Goal: Contribute content: Contribute content

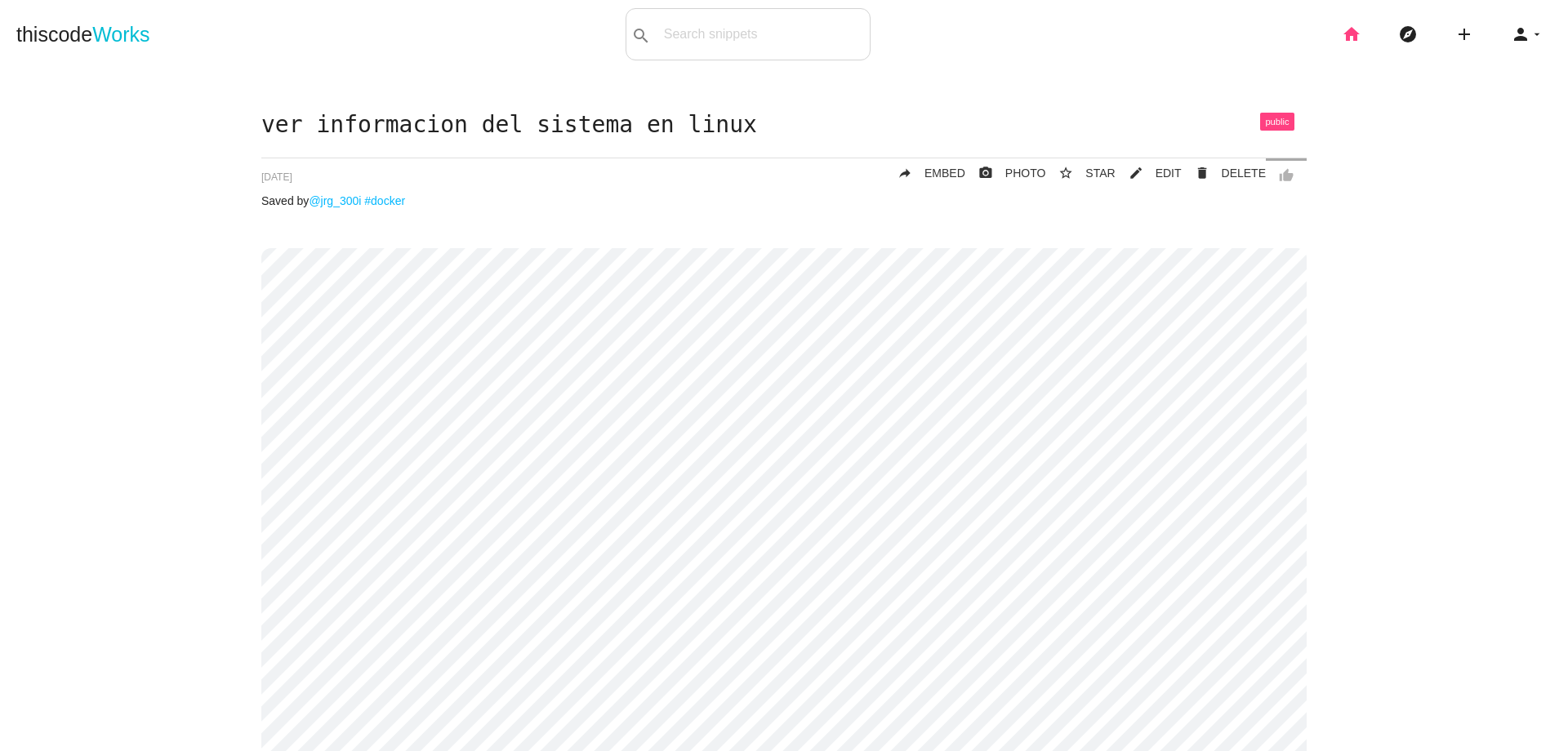
click at [1342, 31] on icon "home" at bounding box center [1351, 34] width 19 height 52
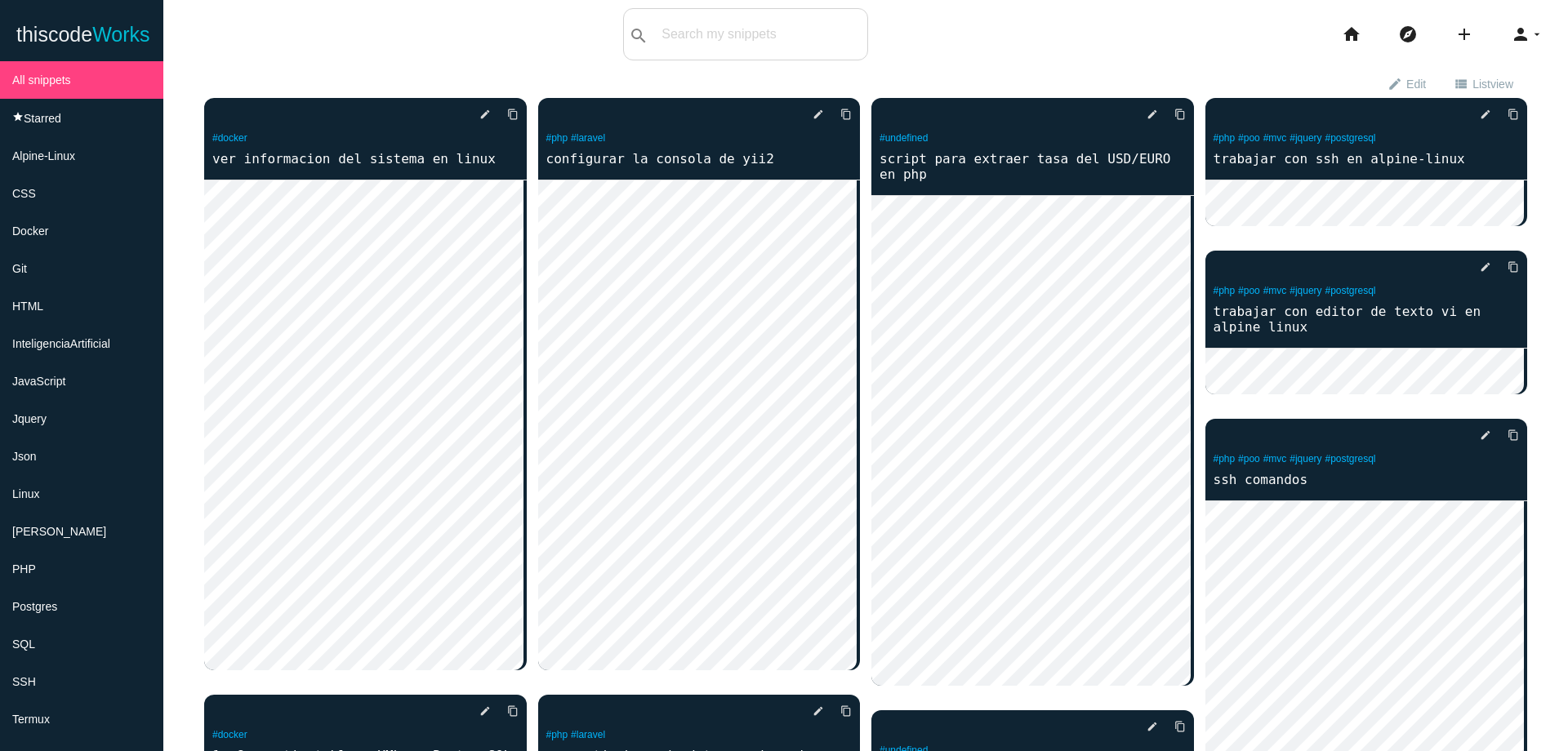
scroll to position [229, 0]
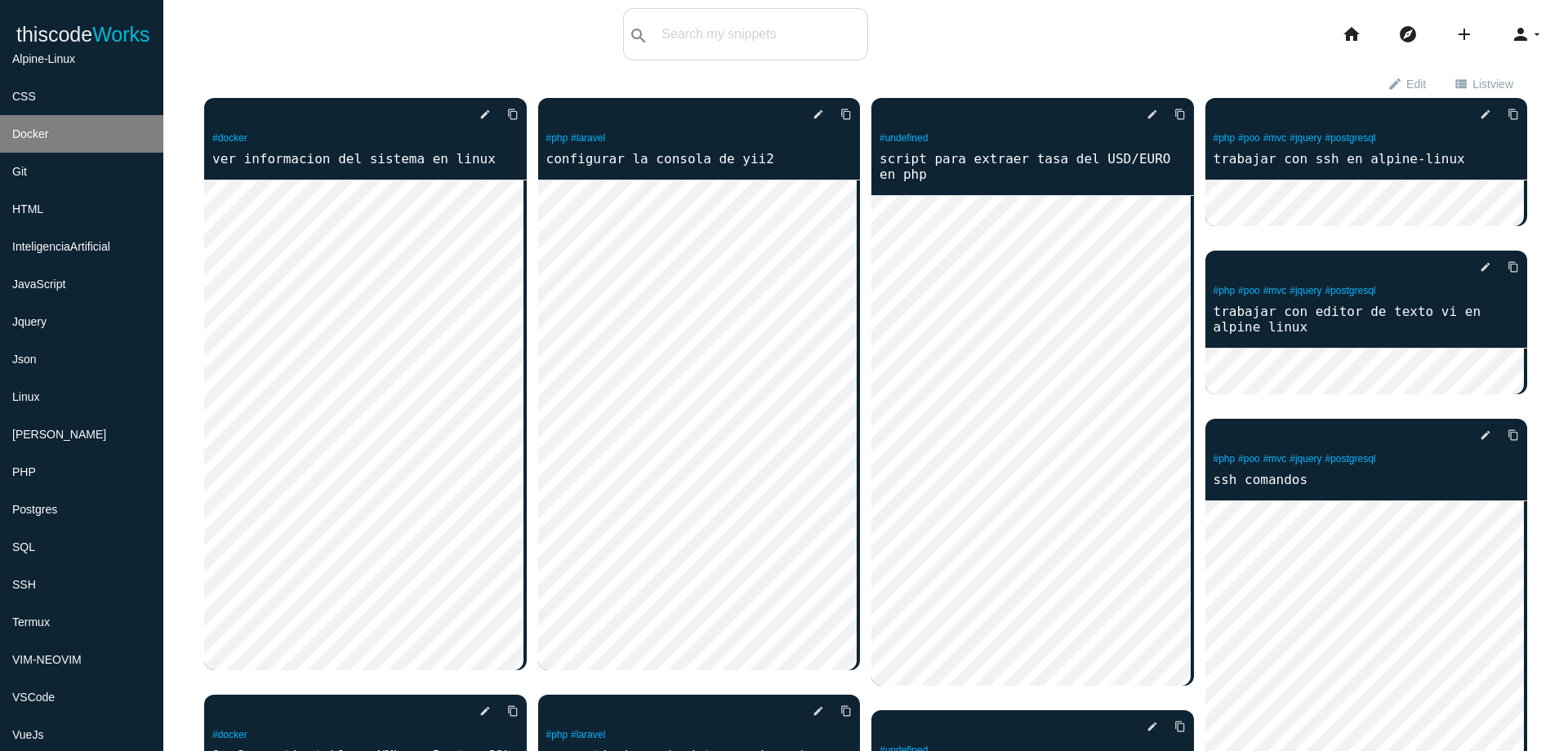
click at [76, 134] on li "Docker" at bounding box center [81, 134] width 163 height 38
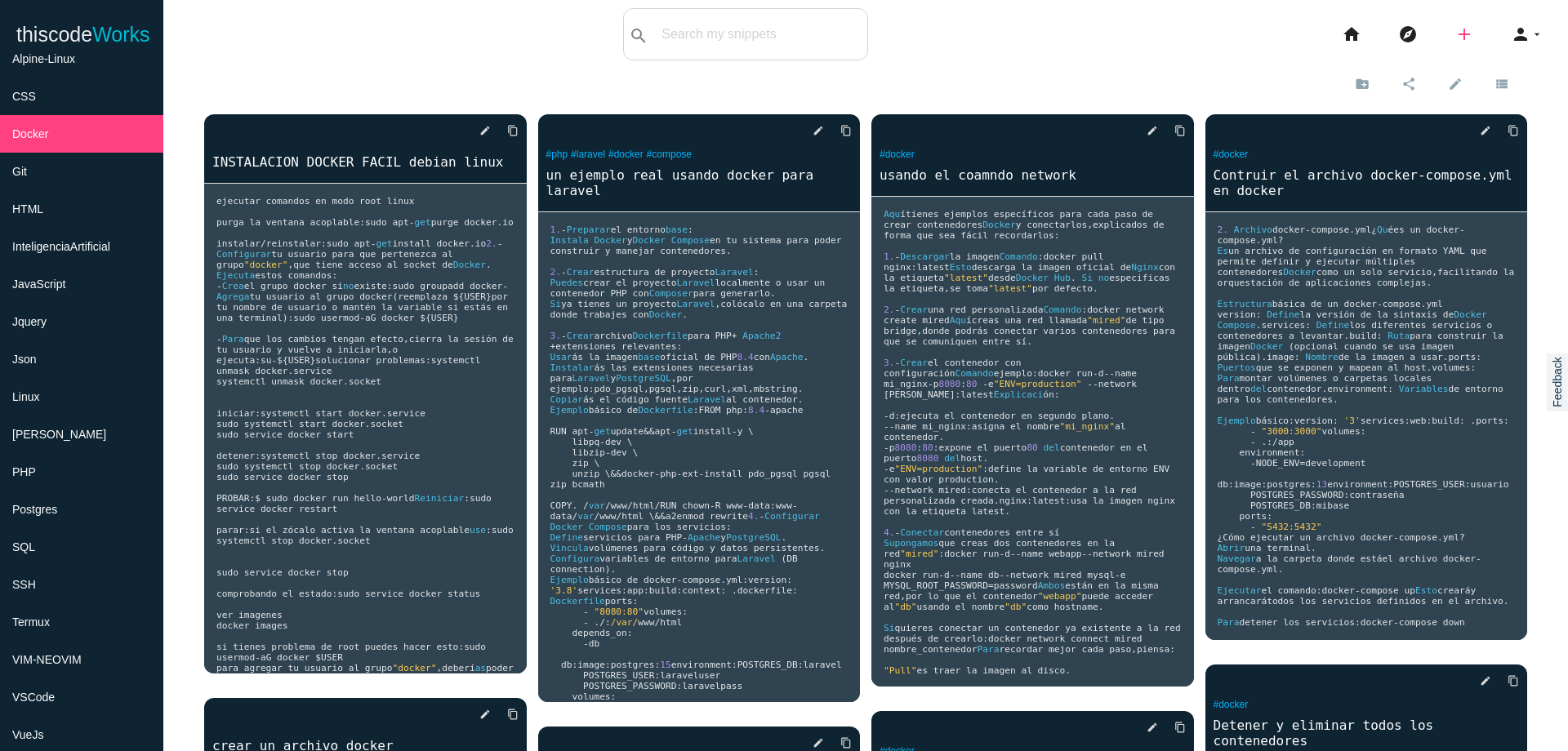
click at [1454, 36] on icon "add" at bounding box center [1464, 34] width 19 height 52
click at [1455, 36] on icon "code" at bounding box center [1465, 28] width 19 height 18
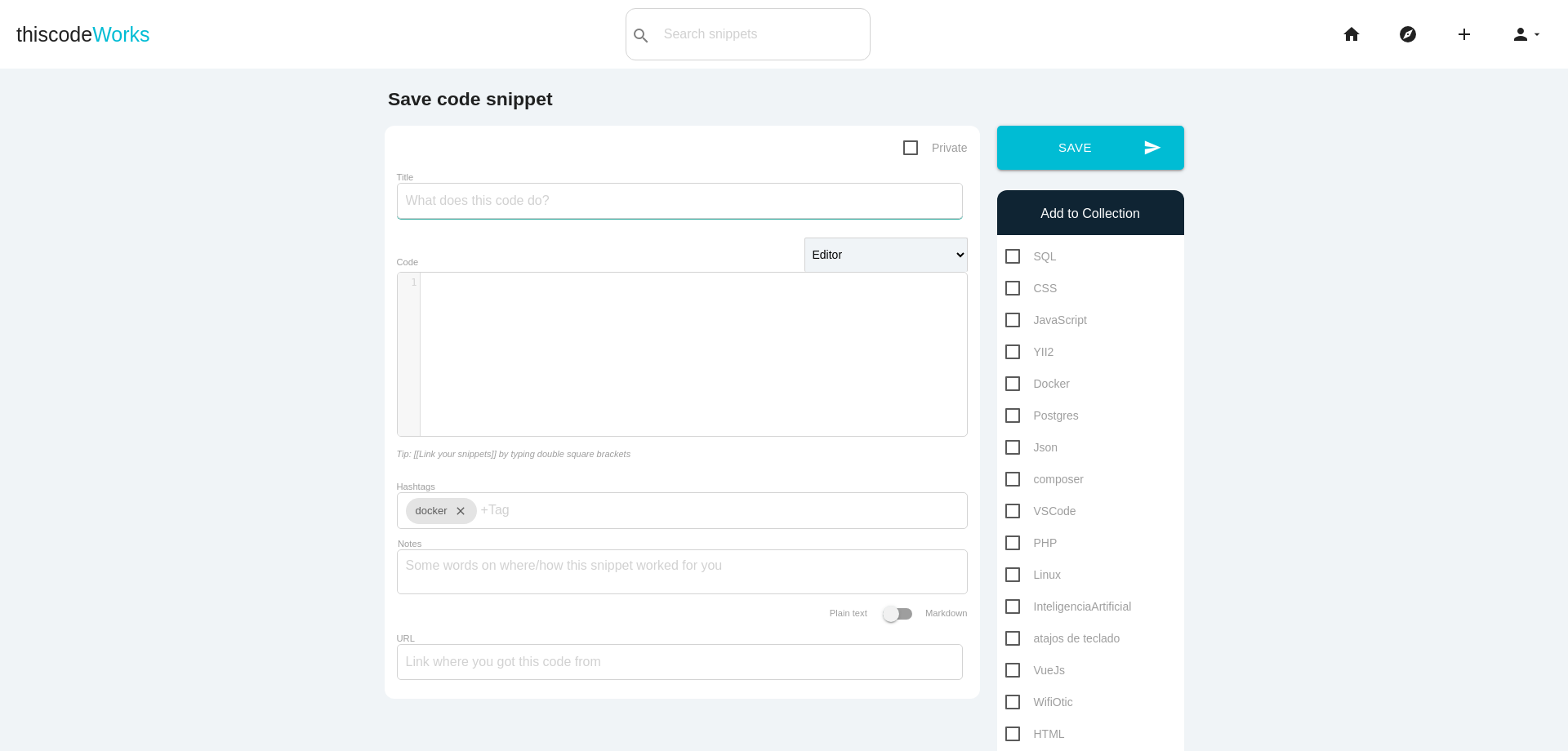
click at [773, 212] on input "Title" at bounding box center [680, 200] width 566 height 36
type input "el comando rm - rmi en docker"
click at [603, 346] on div "​ x 1 ​" at bounding box center [694, 366] width 594 height 188
click at [421, 285] on pre "docker rm 8850 ff9258c0" at bounding box center [701, 283] width 559 height 14
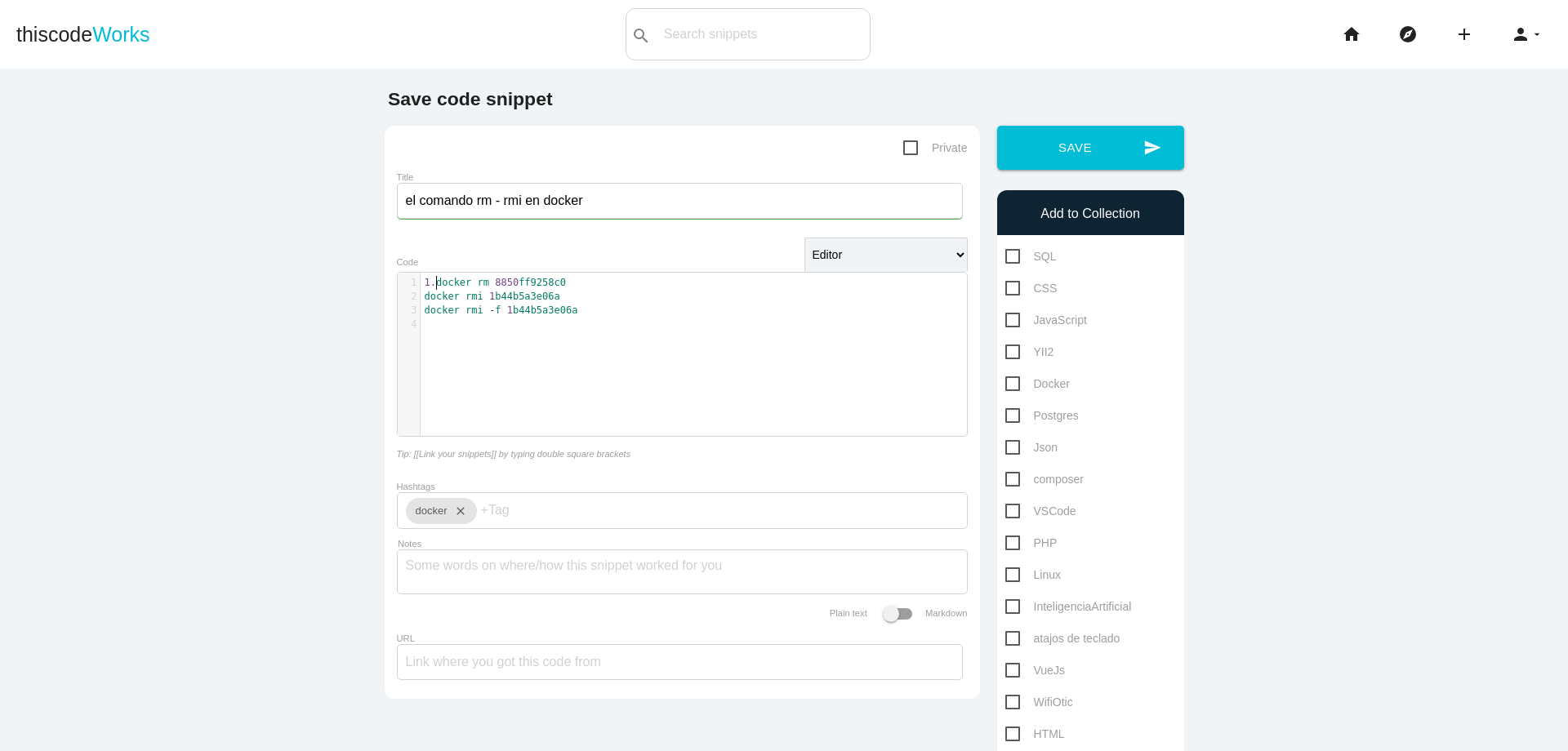
type textarea "1.-"
paste textarea
click at [647, 304] on pre "docker rmi 1 b44b5a3e06a" at bounding box center [701, 311] width 559 height 14
type textarea "2.-"
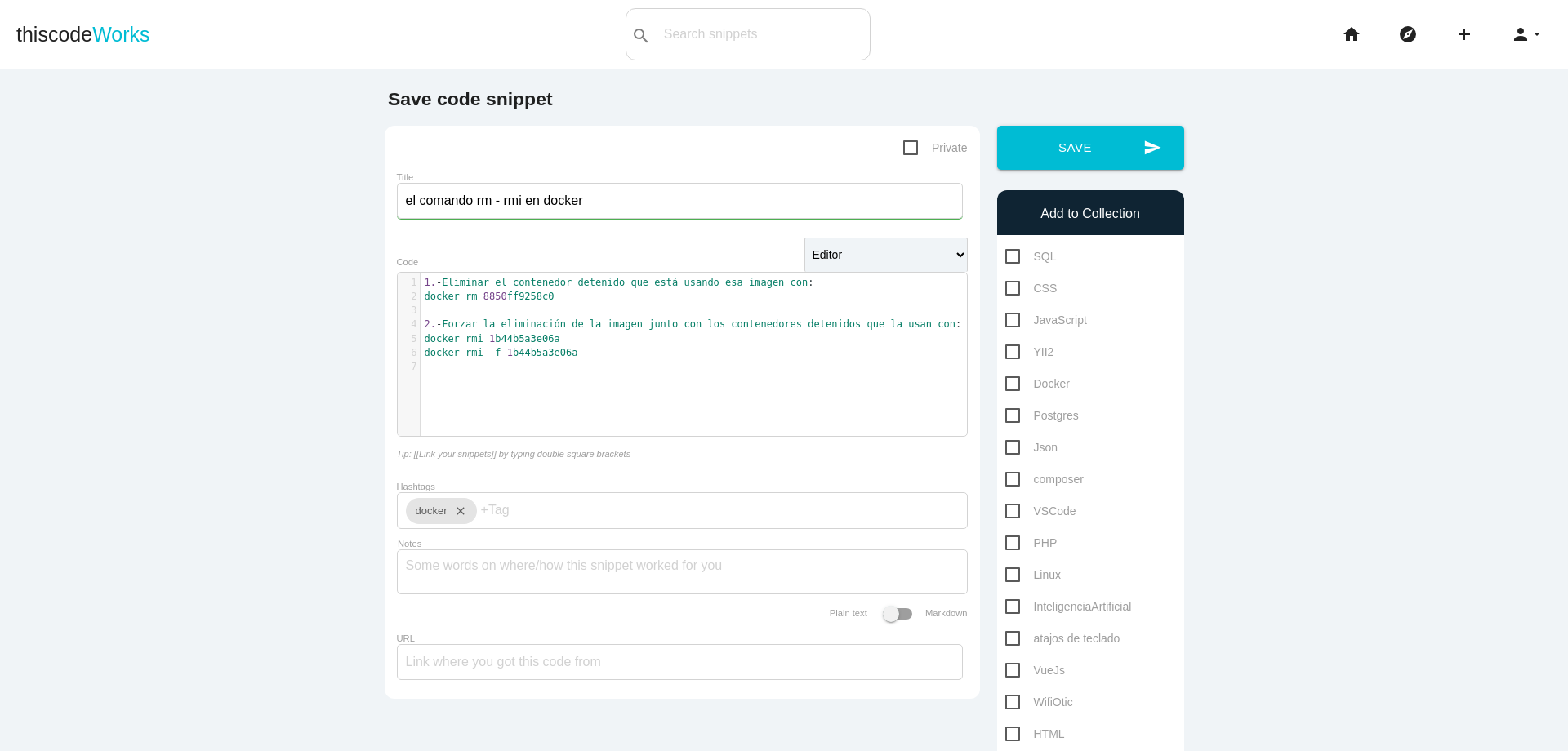
click at [597, 336] on pre "docker rmi 1 b44b5a3e06a" at bounding box center [701, 340] width 559 height 14
type textarea "3.-"
click at [425, 321] on span "2." at bounding box center [430, 324] width 11 height 11
type textarea "1"
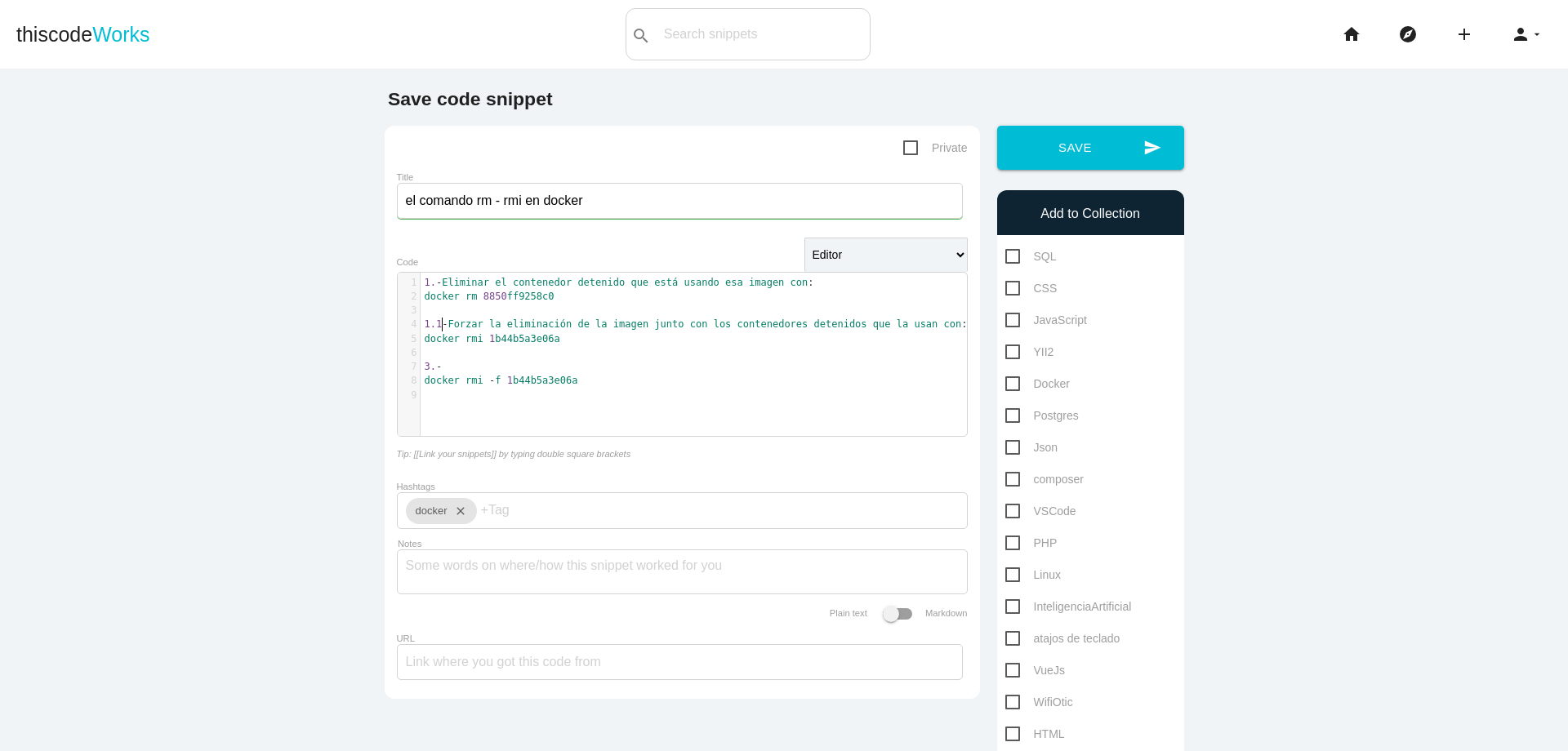
type textarea "1"
type textarea "Forzar la eliminación de la imagen junto con los contenedores detenidos que la …"
drag, startPoint x: 445, startPoint y: 325, endPoint x: 452, endPoint y: 337, distance: 13.9
click at [452, 332] on pre "1.1 - Forzar la eliminación de la imagen junto con los contenedores detenidos q…" at bounding box center [701, 325] width 559 height 14
type textarea "docker rmi -f 1b44b5a3"
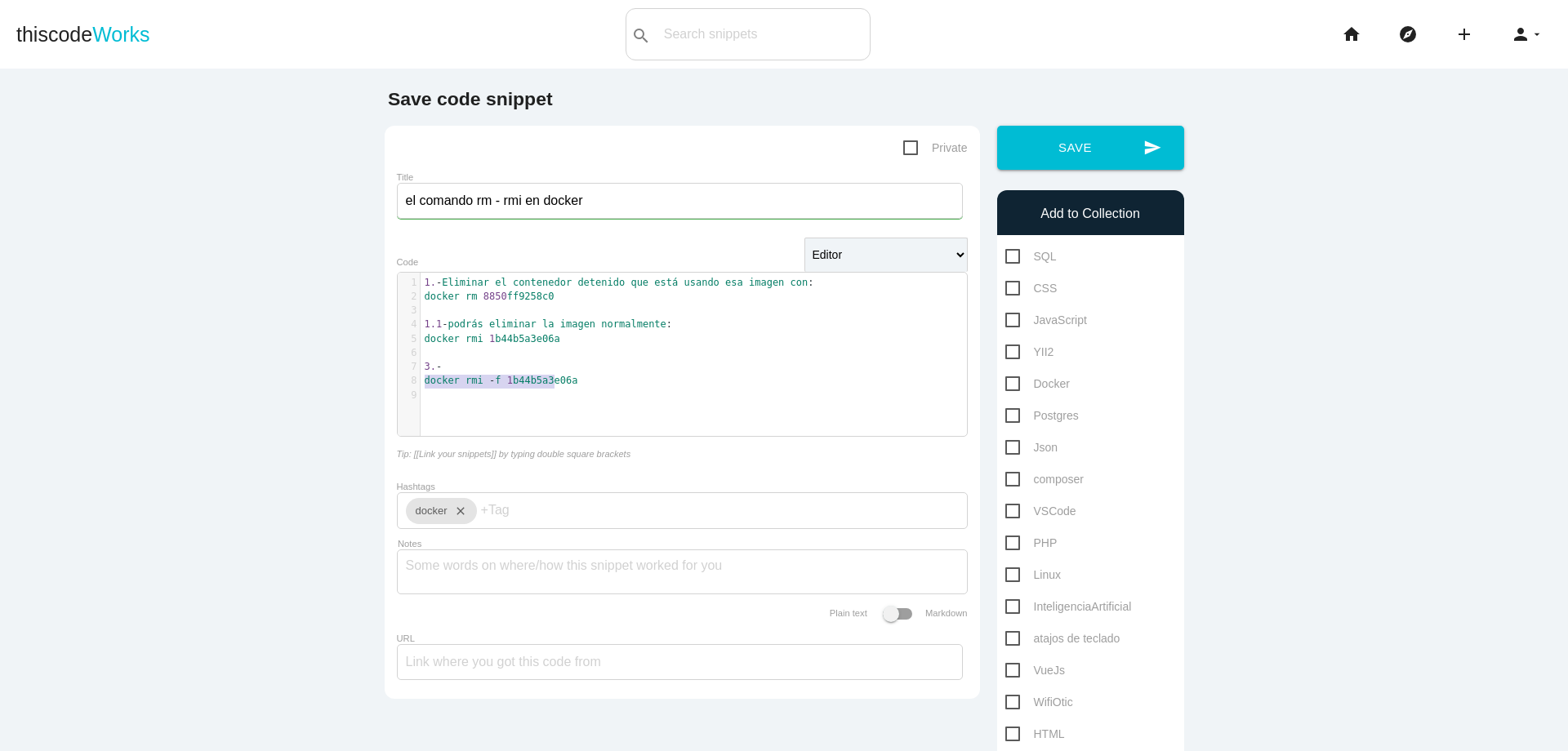
drag, startPoint x: 419, startPoint y: 380, endPoint x: 550, endPoint y: 386, distance: 131.1
click at [550, 386] on span "docker rmi - f 1 b44b5a3e06a" at bounding box center [501, 380] width 154 height 11
click at [486, 368] on pre "3. -" at bounding box center [701, 367] width 559 height 14
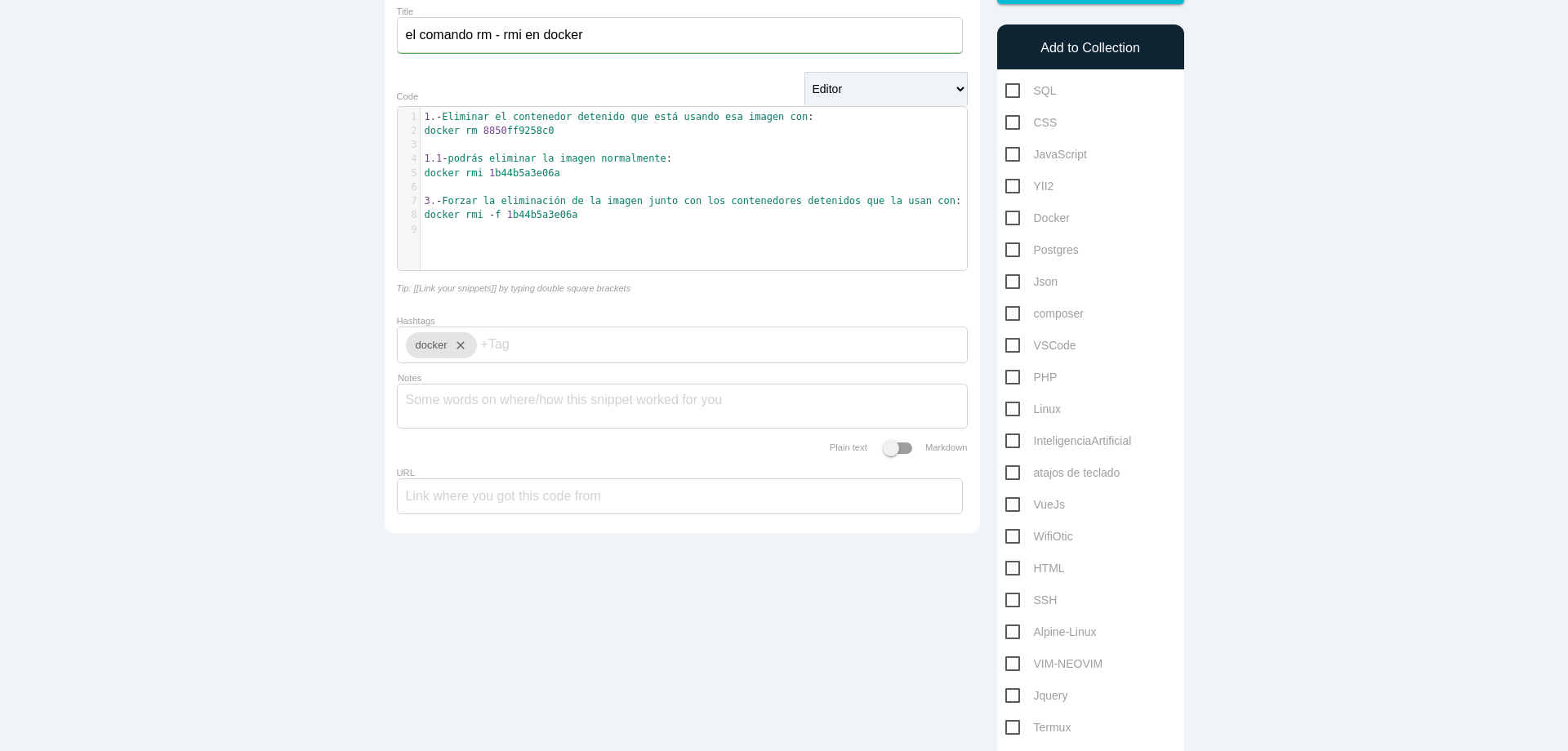
scroll to position [157, 0]
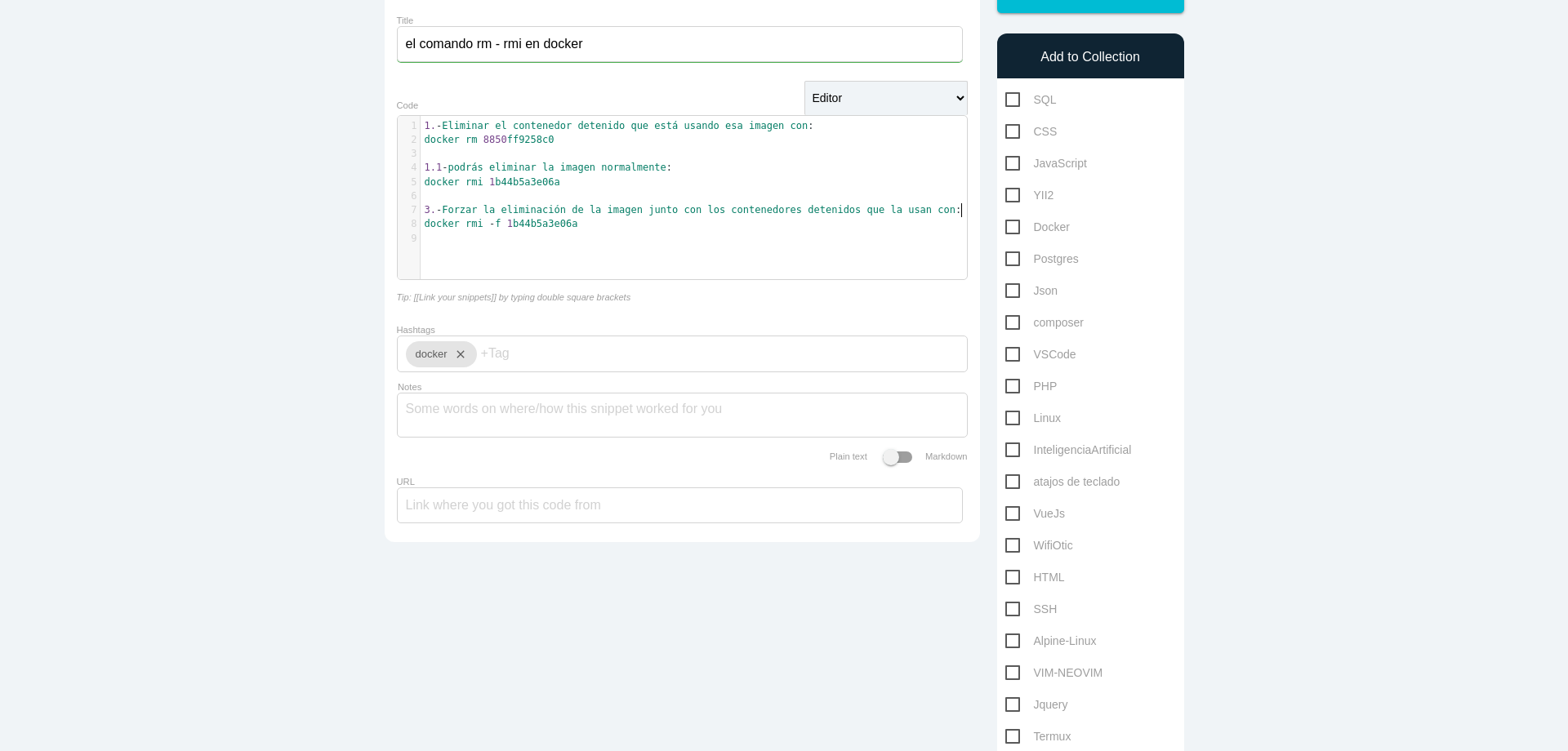
click at [1005, 224] on span "Docker" at bounding box center [1038, 227] width 65 height 20
click at [1005, 224] on input "Docker" at bounding box center [1011, 223] width 10 height 10
checkbox input "true"
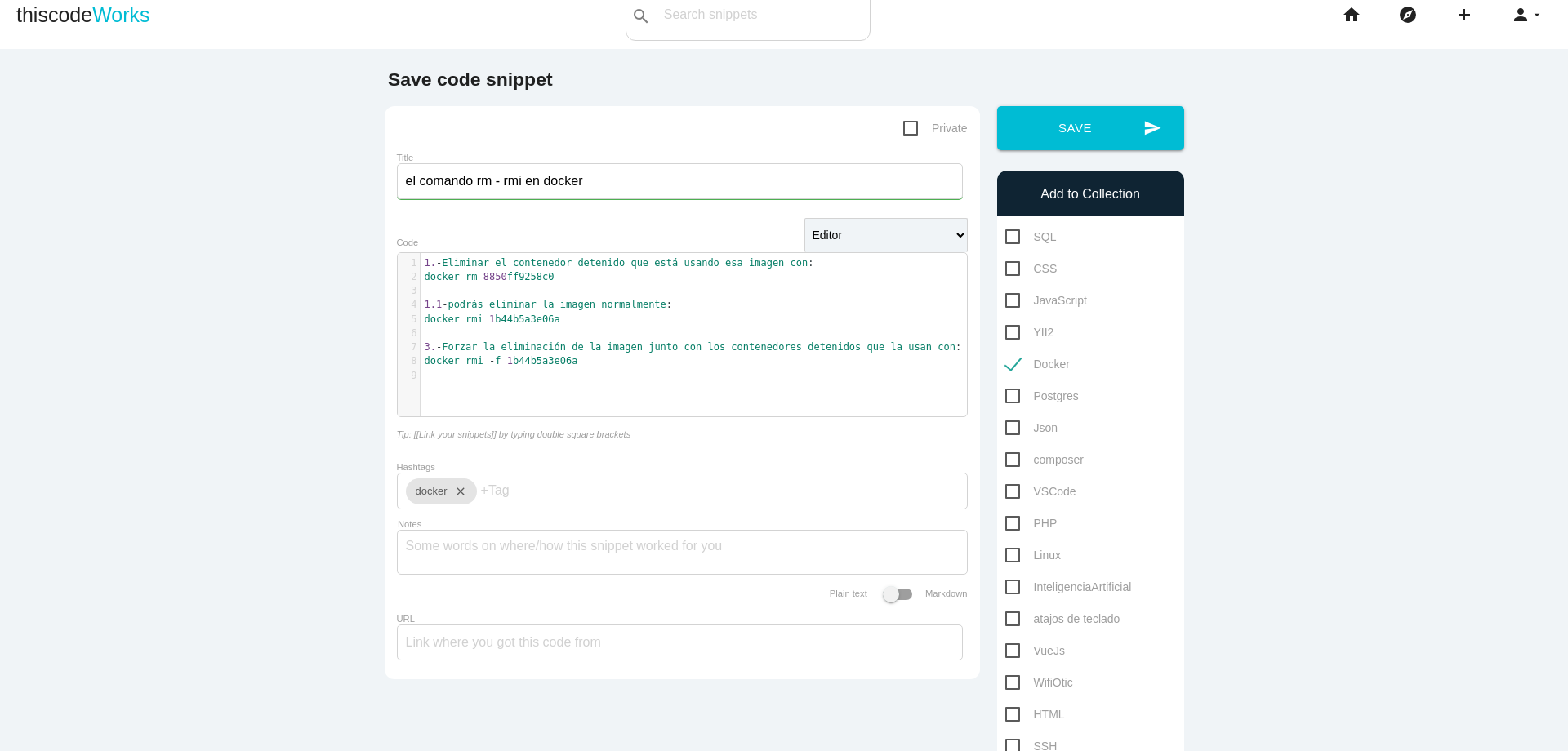
scroll to position [0, 0]
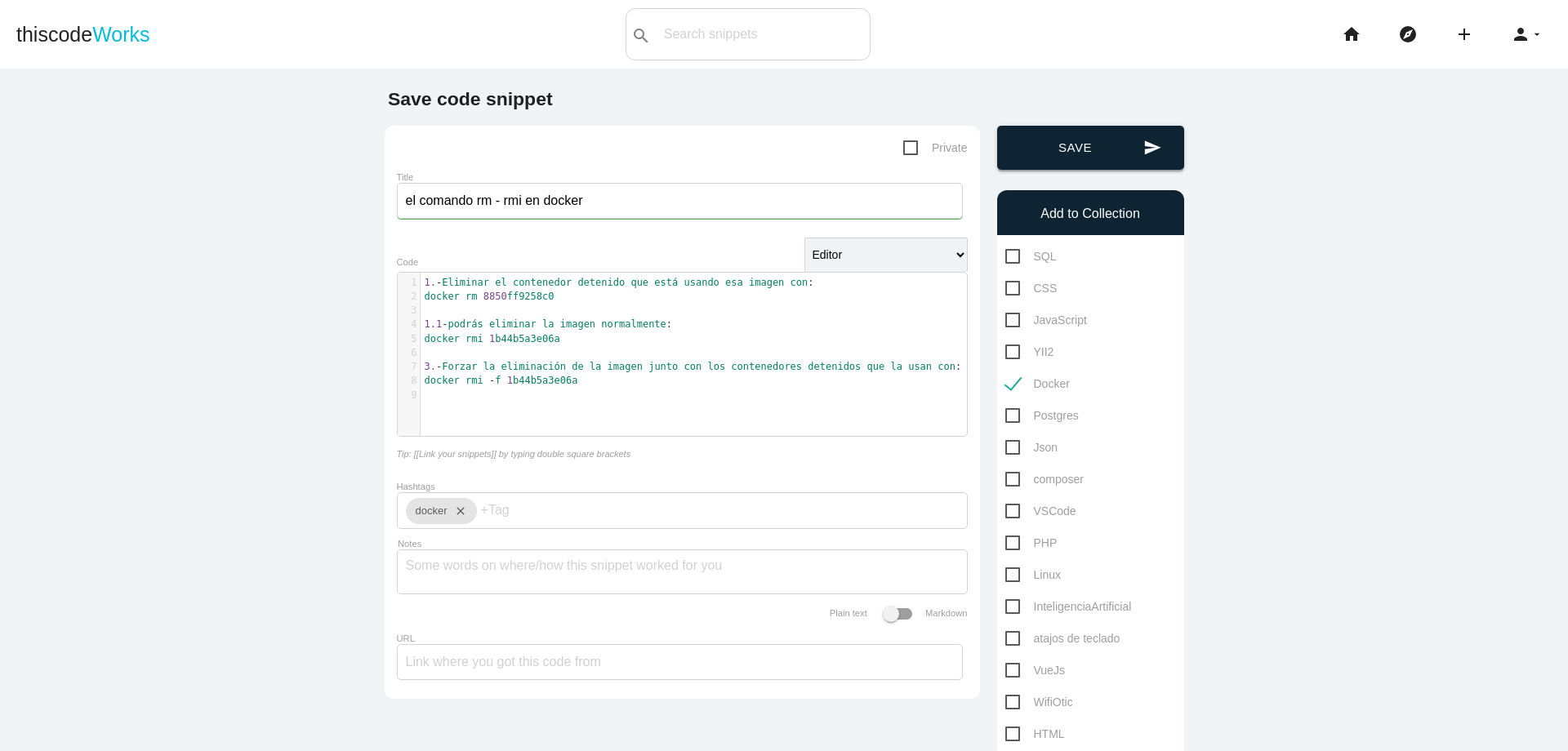
click at [1099, 163] on button "send Save" at bounding box center [1091, 148] width 187 height 44
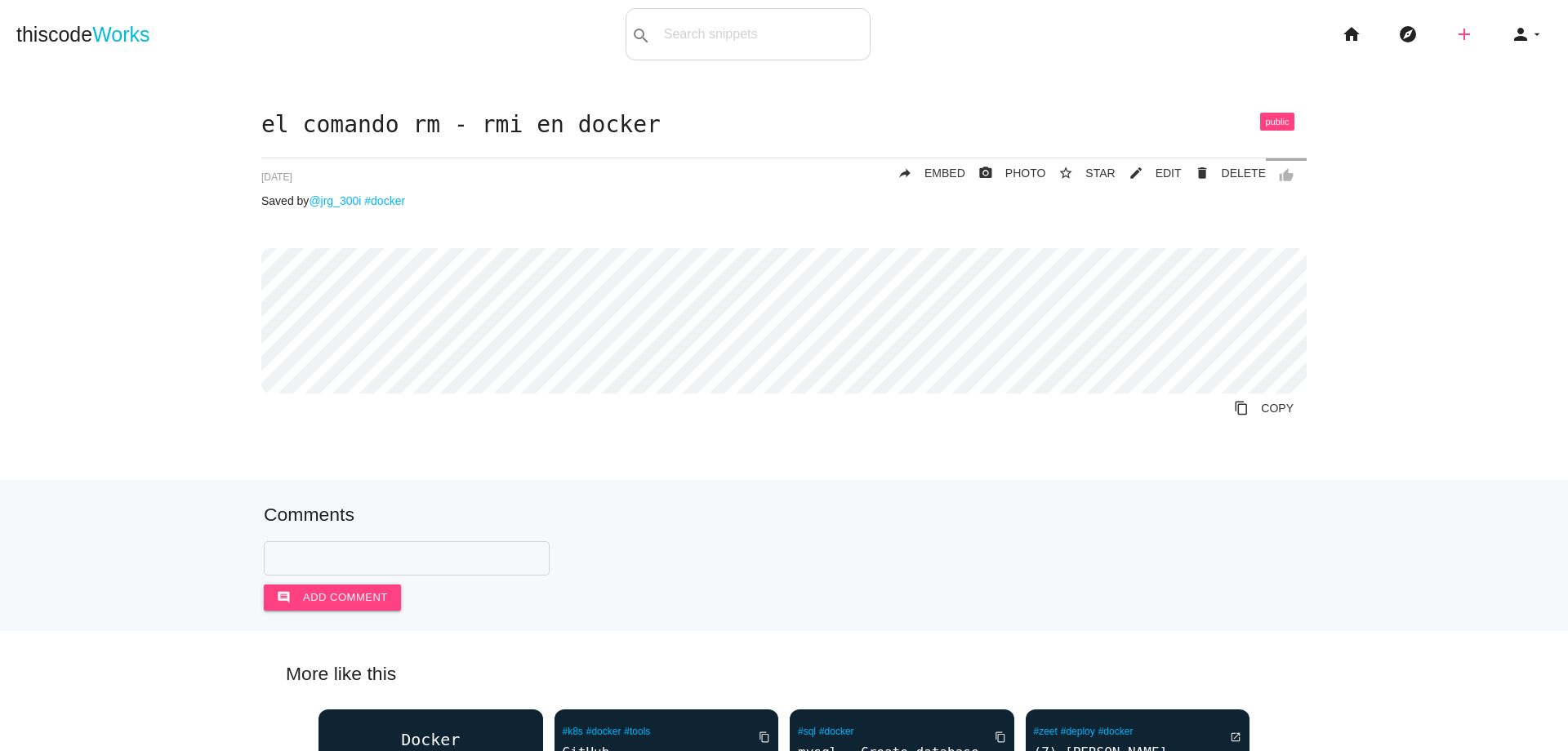
click at [1454, 29] on icon "add" at bounding box center [1464, 34] width 19 height 52
click at [1483, 31] on link "code Snippet" at bounding box center [1499, 28] width 114 height 41
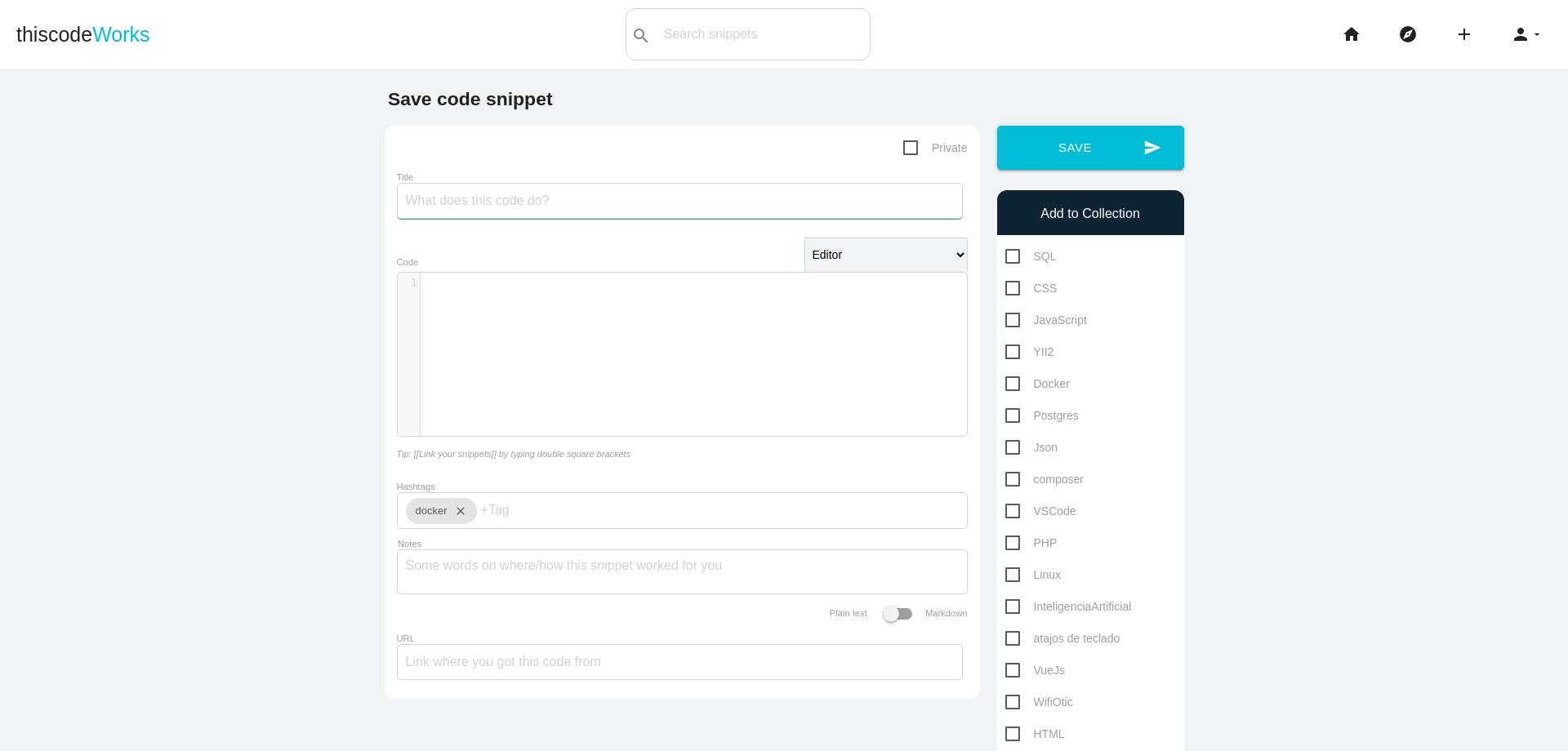
click at [666, 214] on input "Title" at bounding box center [680, 200] width 566 height 36
type input "el comando ps"
click at [499, 303] on div "​ x 1 ​" at bounding box center [694, 366] width 594 height 188
paste textarea "bash"
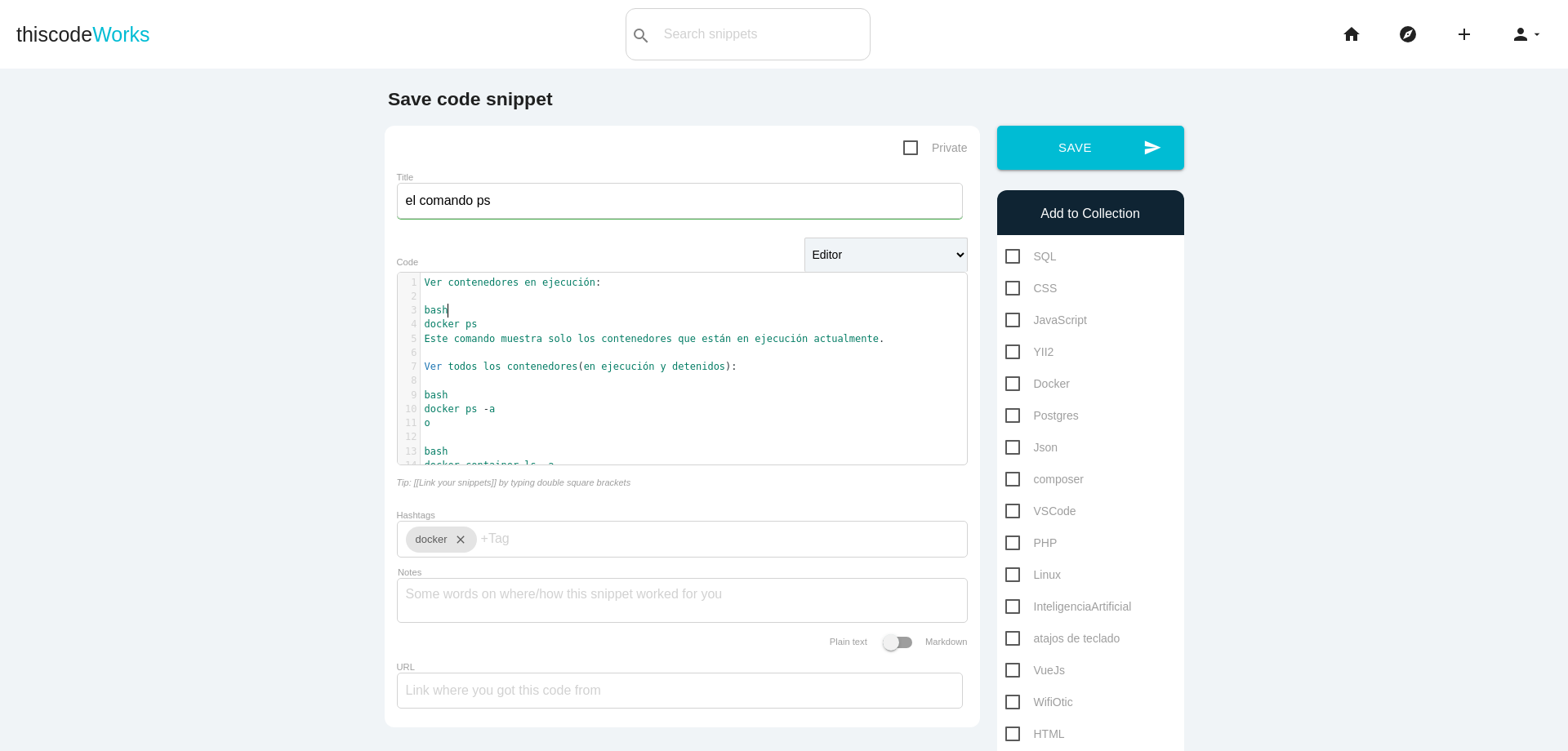
click at [527, 313] on pre "bash" at bounding box center [701, 311] width 559 height 14
type textarea "bash"
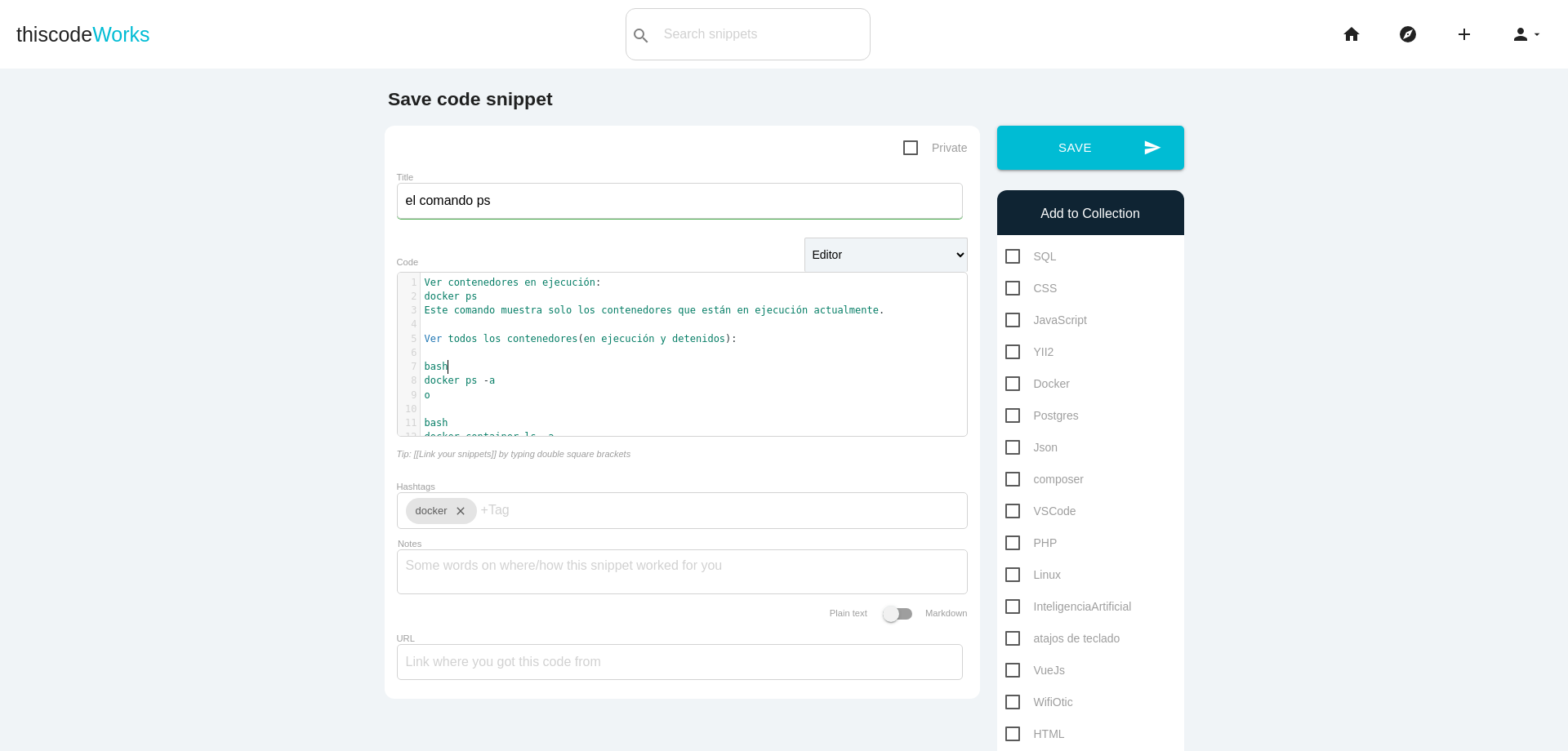
click at [489, 369] on pre "bash" at bounding box center [701, 367] width 559 height 14
type textarea "bash"
click at [483, 395] on pre "bash" at bounding box center [701, 396] width 559 height 14
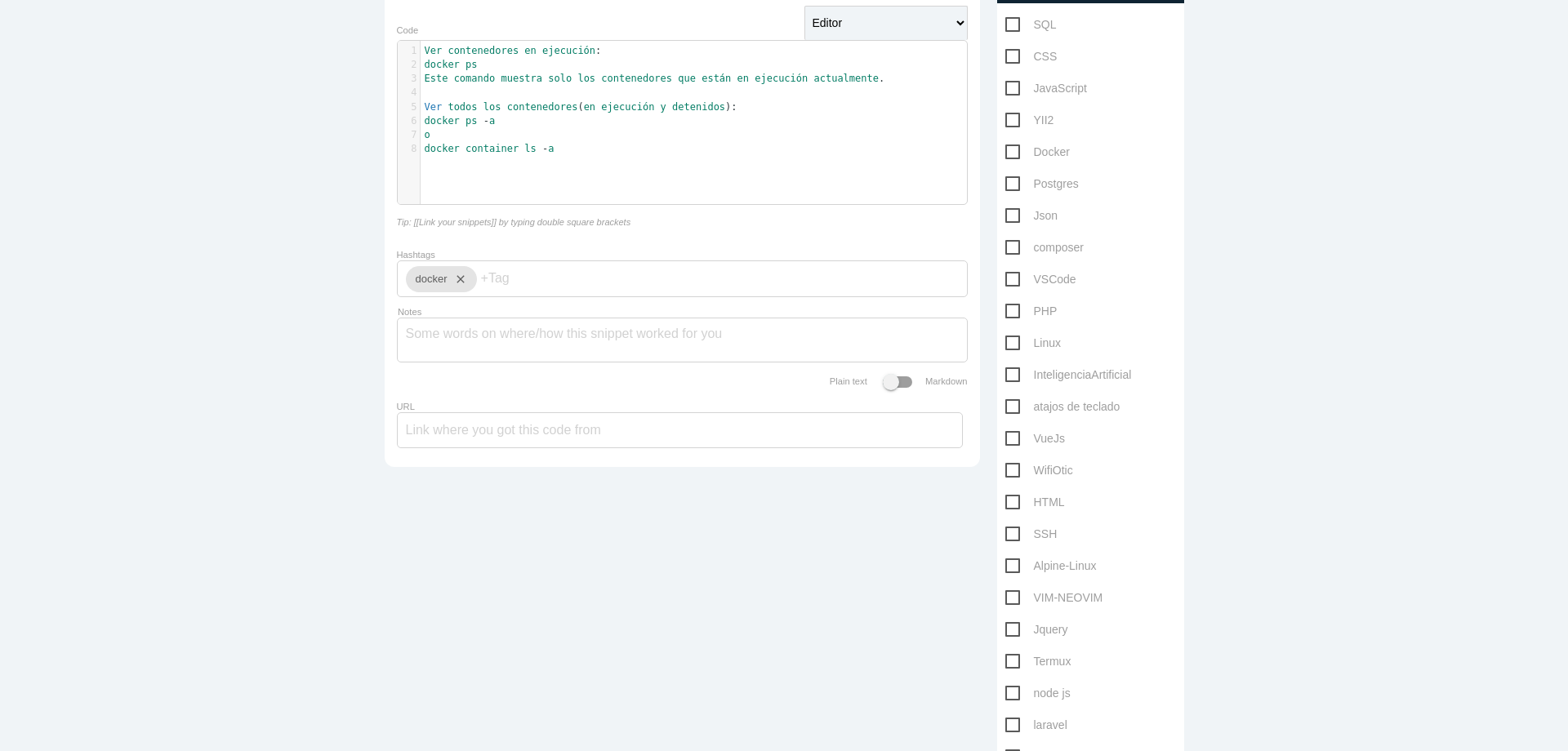
scroll to position [164, 0]
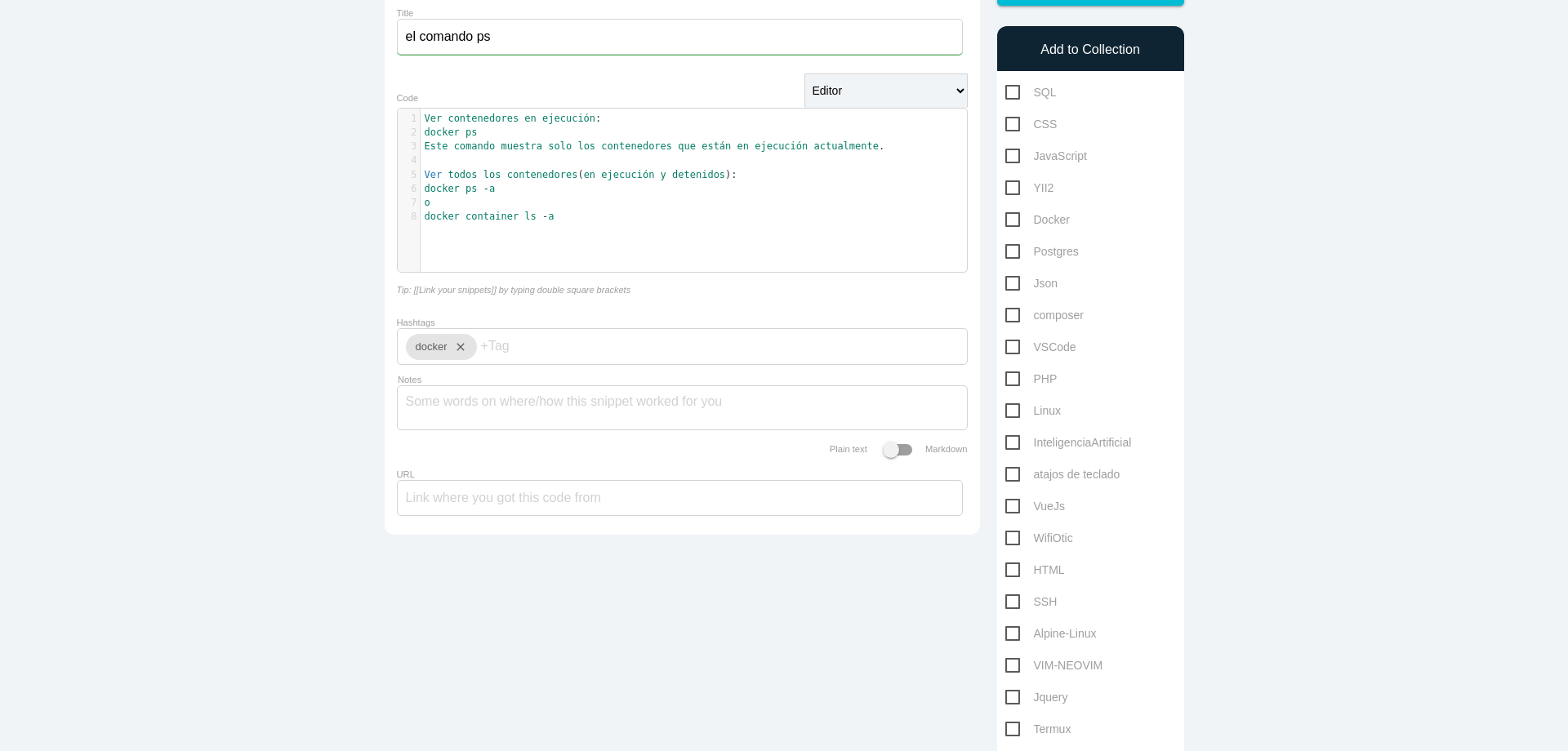
type textarea "o"
click at [1005, 222] on span "Docker" at bounding box center [1038, 219] width 65 height 20
click at [1005, 220] on input "Docker" at bounding box center [1011, 215] width 10 height 10
checkbox input "true"
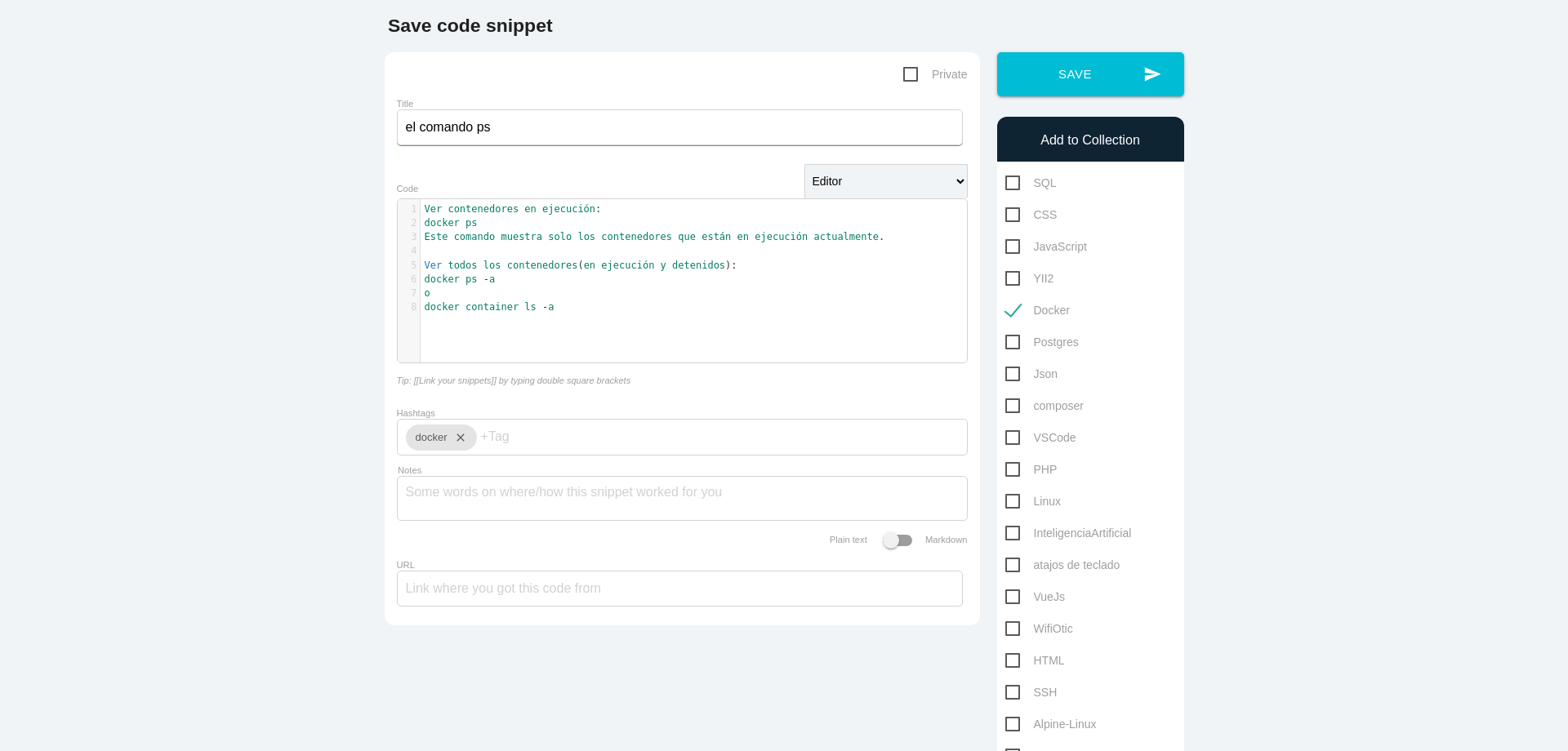
scroll to position [60, 0]
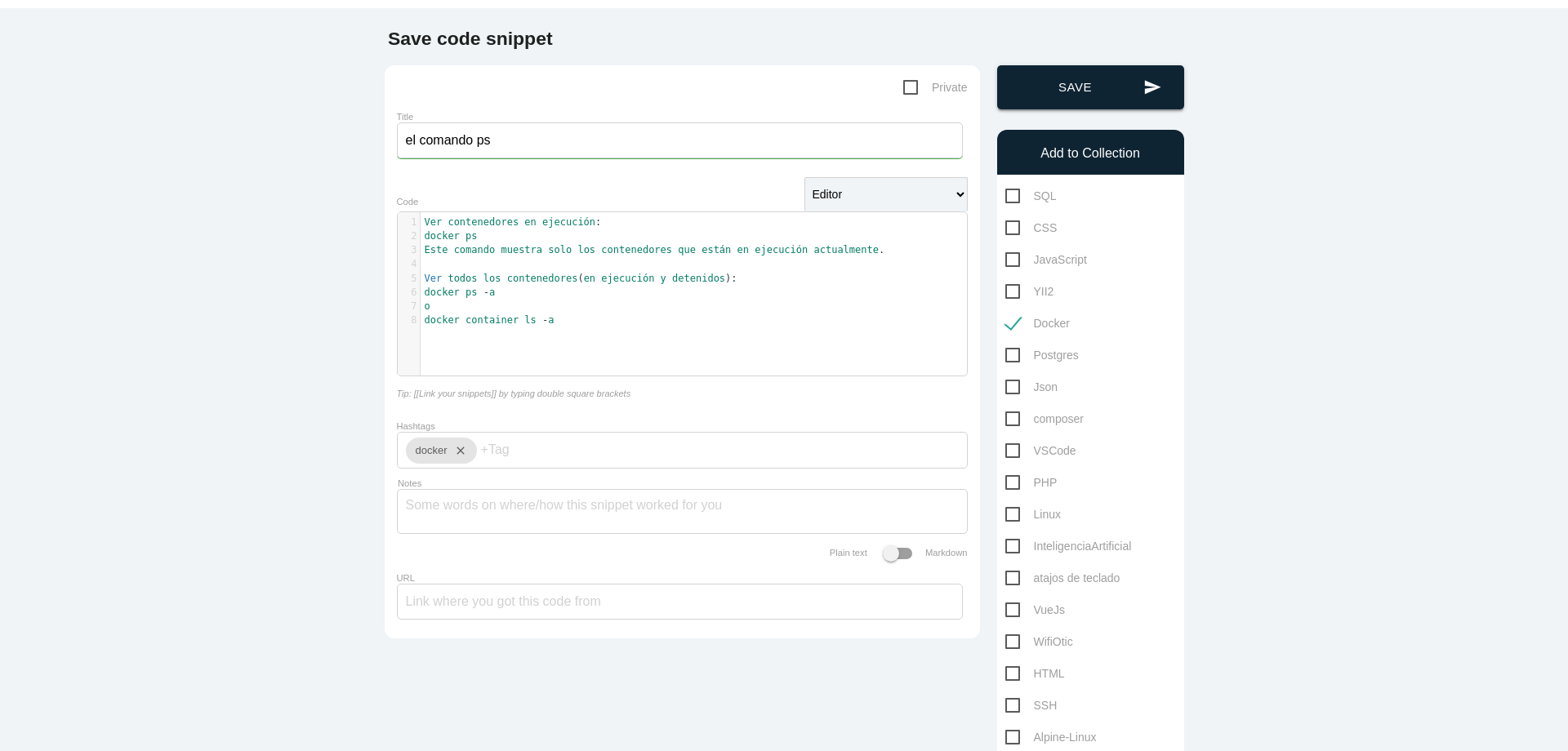
click at [1124, 76] on button "send Save" at bounding box center [1091, 87] width 187 height 44
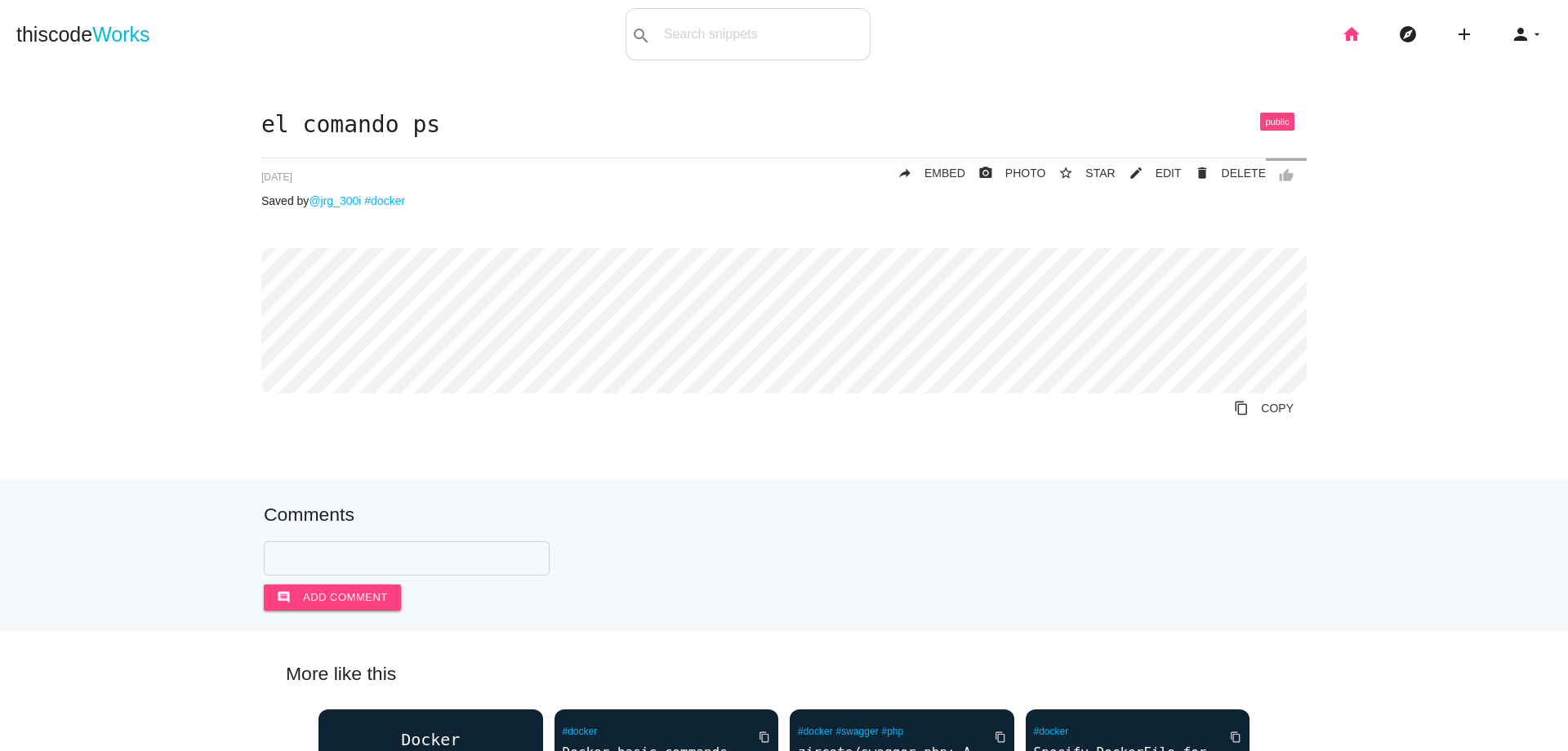
click at [1345, 44] on icon "home" at bounding box center [1351, 34] width 19 height 52
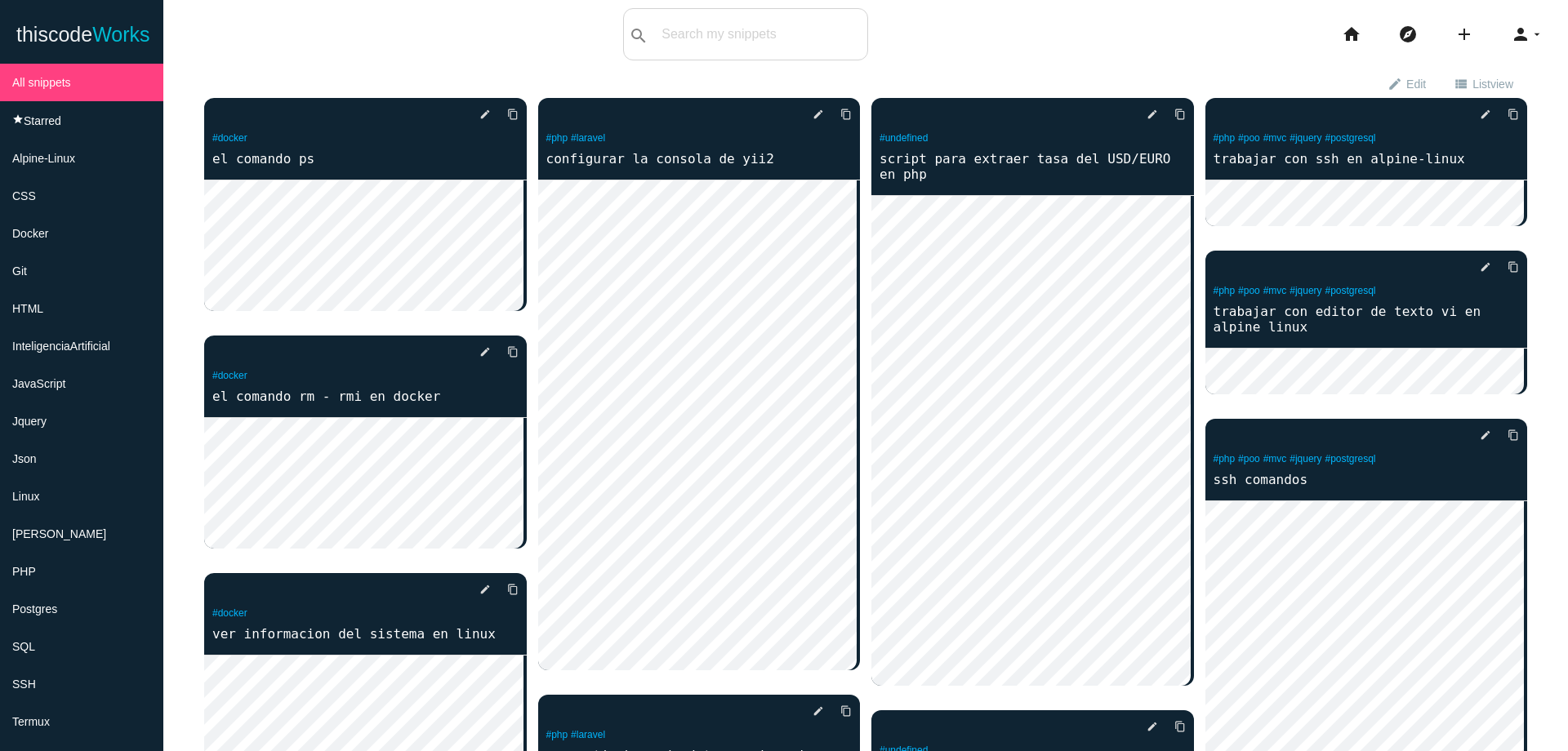
scroll to position [32, 0]
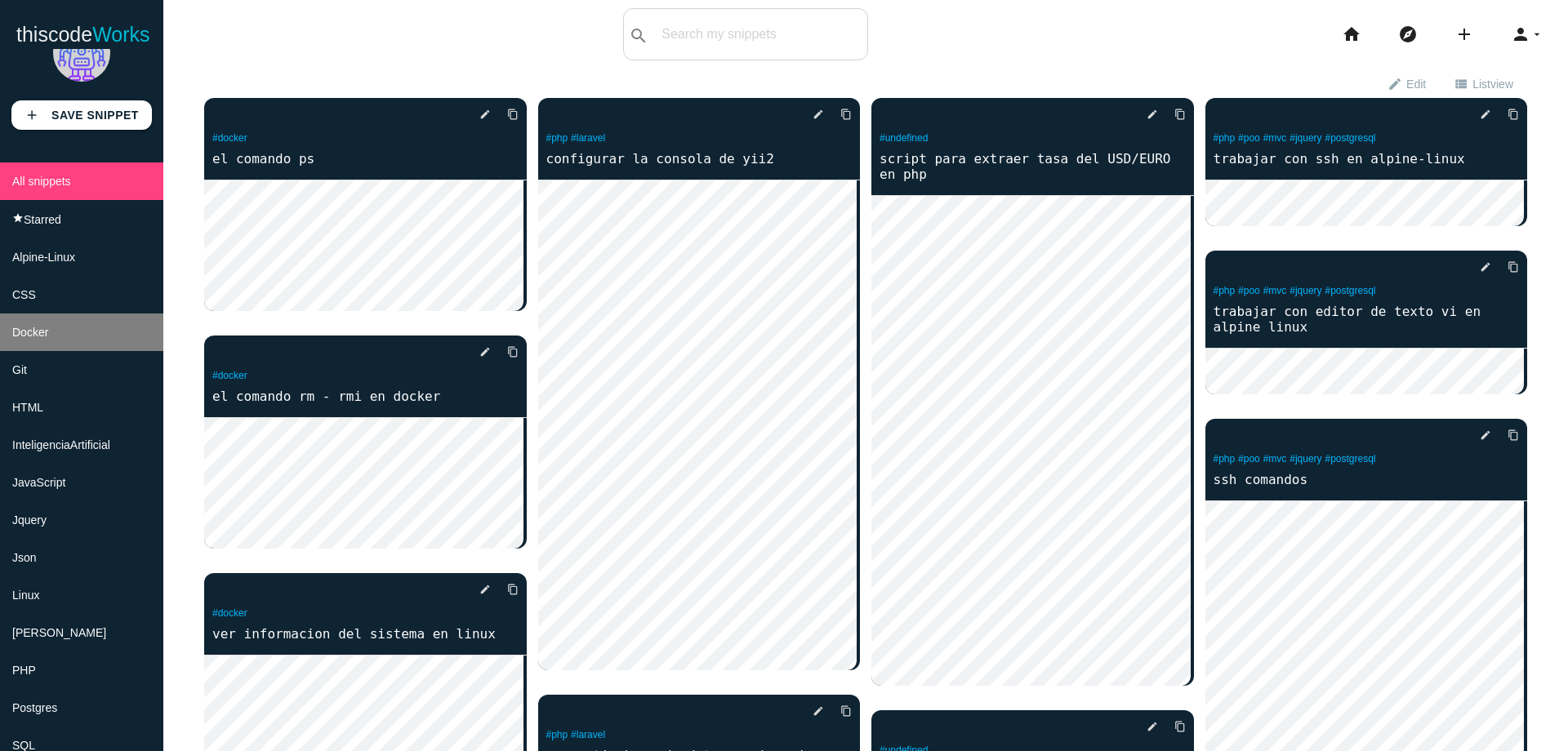
click at [109, 333] on li "Docker" at bounding box center [81, 332] width 163 height 38
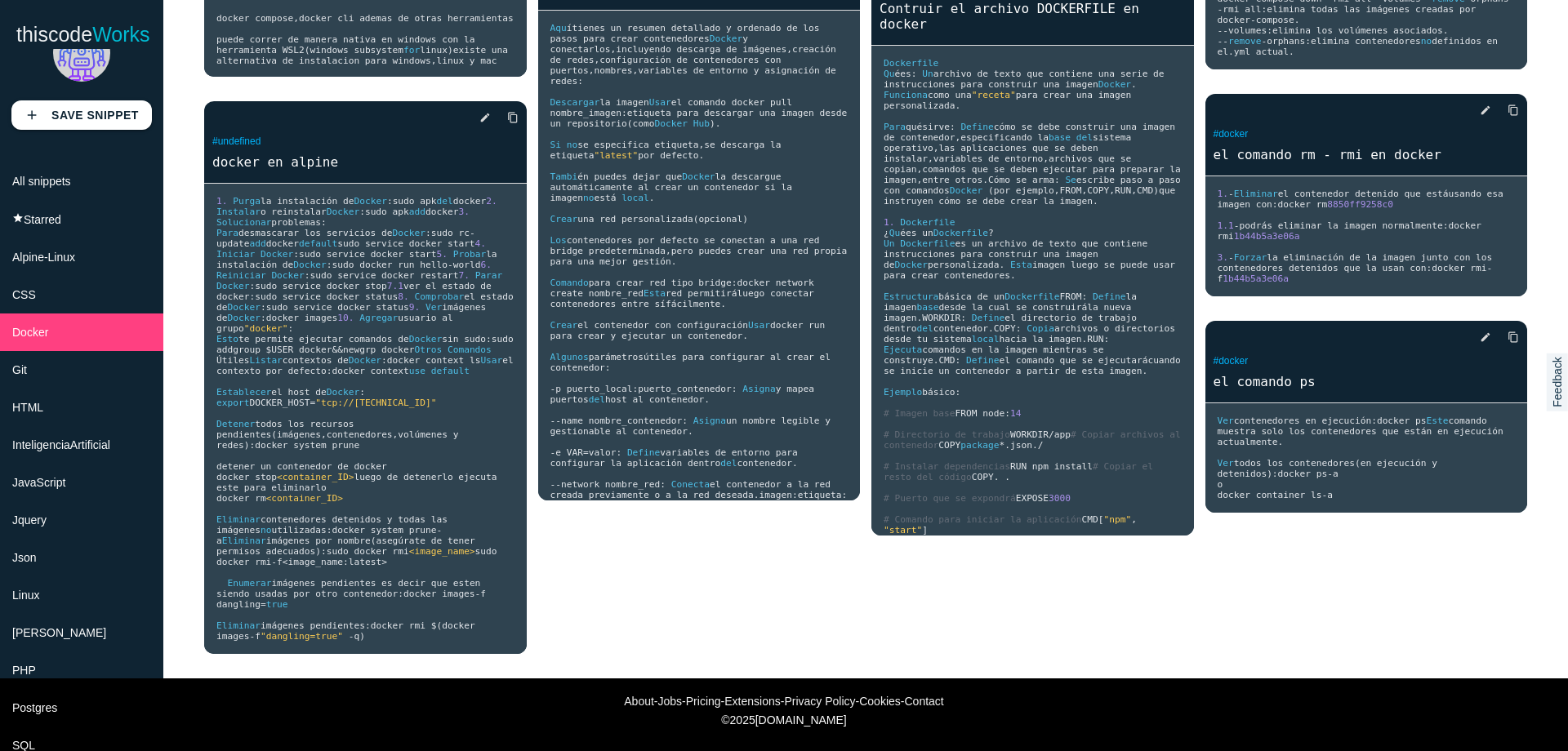
scroll to position [1358, 0]
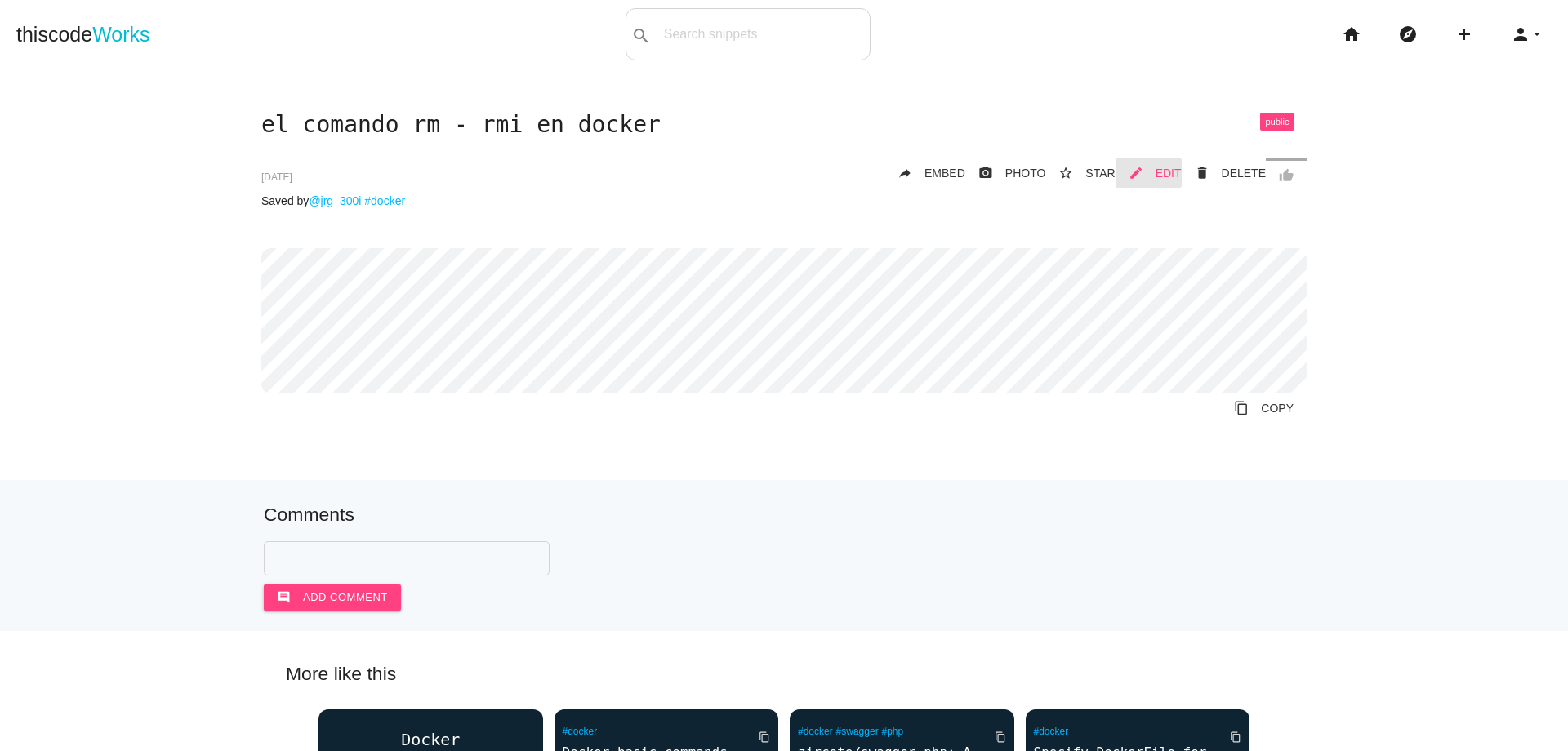
click at [1171, 167] on span "EDIT" at bounding box center [1169, 173] width 26 height 13
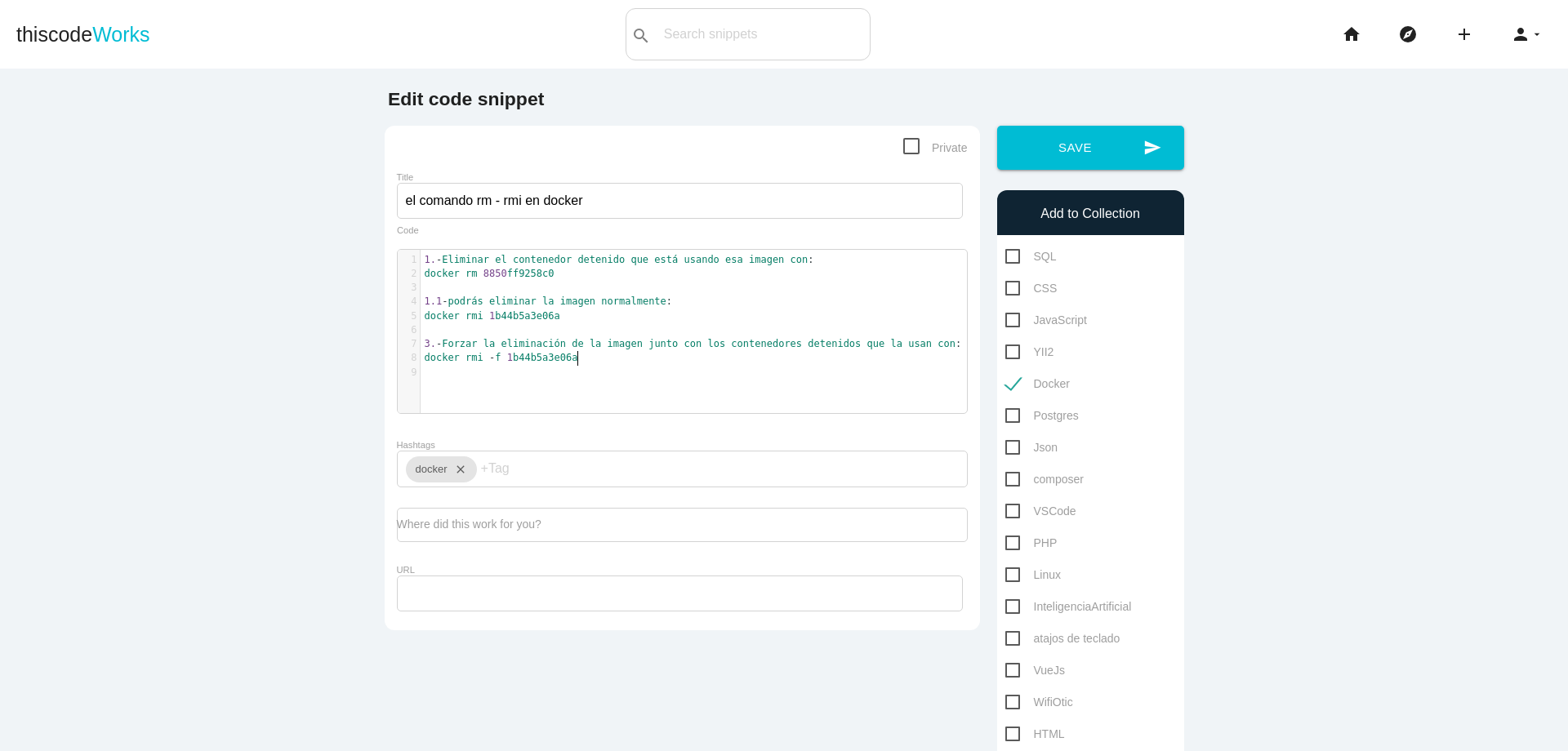
click at [673, 354] on pre "docker rmi - f 1 b44b5a3e06a" at bounding box center [701, 358] width 559 height 14
click at [561, 375] on pre "​" at bounding box center [701, 373] width 559 height 14
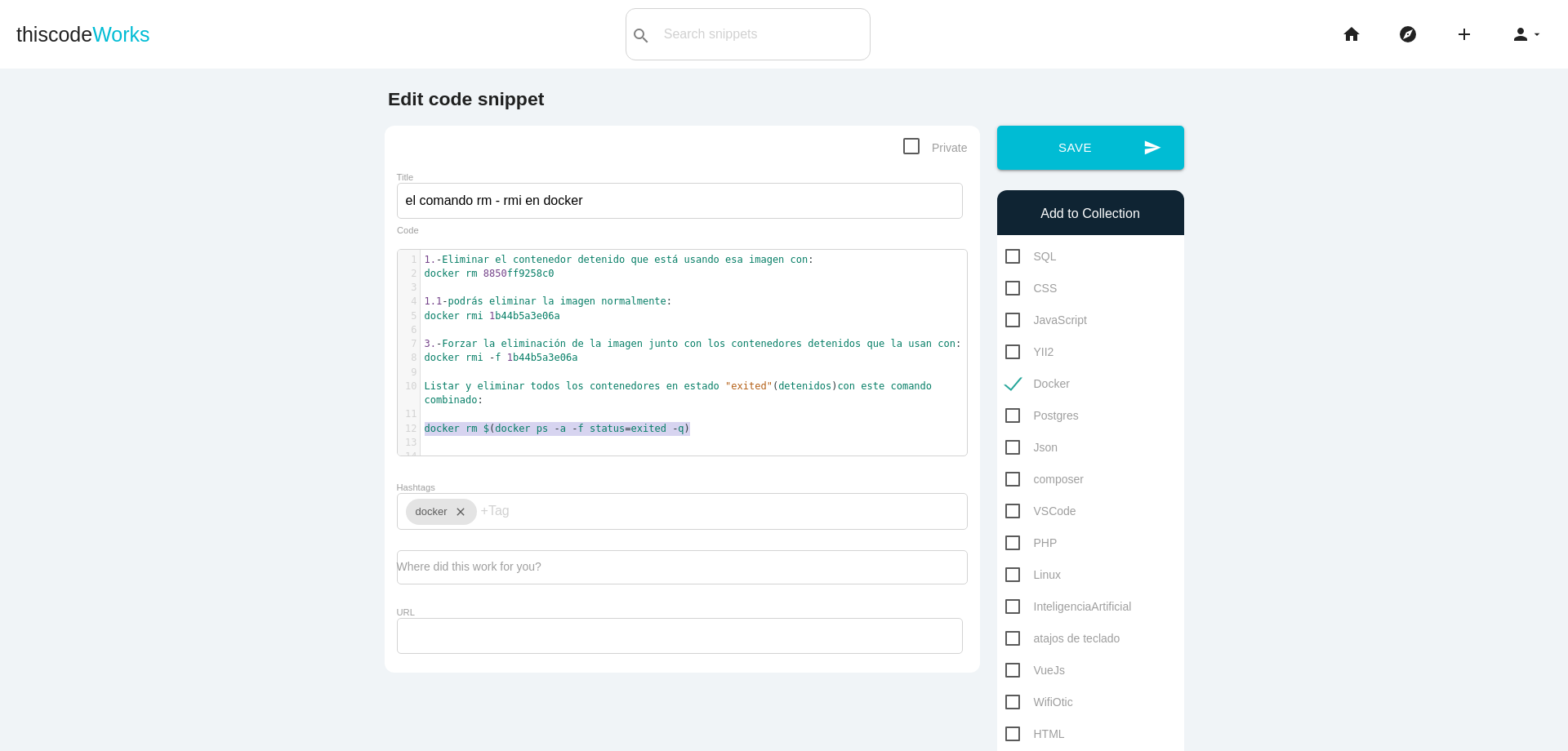
drag, startPoint x: 418, startPoint y: 431, endPoint x: 686, endPoint y: 428, distance: 268.0
click at [686, 428] on pre "docker rm $ ( docker ps - a - f status = exited - q )" at bounding box center [701, 429] width 559 height 14
type textarea "docker rm $(docker ps -a -f status=exited -q)"
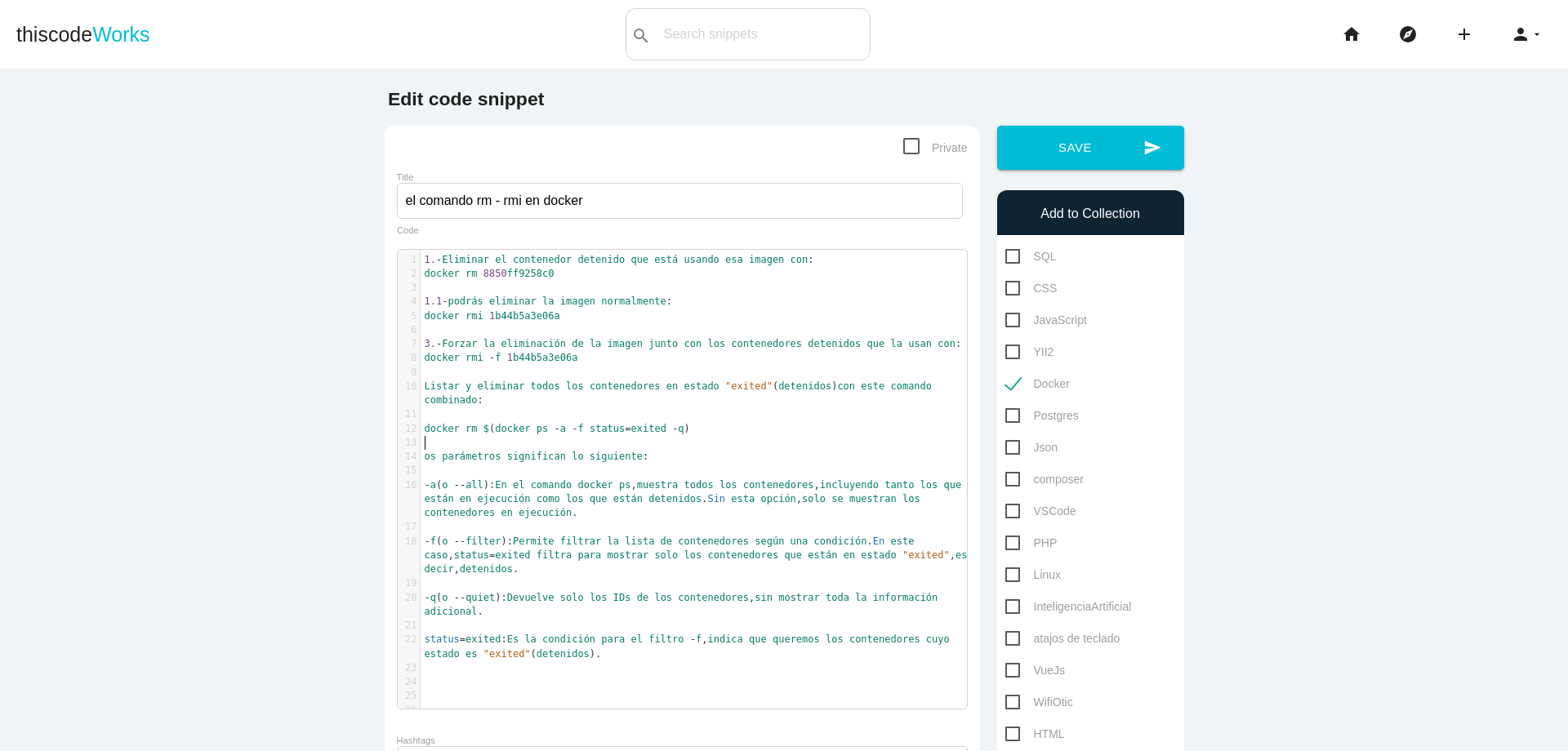
click at [653, 661] on pre "​" at bounding box center [701, 668] width 559 height 14
click at [1127, 151] on button "send Save" at bounding box center [1091, 148] width 187 height 44
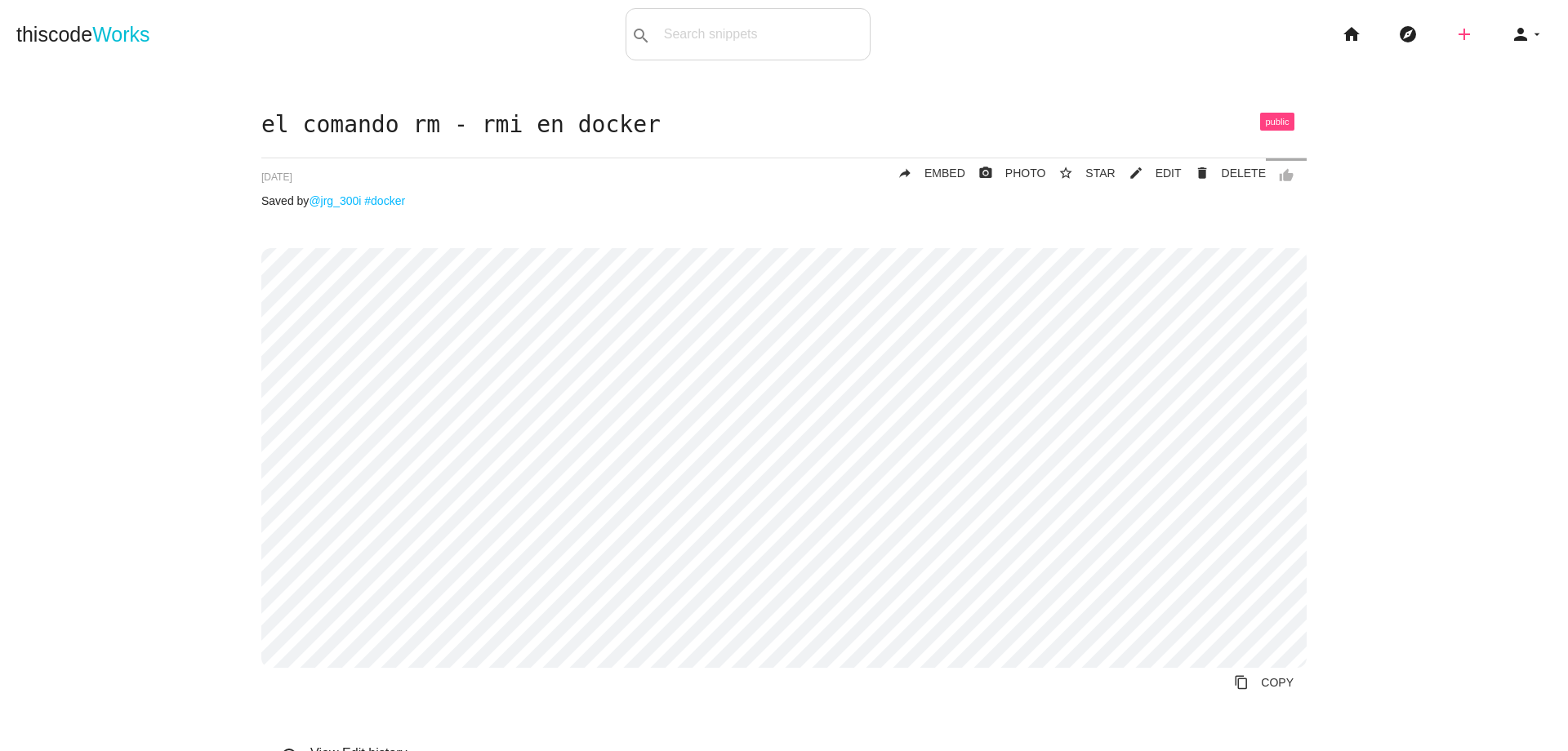
click at [1457, 31] on icon "add" at bounding box center [1464, 34] width 19 height 52
click at [1457, 31] on icon "code" at bounding box center [1465, 28] width 19 height 18
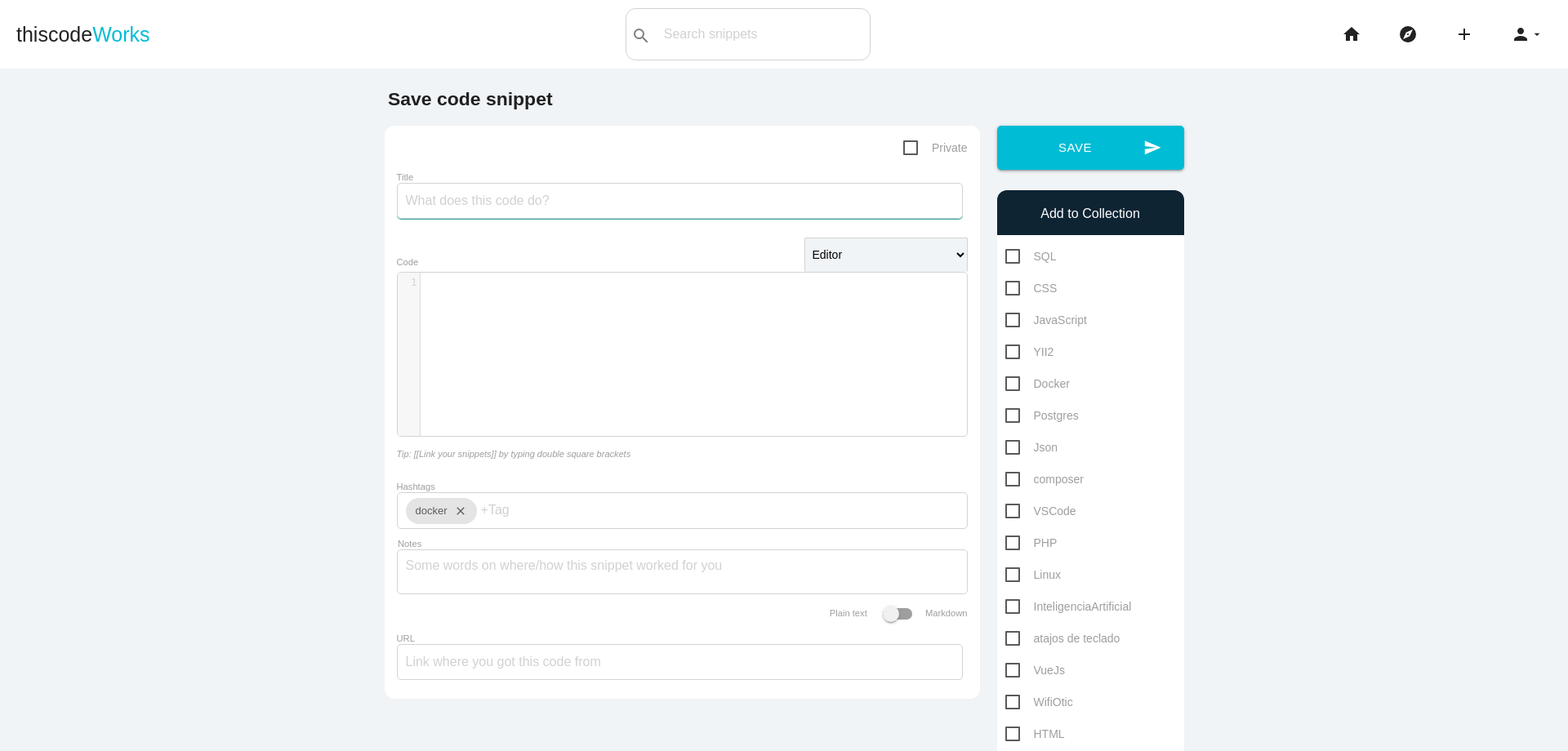
click at [695, 210] on input "Title" at bounding box center [680, 200] width 566 height 36
type input "acticar y detener contenedores"
click at [751, 327] on div "​ x 1 ​" at bounding box center [694, 366] width 594 height 188
click at [429, 316] on pre "docker stop < nombre_o_id_del_contenedor >" at bounding box center [701, 311] width 559 height 14
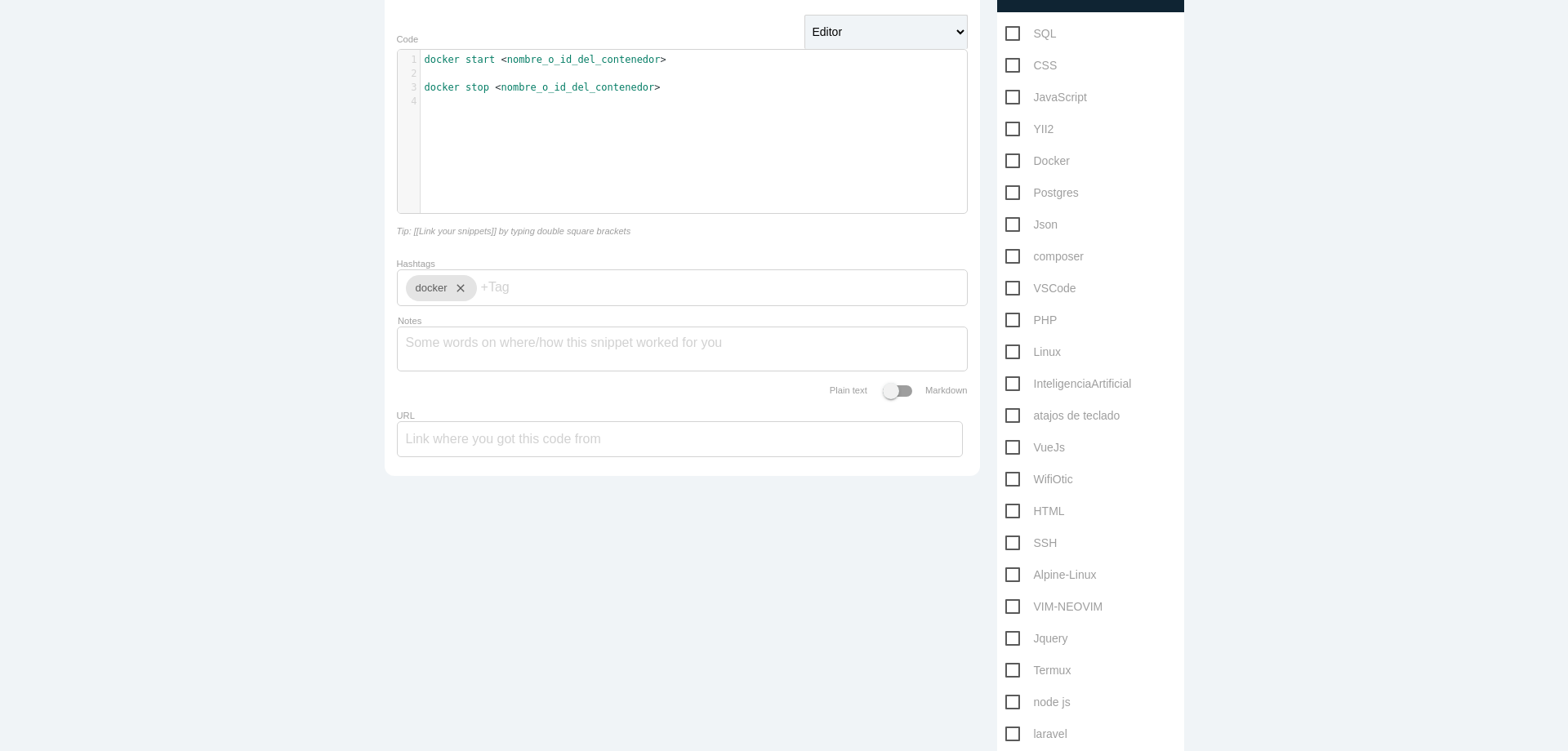
scroll to position [215, 0]
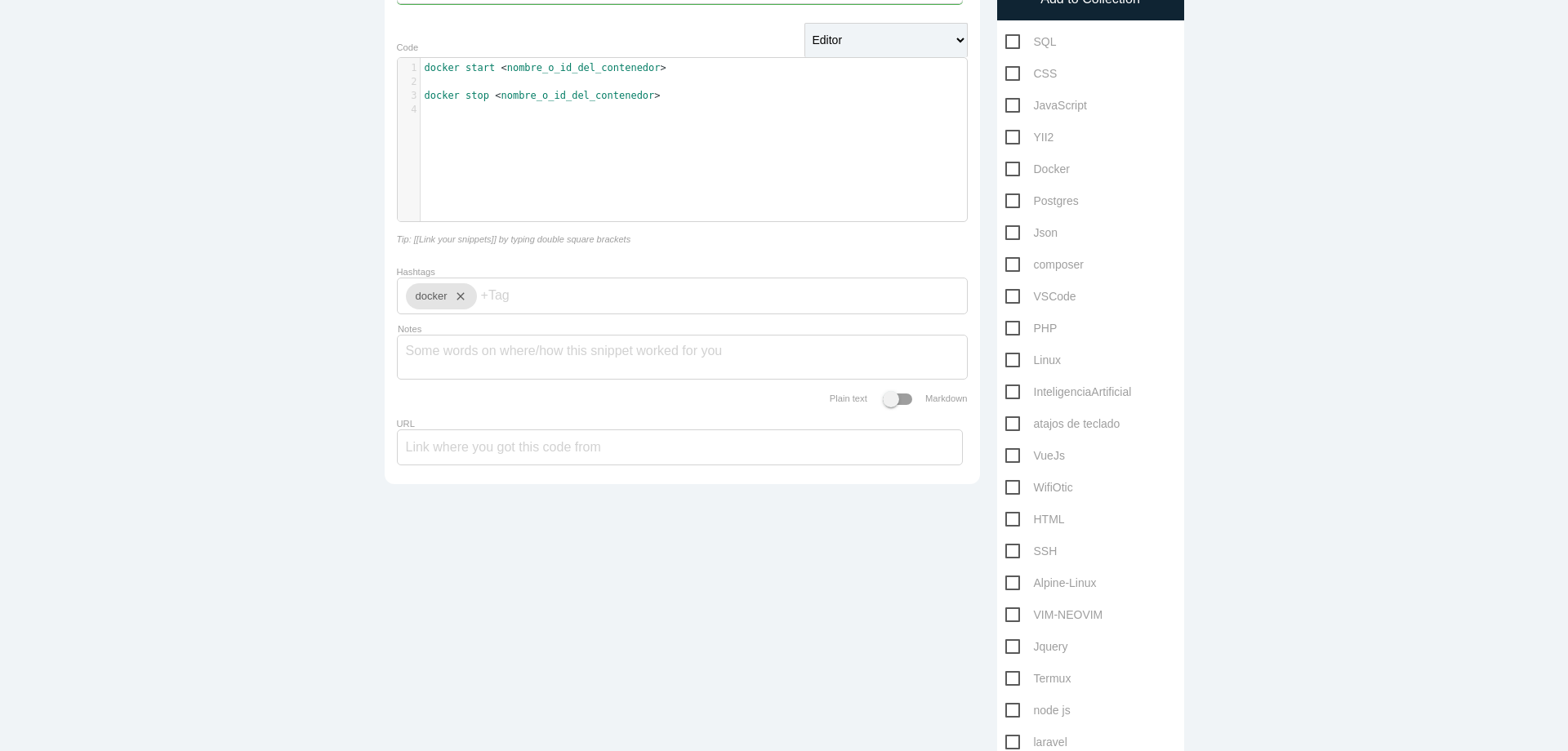
click at [1006, 166] on span "Docker" at bounding box center [1038, 169] width 65 height 20
click at [1006, 166] on input "Docker" at bounding box center [1011, 164] width 10 height 10
checkbox input "true"
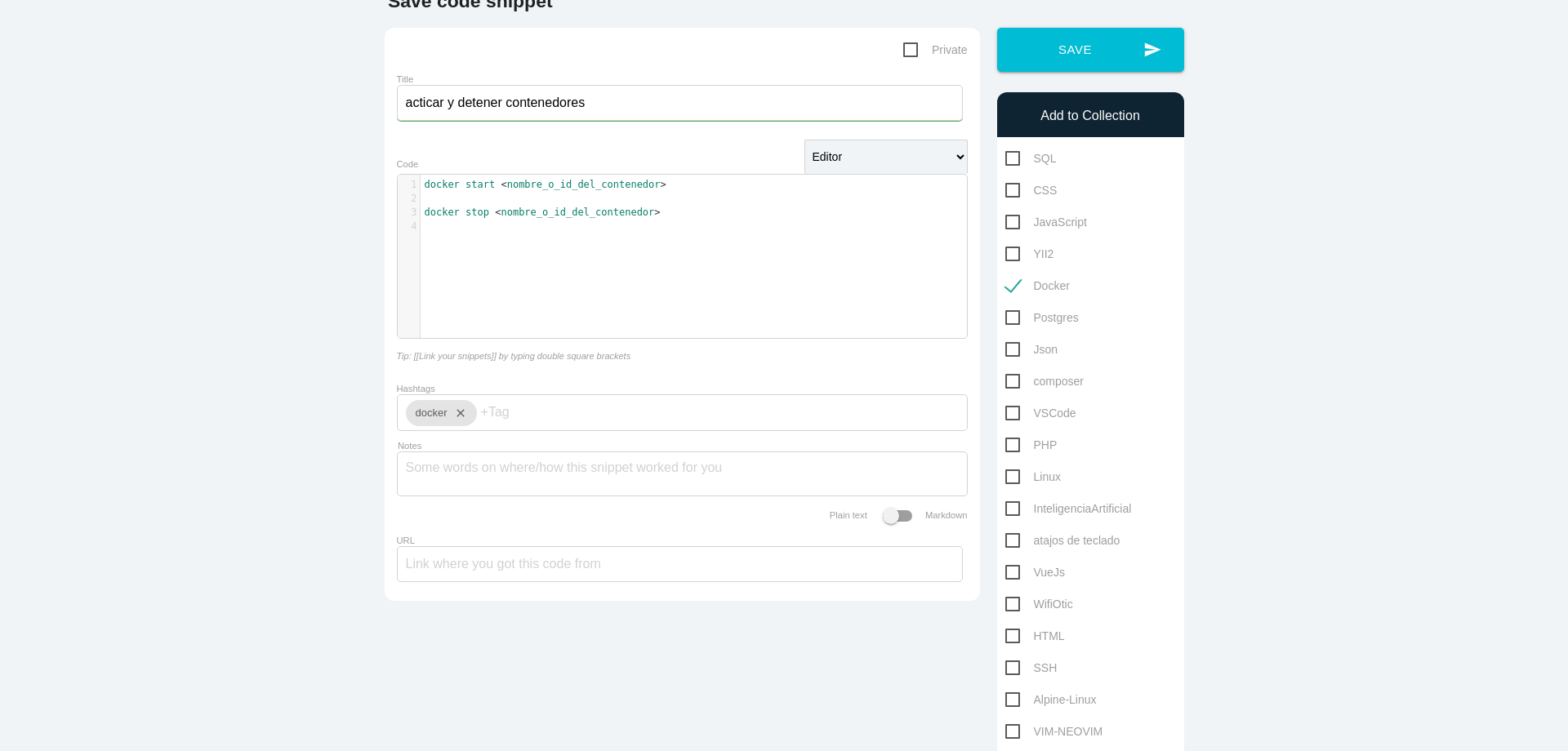
scroll to position [93, 0]
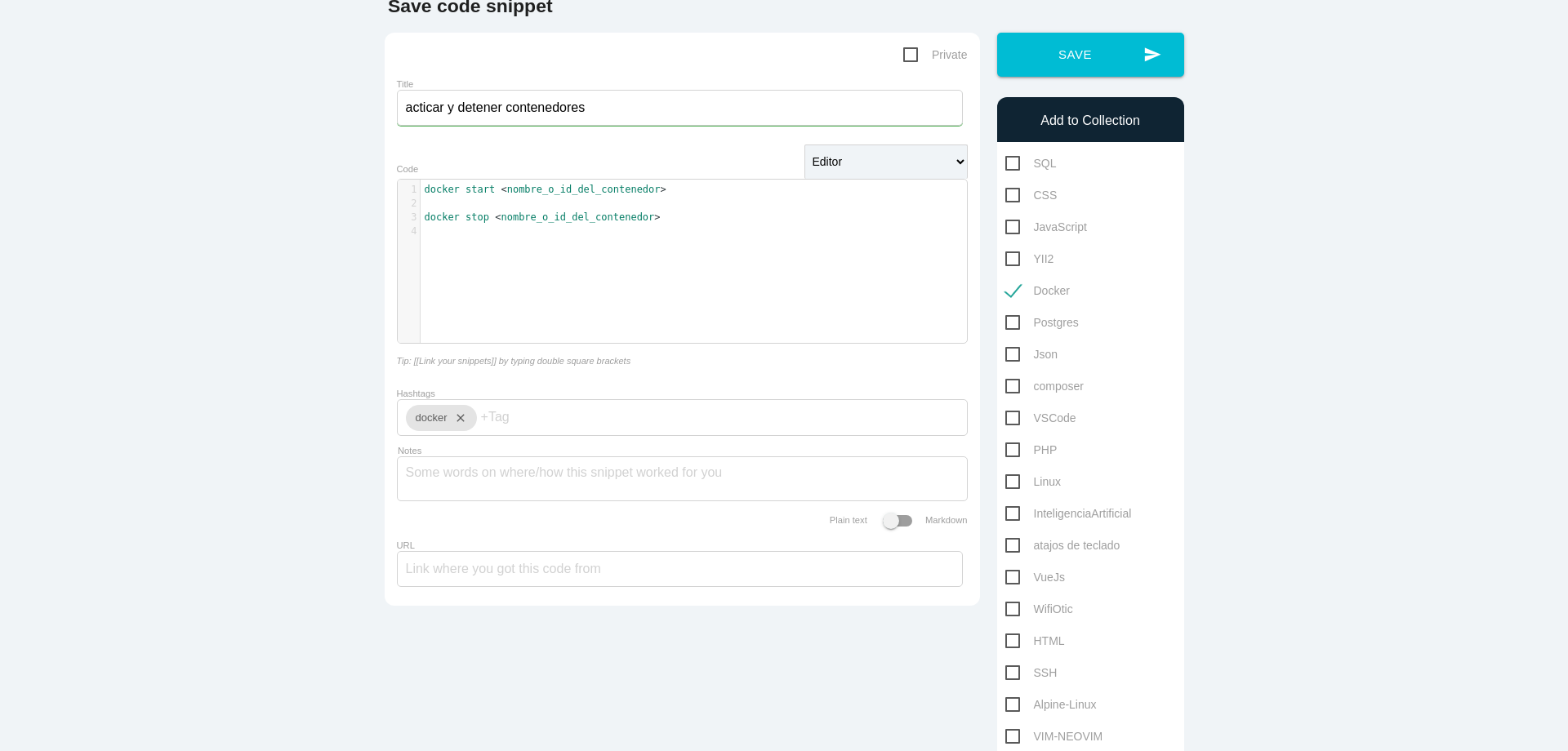
click at [404, 107] on input "acticar y detener contenedores" at bounding box center [680, 107] width 566 height 36
type input "Acticar y [PERSON_NAME] contenedores"
click at [1081, 61] on button "send Save" at bounding box center [1091, 54] width 187 height 44
click at [694, 232] on pre "​" at bounding box center [701, 231] width 559 height 14
click at [701, 221] on pre "docker stop < nombre_o_id_del_contenedor >" at bounding box center [701, 217] width 559 height 14
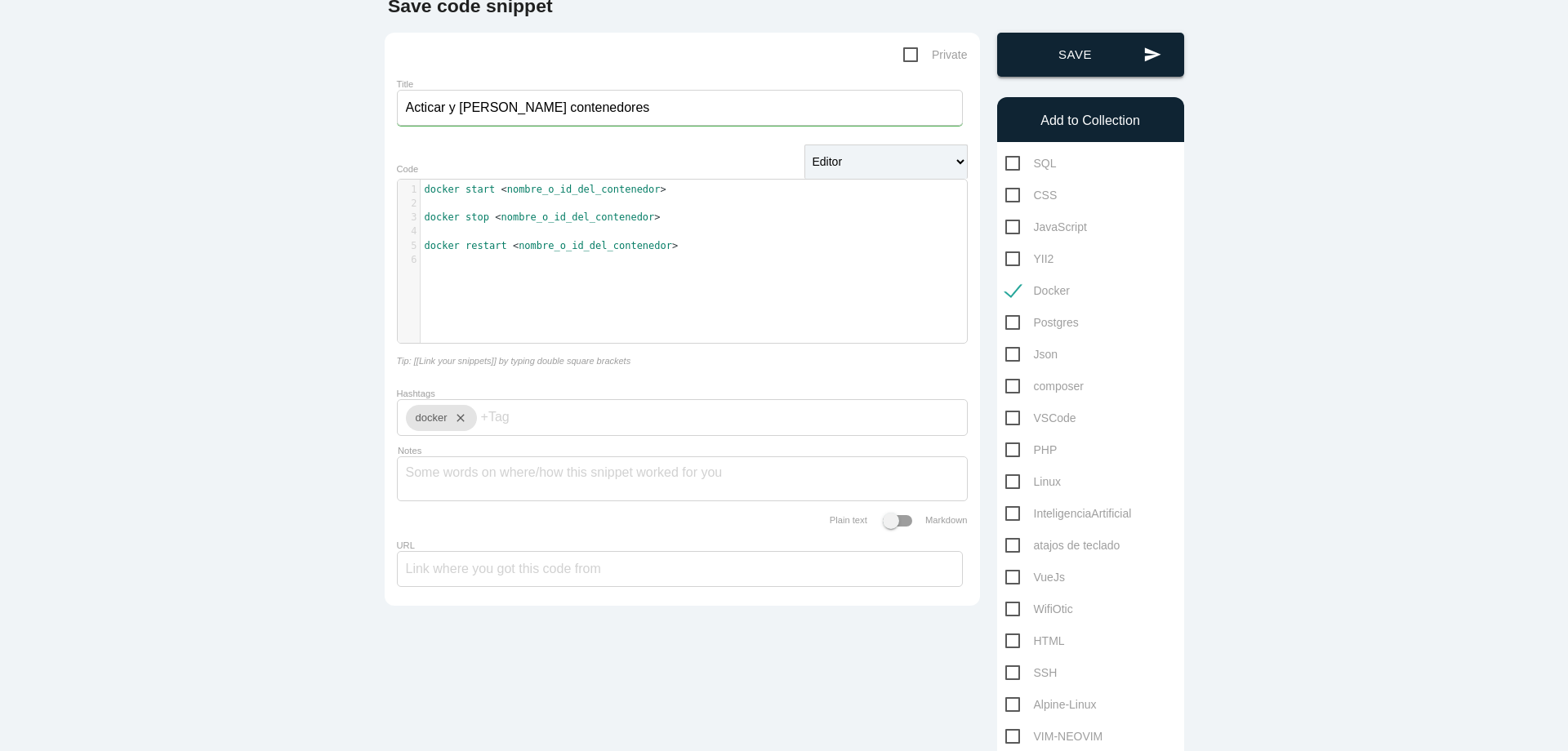
click at [1086, 67] on button "send Save" at bounding box center [1091, 54] width 187 height 44
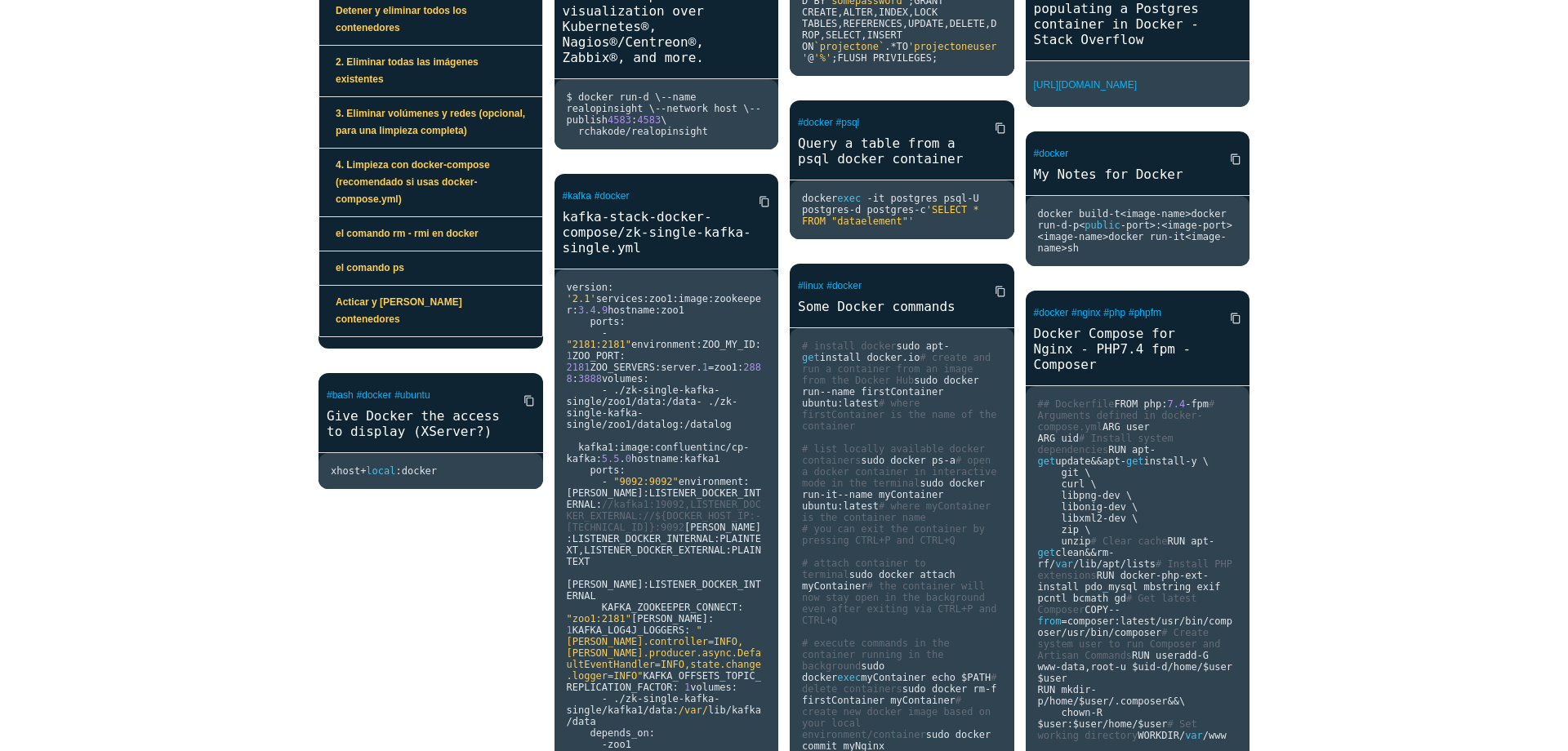
scroll to position [1278, 0]
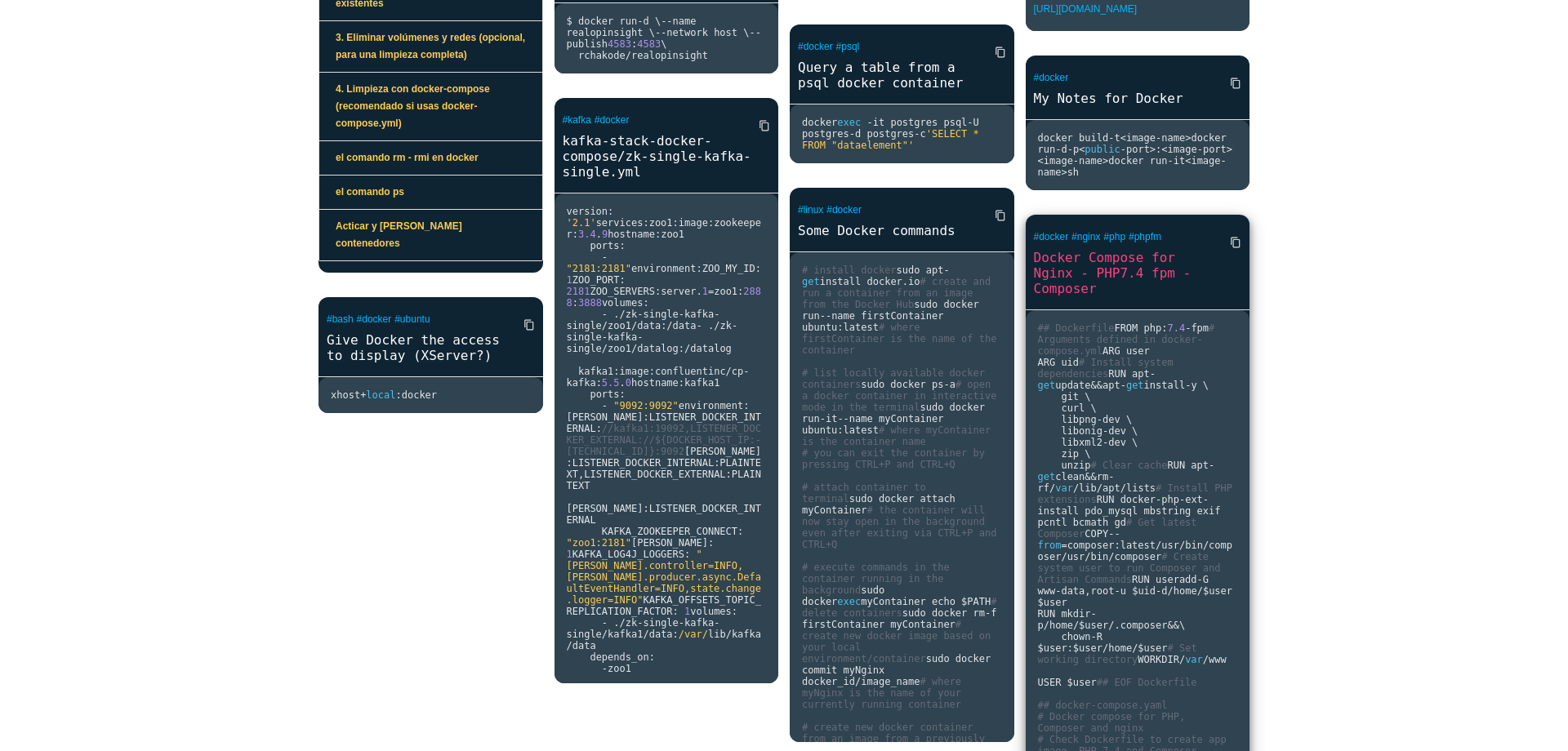
click at [543, 413] on pre "## Dockerfile FROM php : 7.4 - fpm # Arguments defined in docker-compose.yml AR…" at bounding box center [431, 395] width 224 height 36
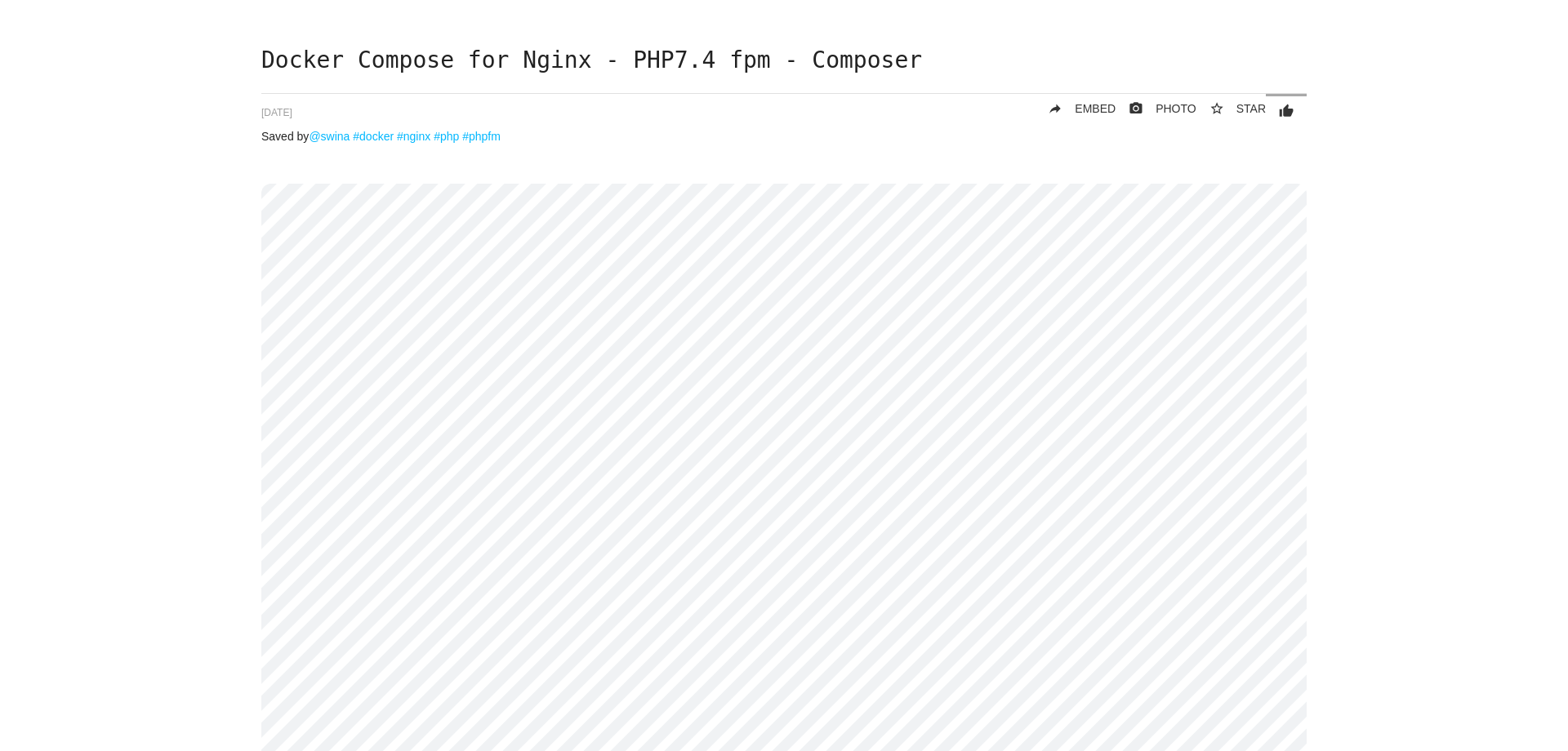
scroll to position [98, 0]
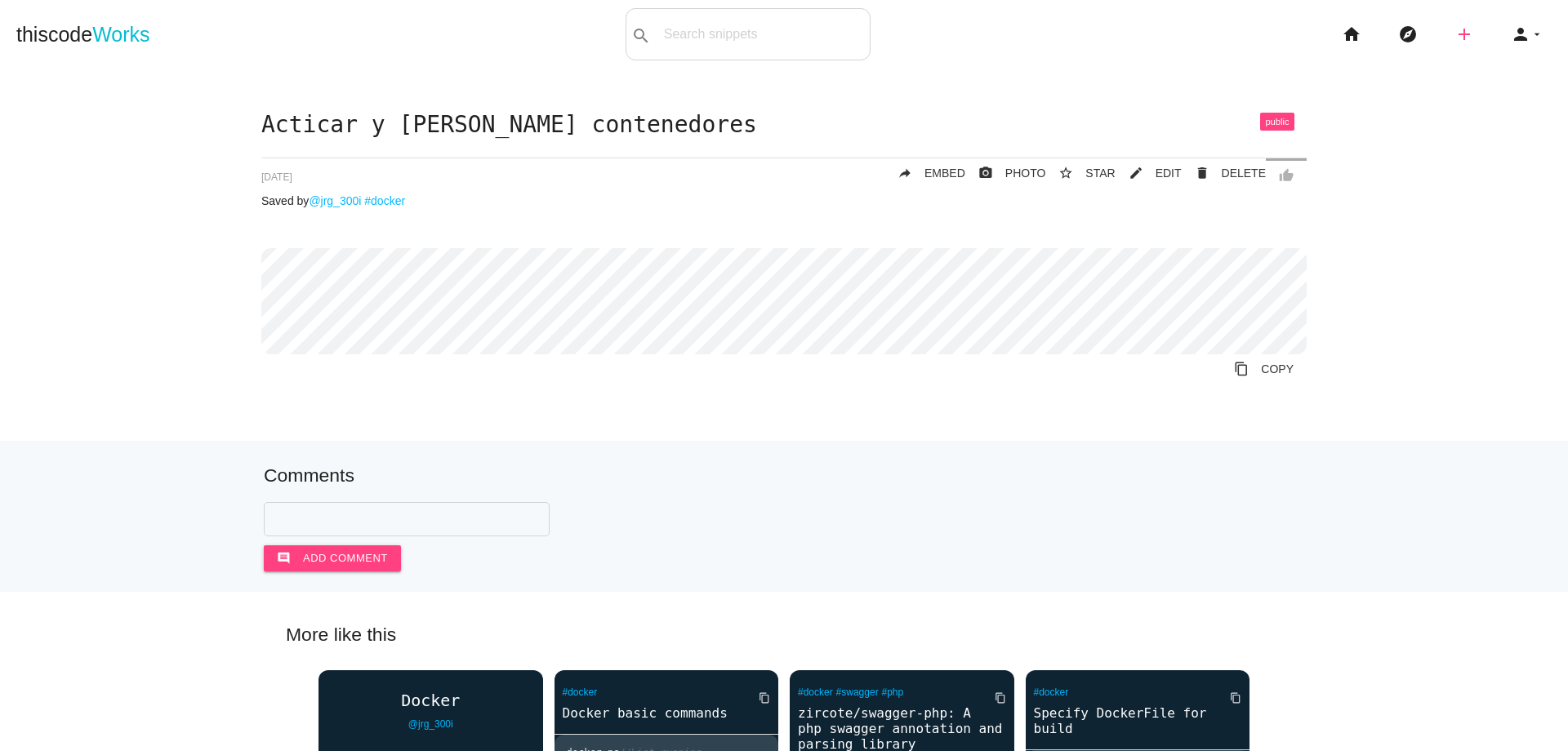
click at [1454, 38] on icon "add" at bounding box center [1464, 34] width 19 height 52
click at [1467, 27] on link "code Snippet" at bounding box center [1499, 28] width 114 height 41
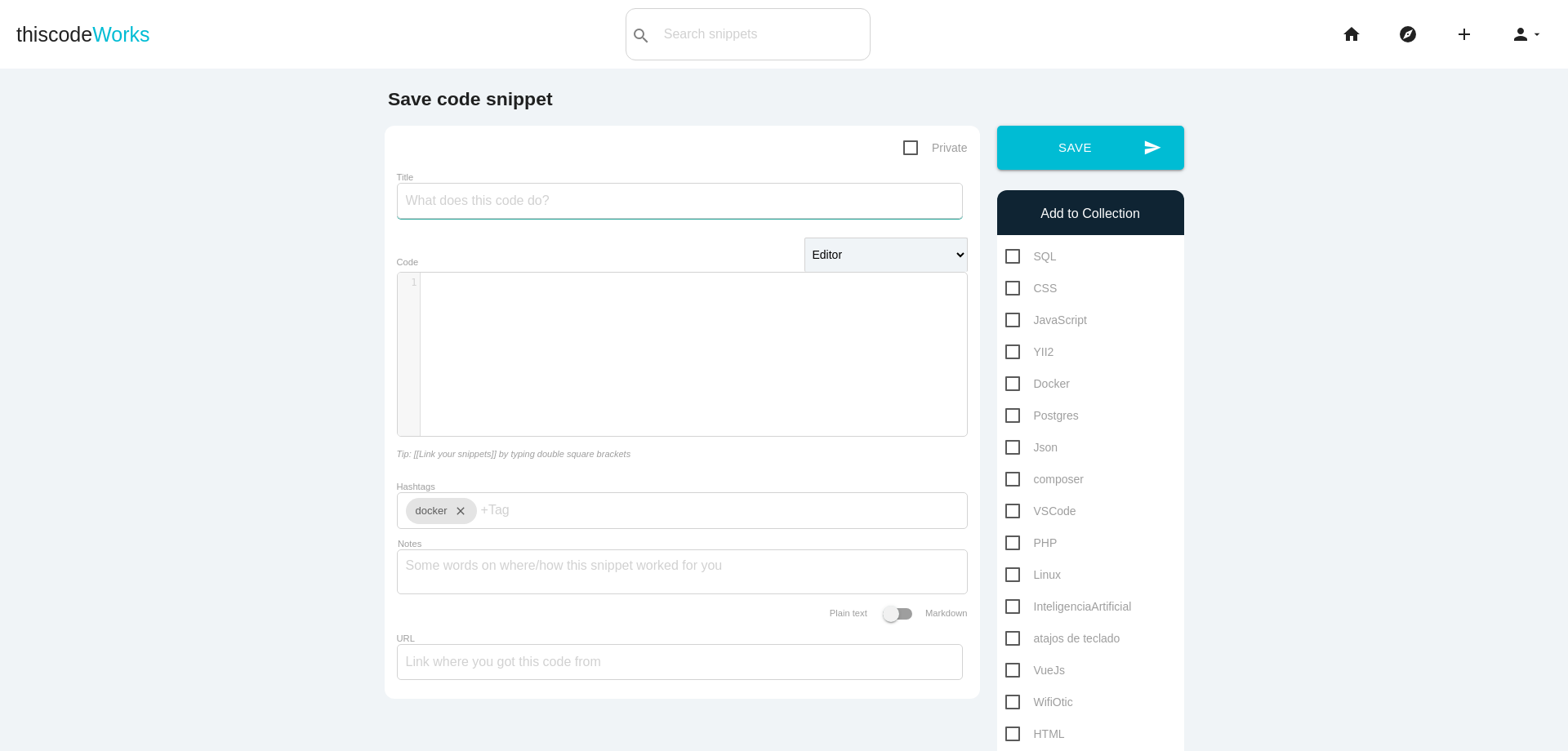
click at [583, 210] on input "Title" at bounding box center [680, 200] width 566 height 36
type input "c"
type input "ejemplo de redes en docker"
click at [597, 338] on div "​ x 1 ​" at bounding box center [694, 366] width 594 height 188
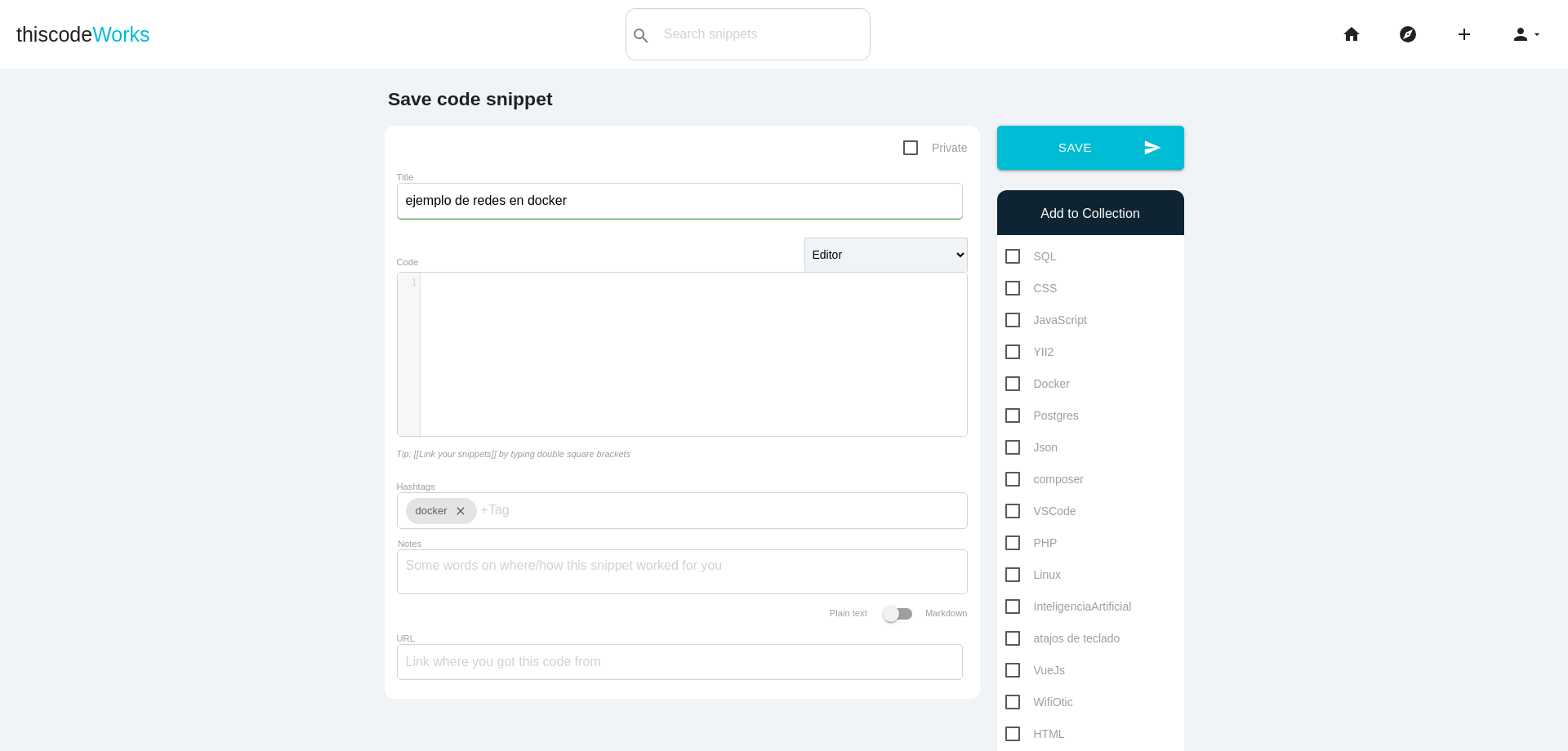
scroll to position [120, 0]
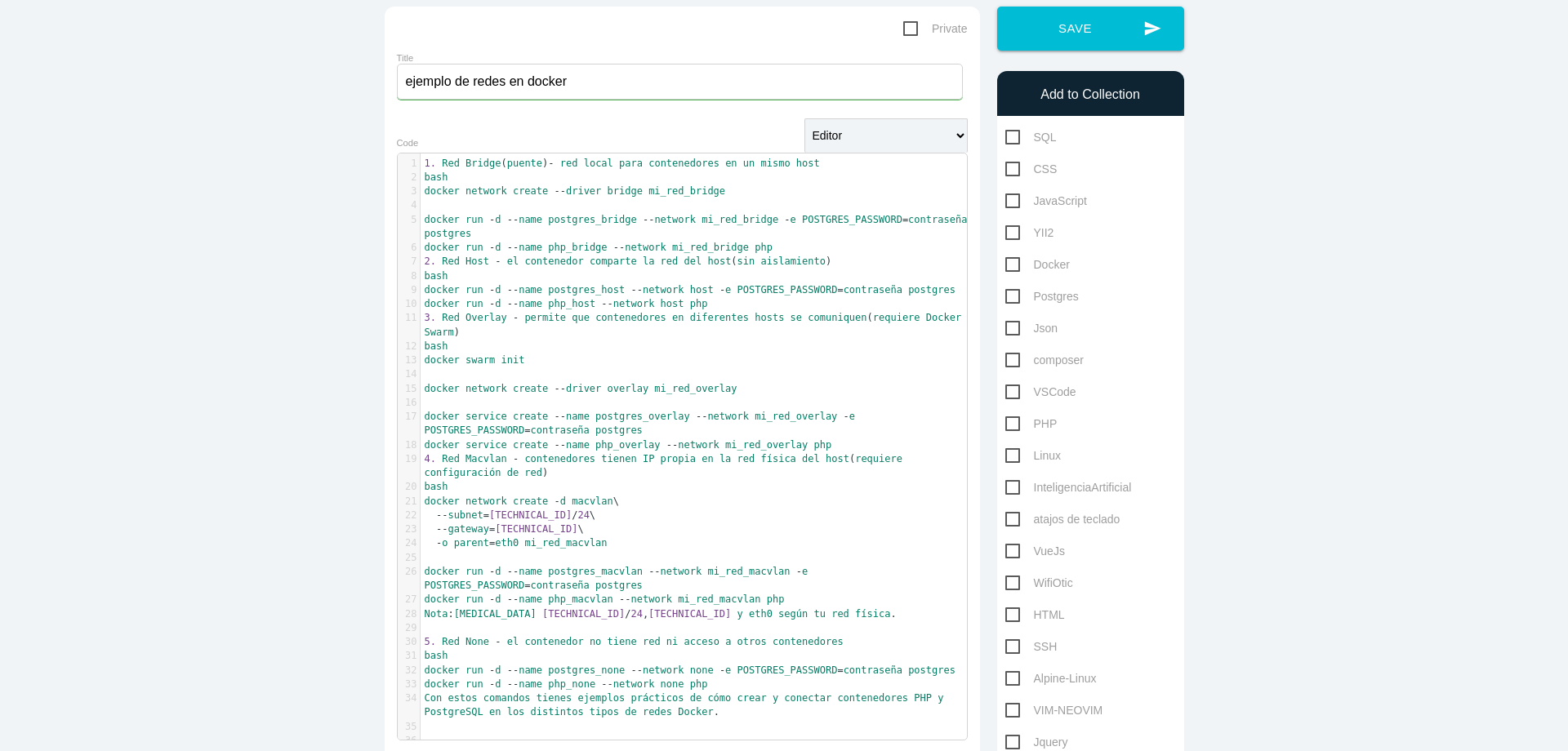
click at [425, 258] on span "2." at bounding box center [430, 261] width 11 height 11
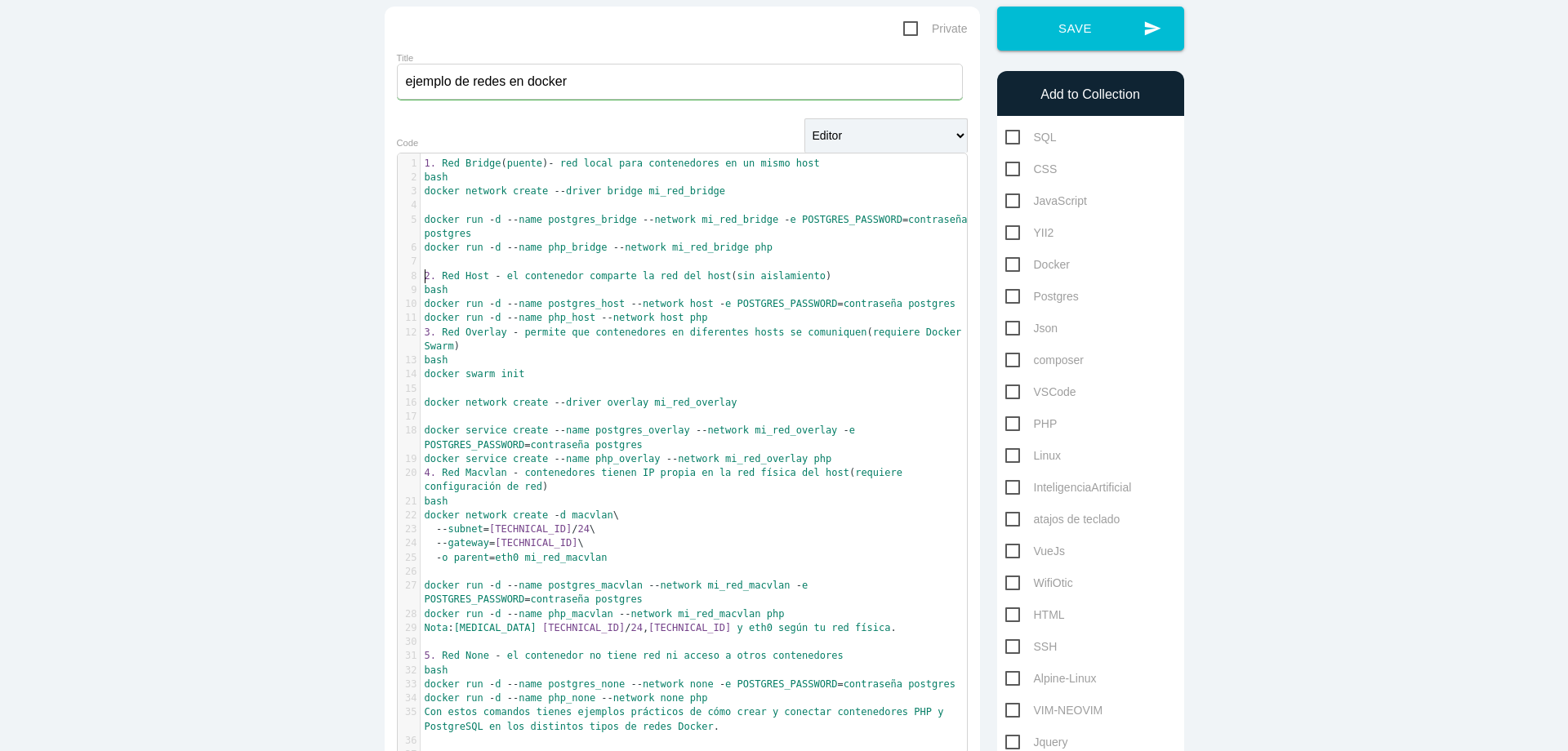
click at [421, 329] on pre "3. Red Overlay - permite que contenedores en diferentes hosts se comuniquen ( r…" at bounding box center [701, 340] width 559 height 29
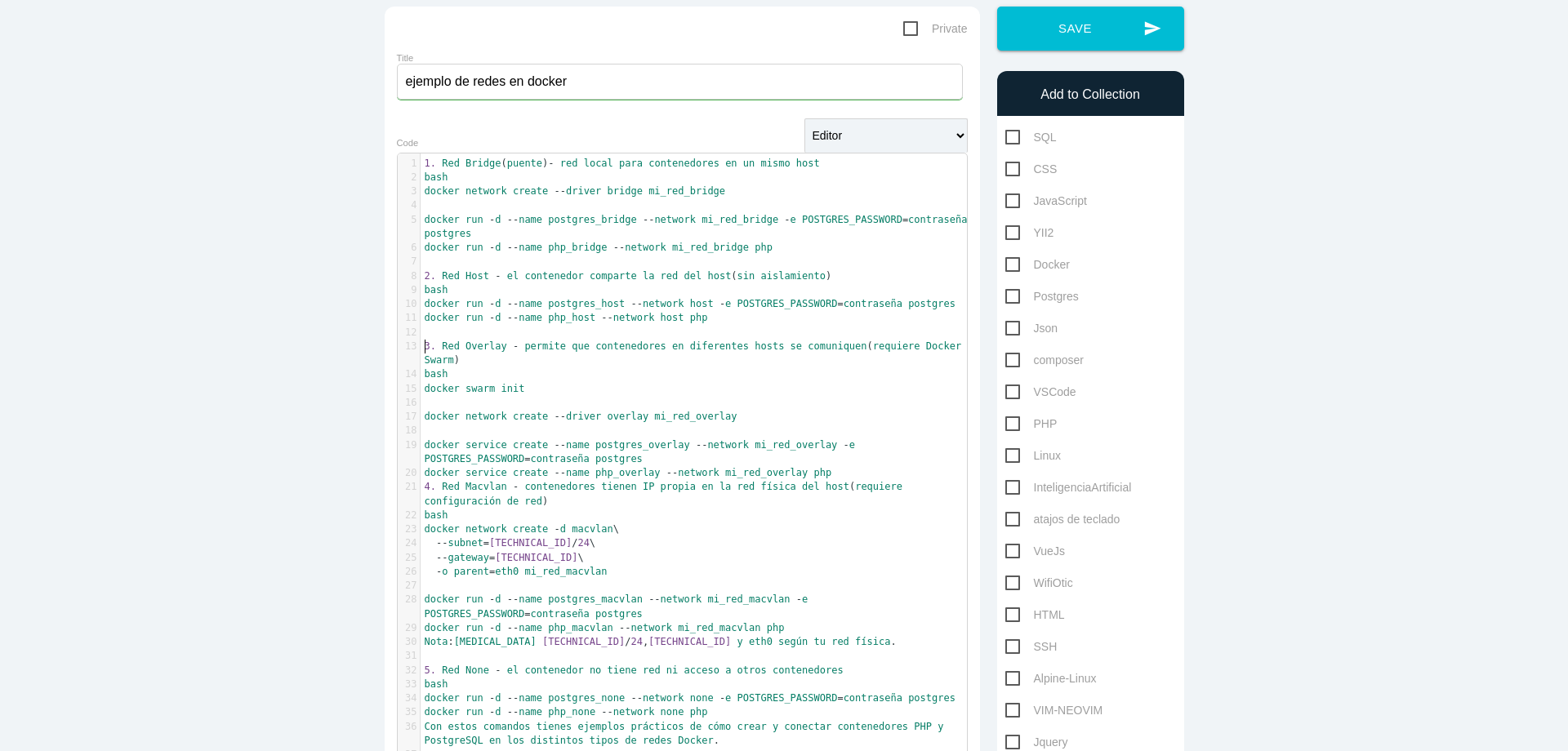
click at [425, 485] on span "4." at bounding box center [430, 486] width 11 height 11
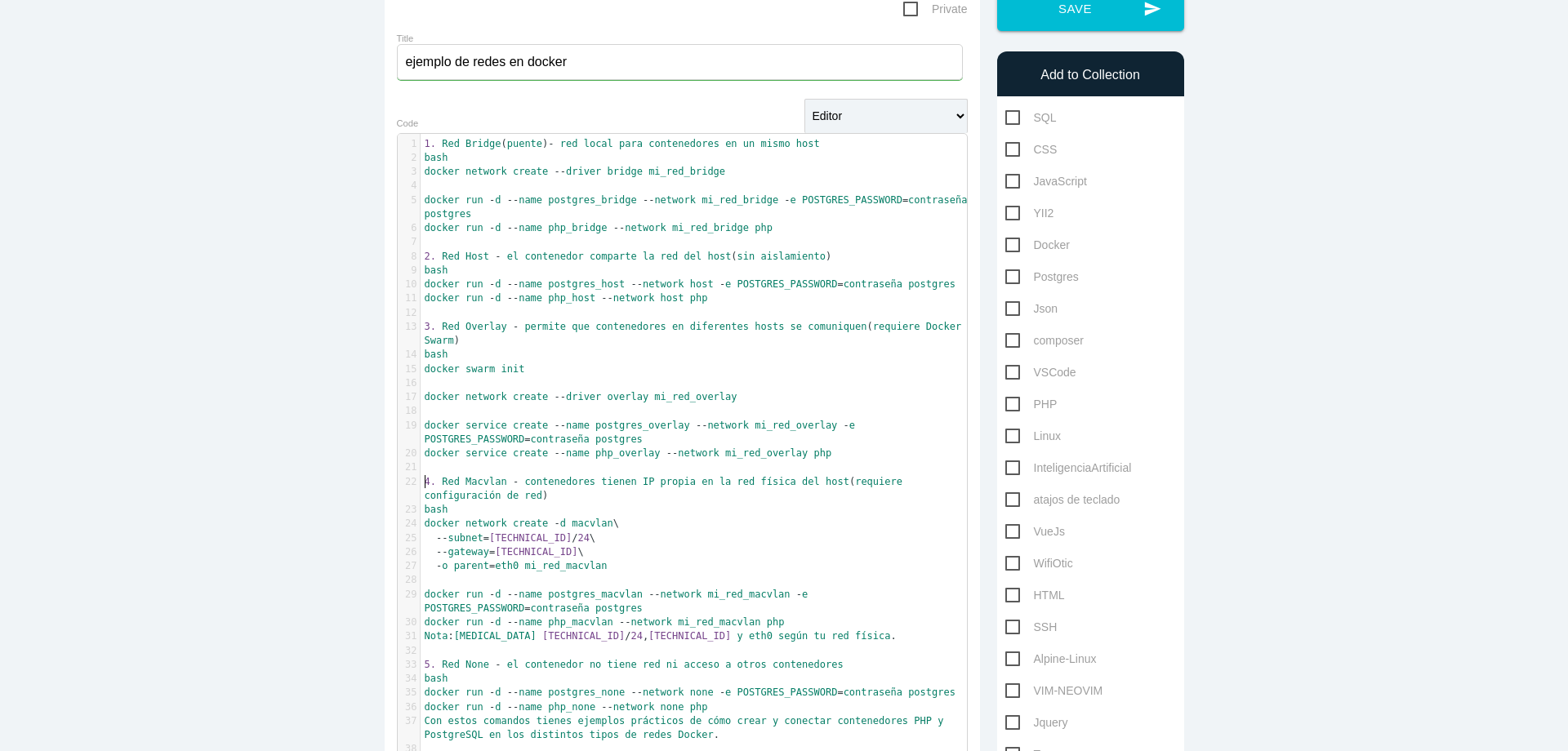
scroll to position [141, 0]
click at [1005, 240] on span "Docker" at bounding box center [1038, 243] width 65 height 20
click at [1005, 240] on input "Docker" at bounding box center [1011, 238] width 10 height 10
checkbox input "true"
click at [1100, 24] on button "send Save" at bounding box center [1091, 7] width 187 height 44
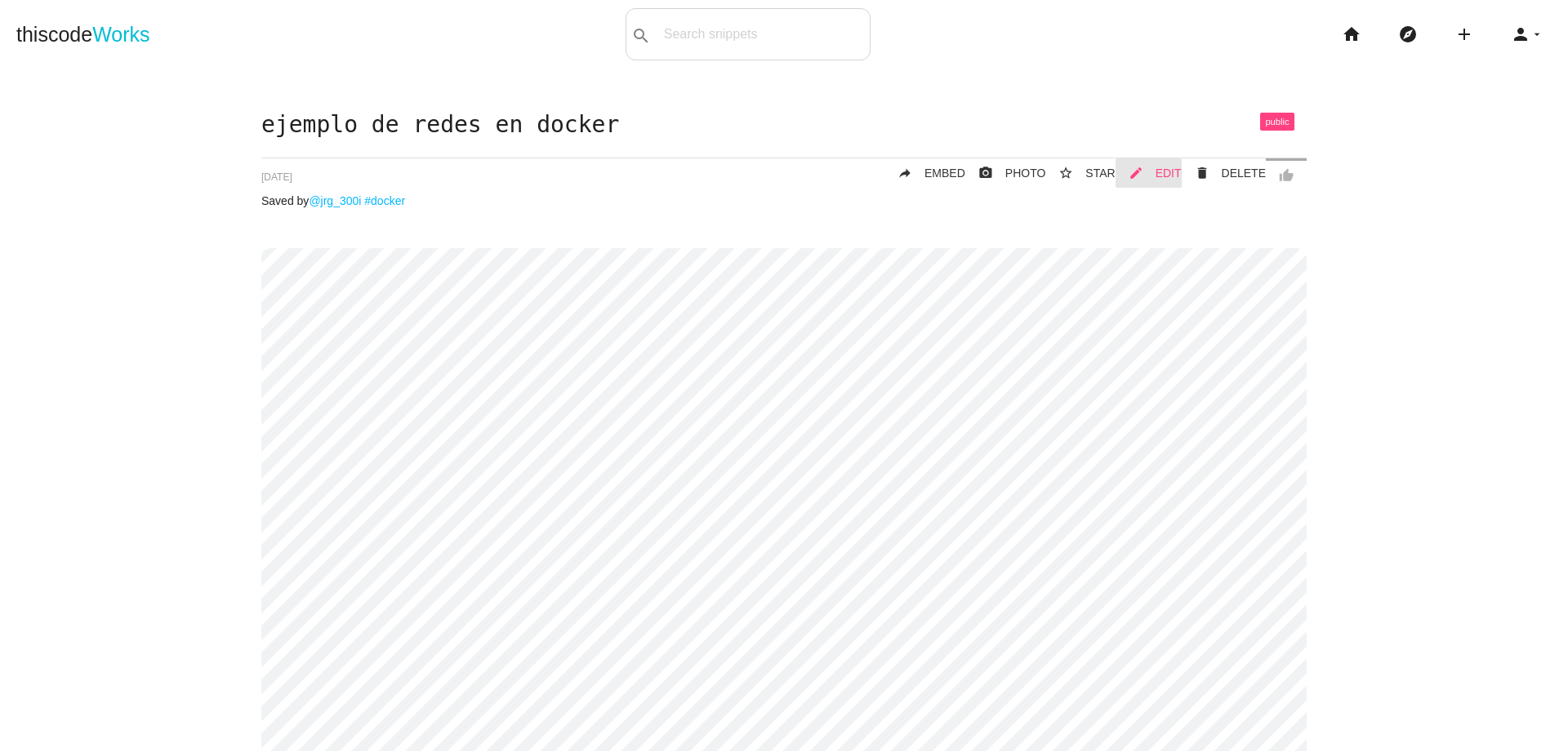
click at [1164, 176] on span "EDIT" at bounding box center [1169, 173] width 26 height 13
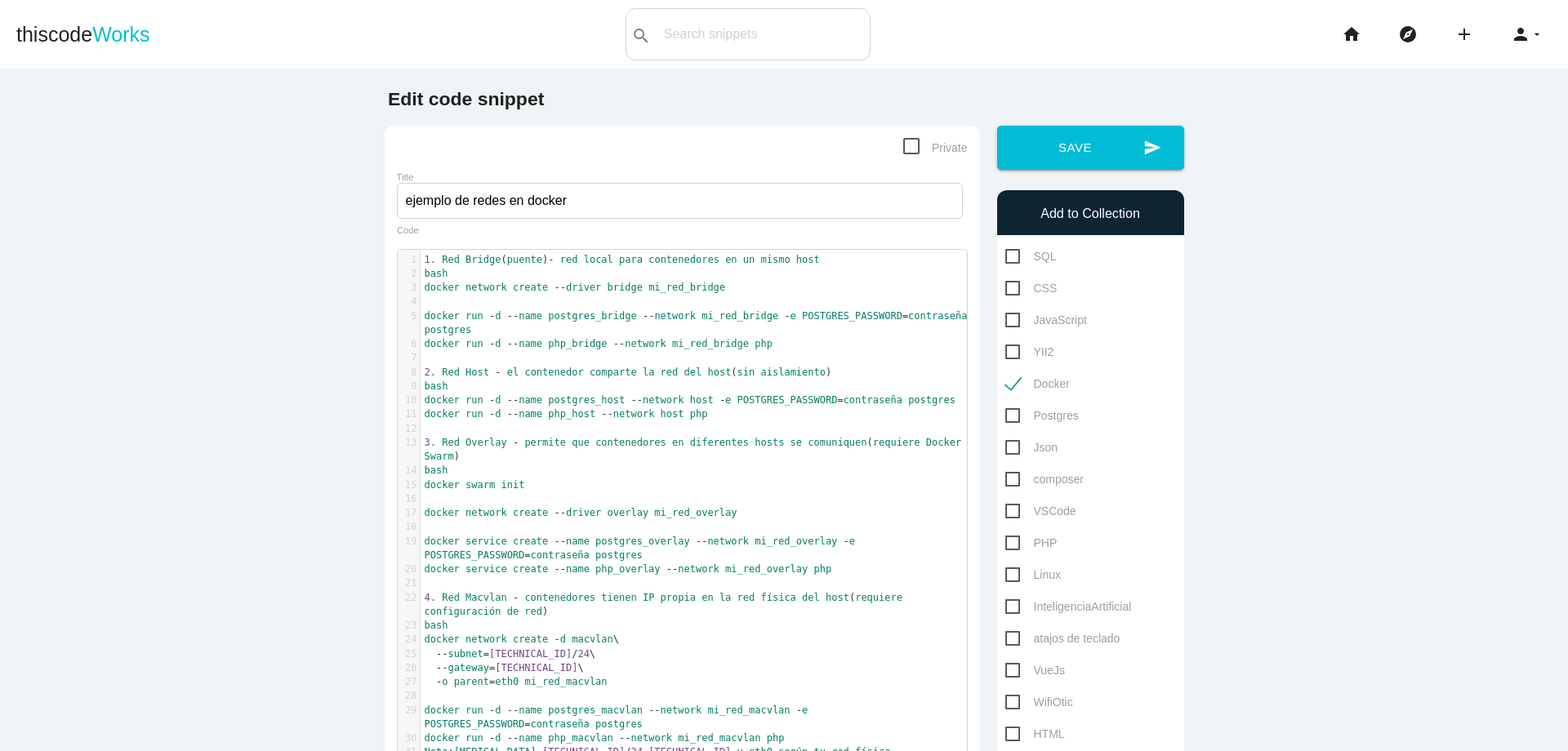
scroll to position [5, 0]
click at [425, 262] on span "1." at bounding box center [430, 259] width 11 height 11
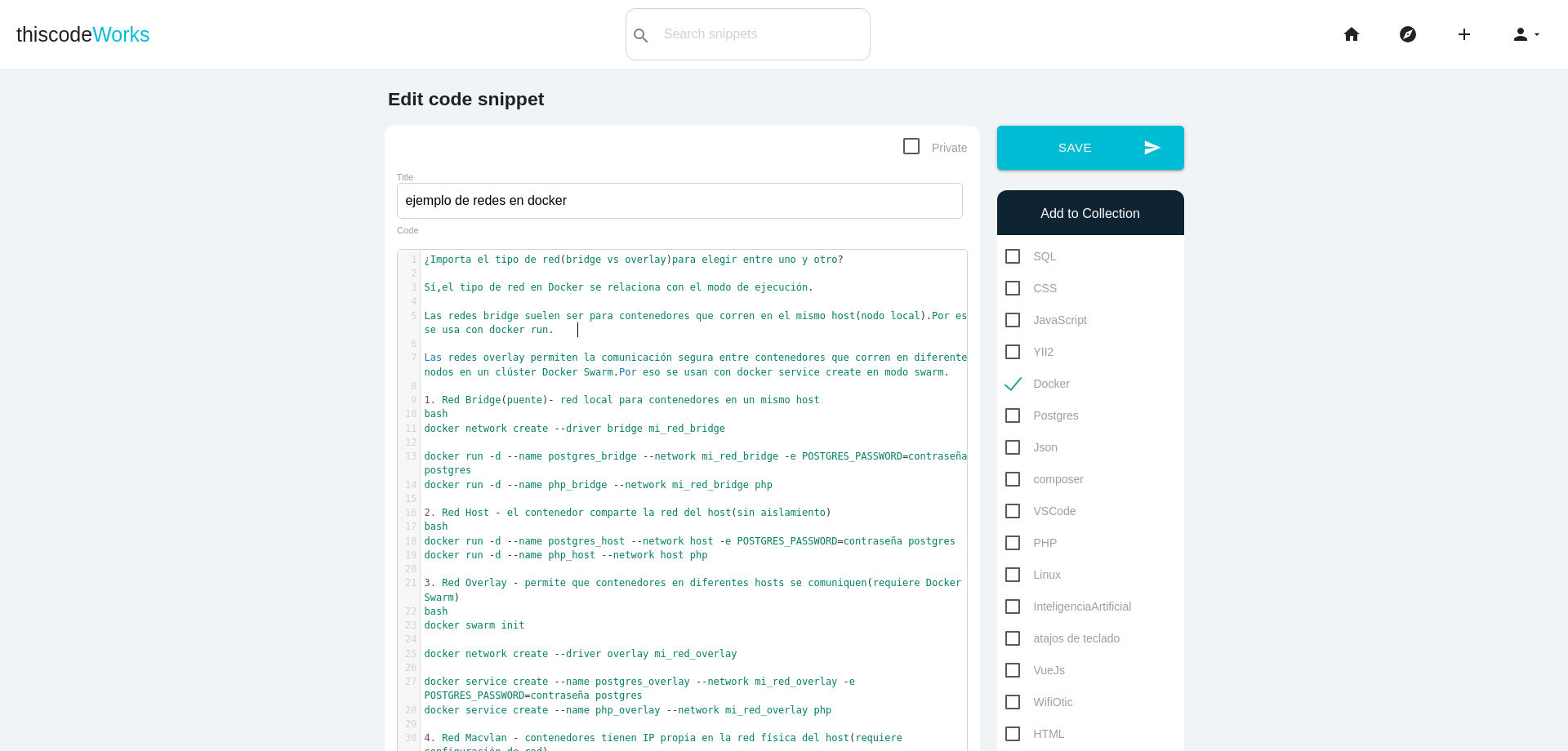
click at [644, 332] on pre "Las redes bridge suelen ser para contenedores que corren en el mismo host ( nod…" at bounding box center [701, 323] width 559 height 29
click at [868, 265] on pre "¿Importa el tipo de red ( bridge vs overlay ) para elegir entre uno y otro ?" at bounding box center [701, 260] width 559 height 14
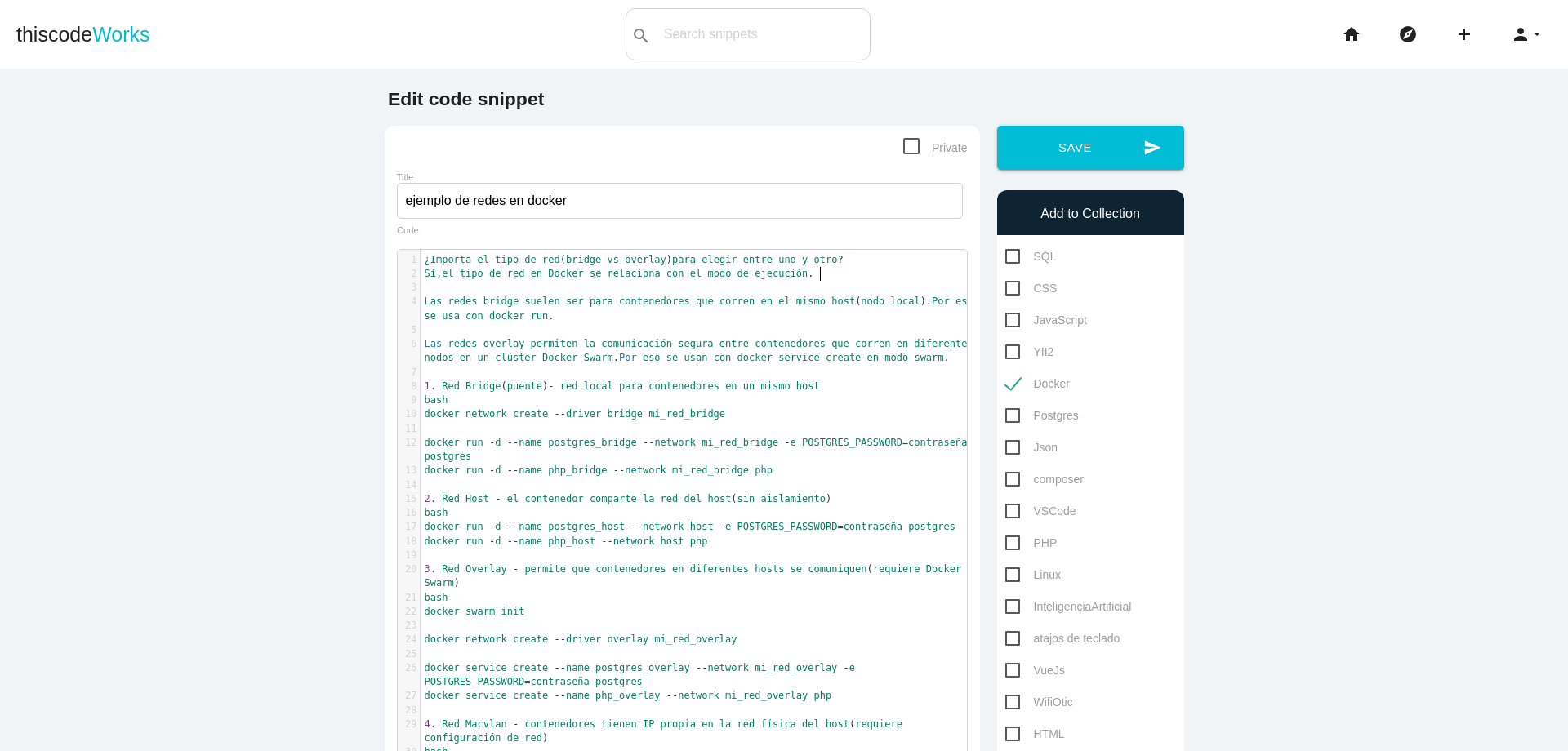
click at [836, 273] on pre "Sí , el tipo de red en Docker se relaciona con el modo de ejecución ." at bounding box center [701, 274] width 559 height 14
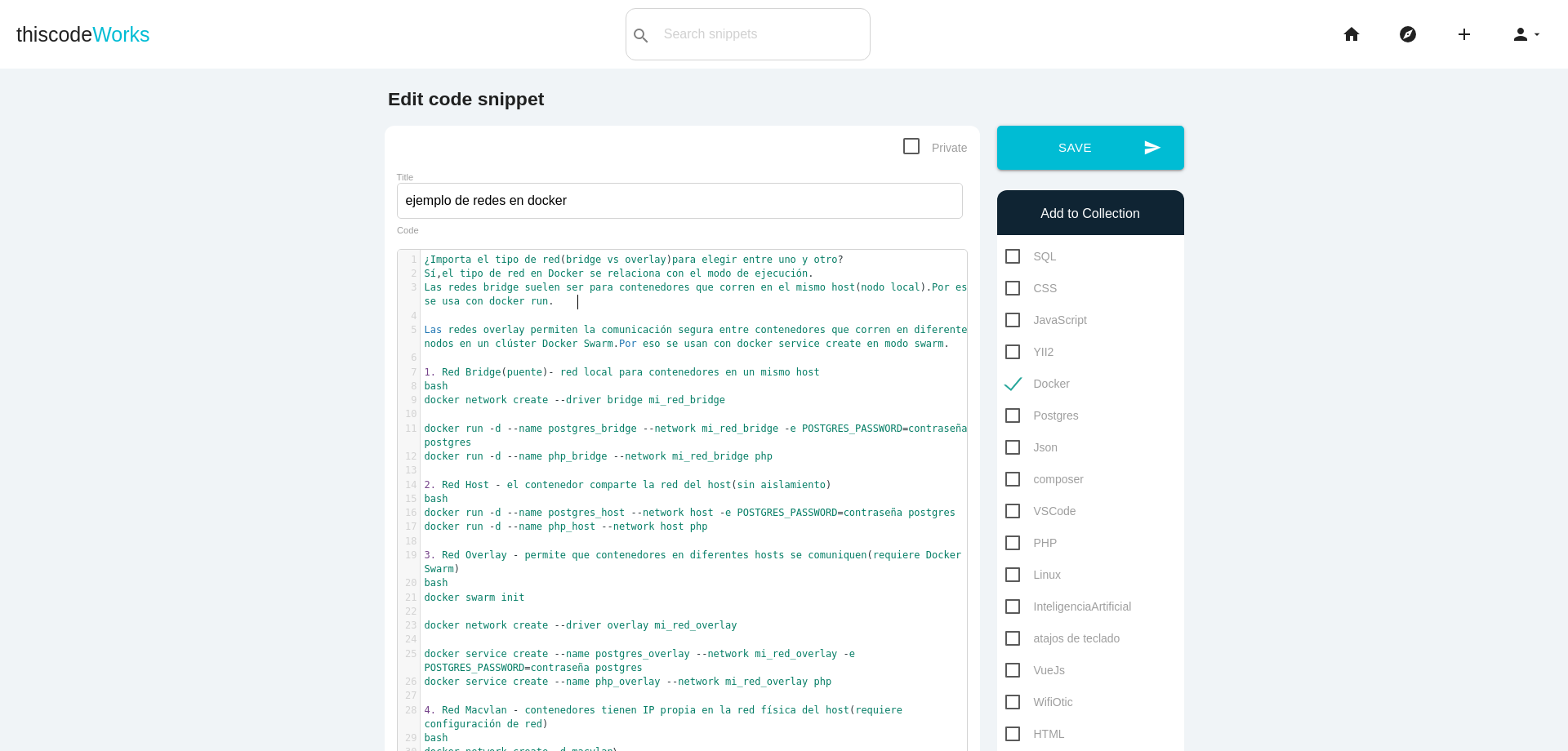
click at [656, 295] on pre "Las redes bridge suelen ser para contenedores que corren en el mismo host ( nod…" at bounding box center [701, 295] width 559 height 29
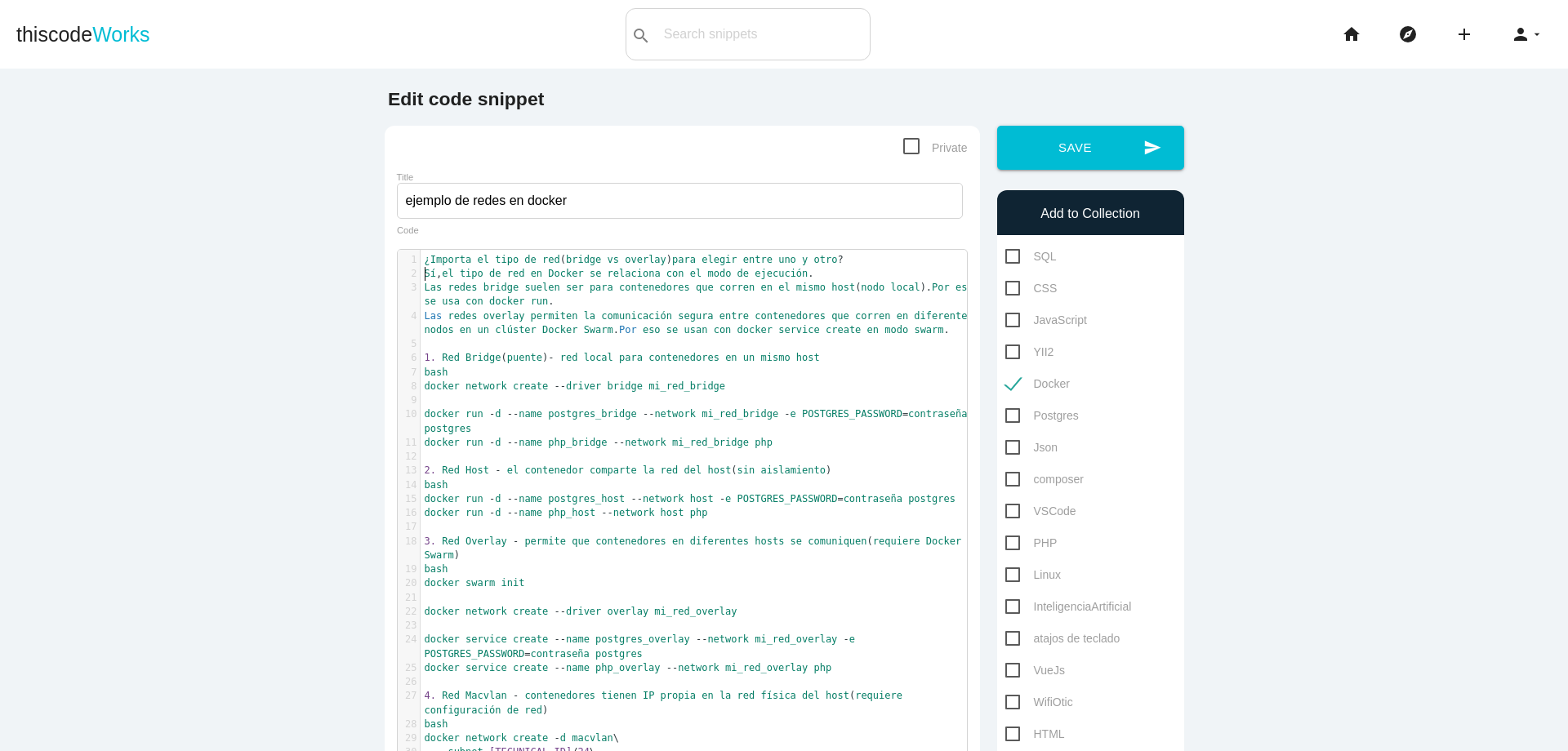
click at [421, 278] on pre "Sí , el tipo de red en Docker se relaciona con el modo de ejecución ." at bounding box center [701, 274] width 559 height 14
type textarea "-"
click at [425, 290] on span "Las" at bounding box center [433, 287] width 18 height 11
type textarea "-"
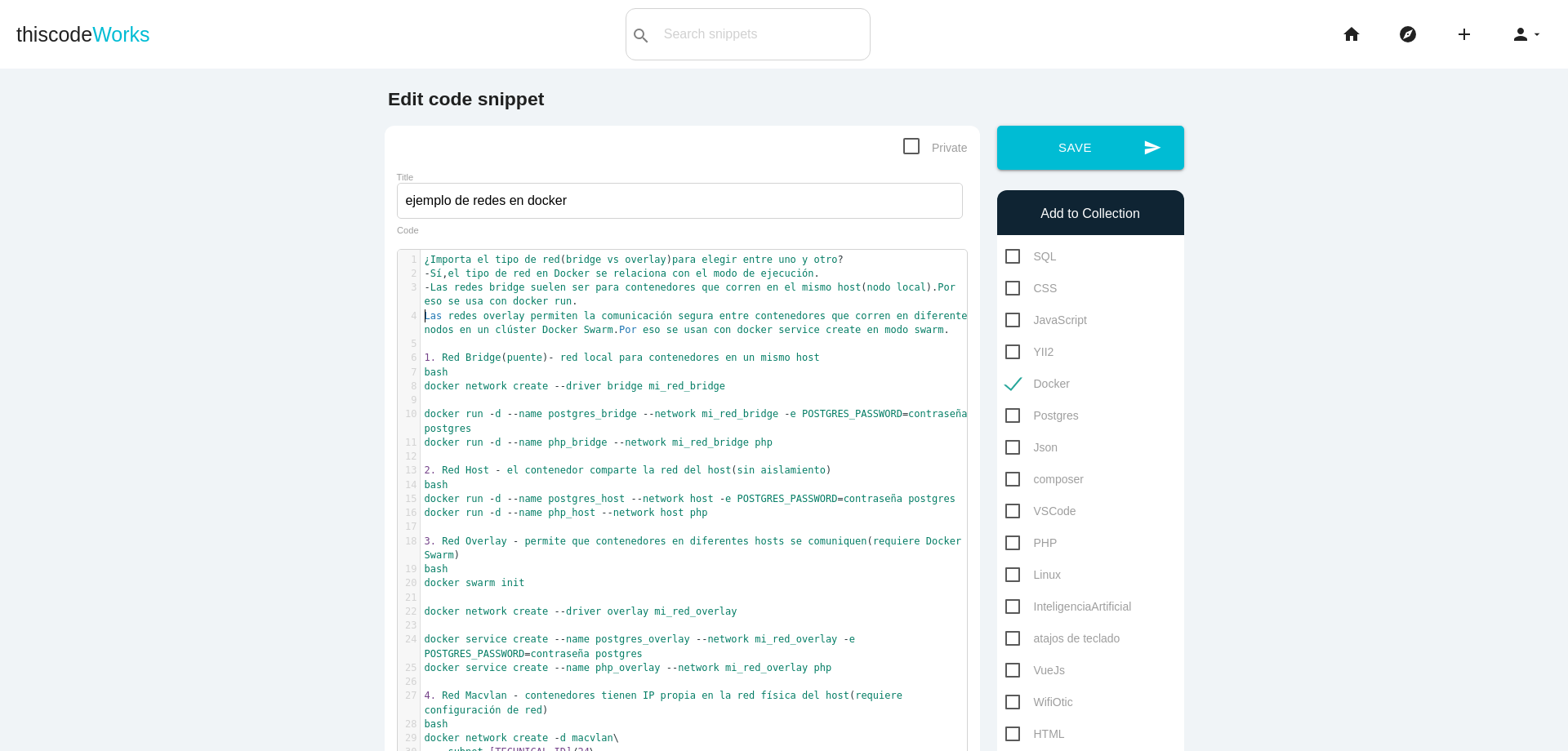
click at [425, 315] on span "Las" at bounding box center [433, 315] width 18 height 11
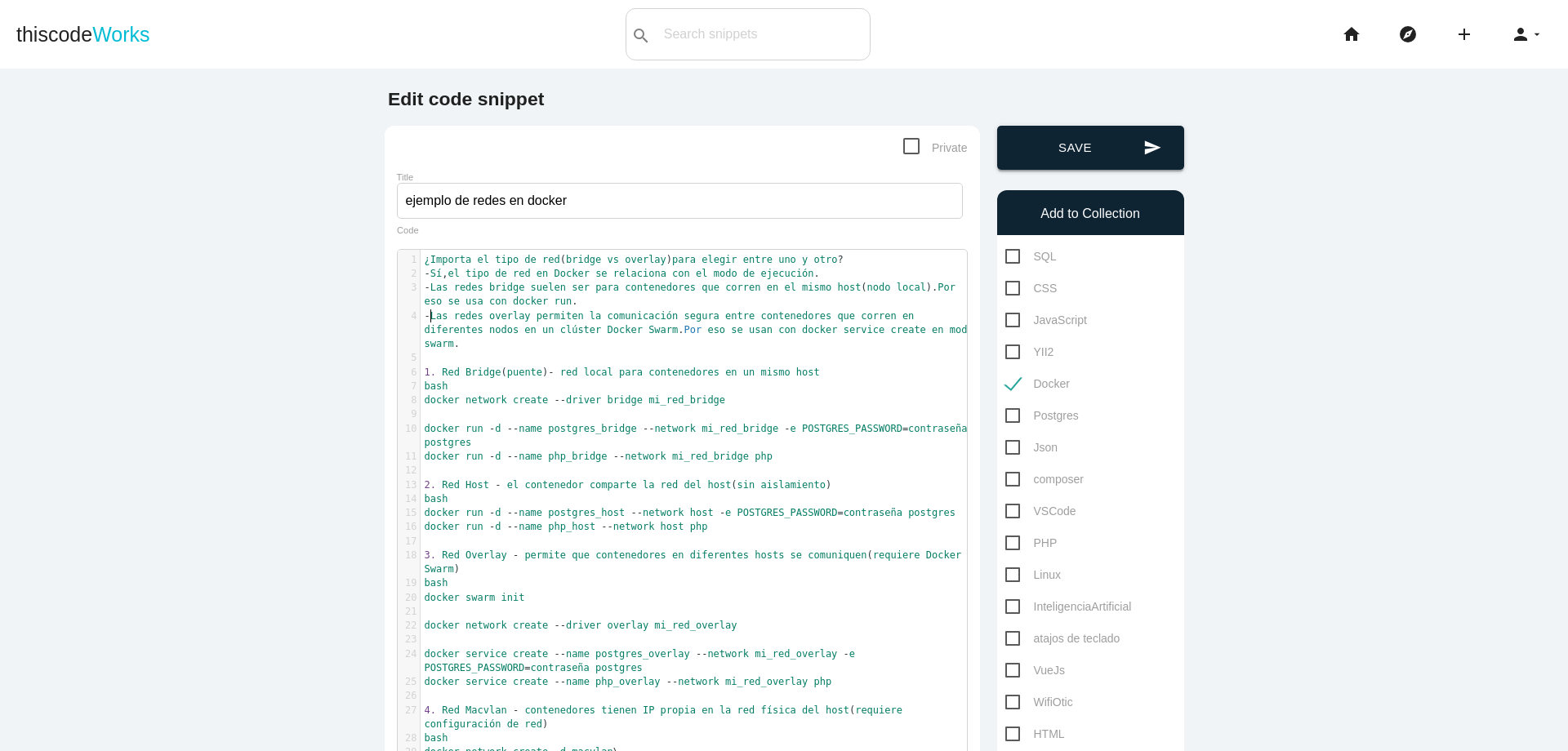
type textarea "-"
click at [1088, 162] on button "send Save" at bounding box center [1091, 148] width 187 height 44
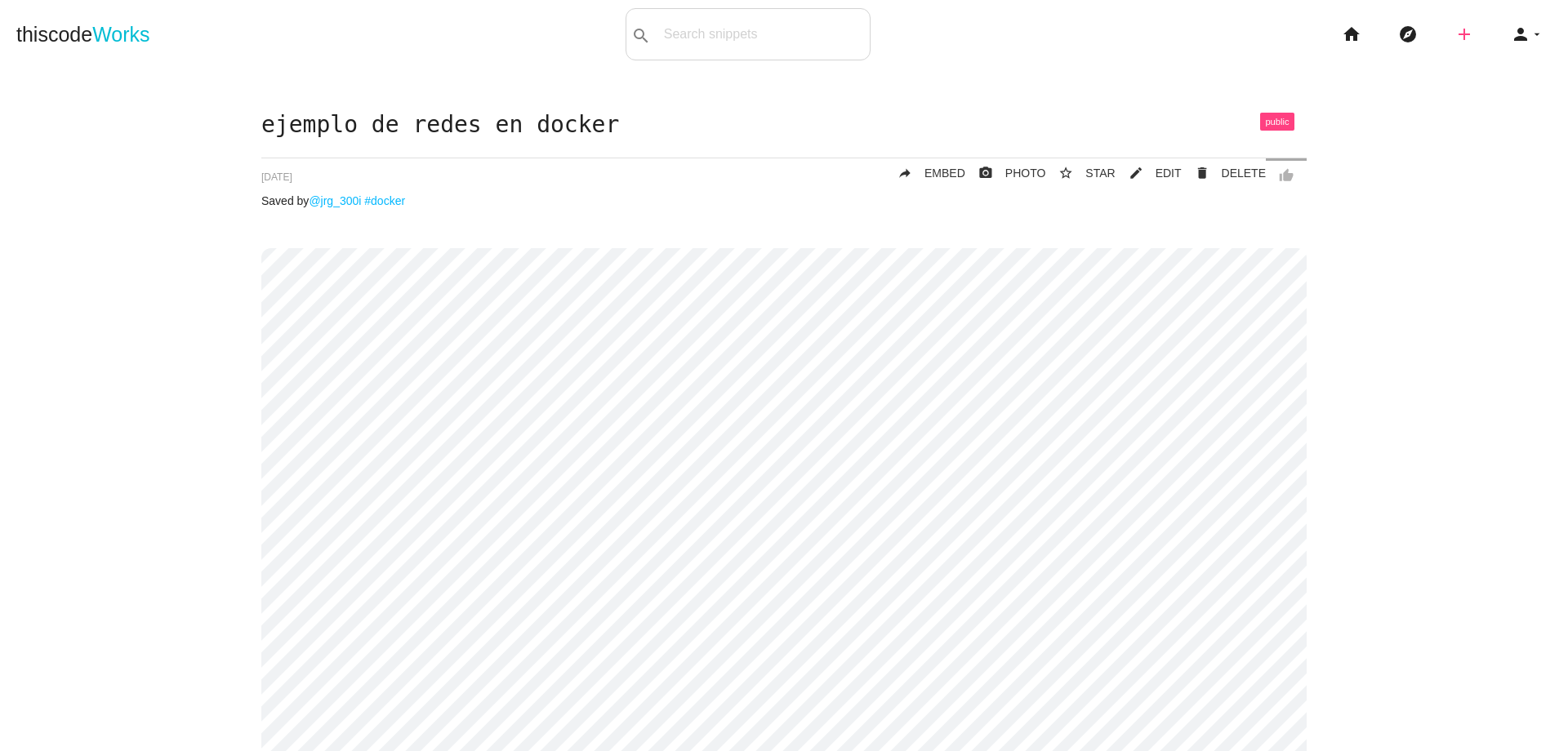
click at [1454, 35] on icon "add" at bounding box center [1464, 34] width 19 height 52
click at [1515, 18] on link "code Snippet" at bounding box center [1499, 28] width 114 height 41
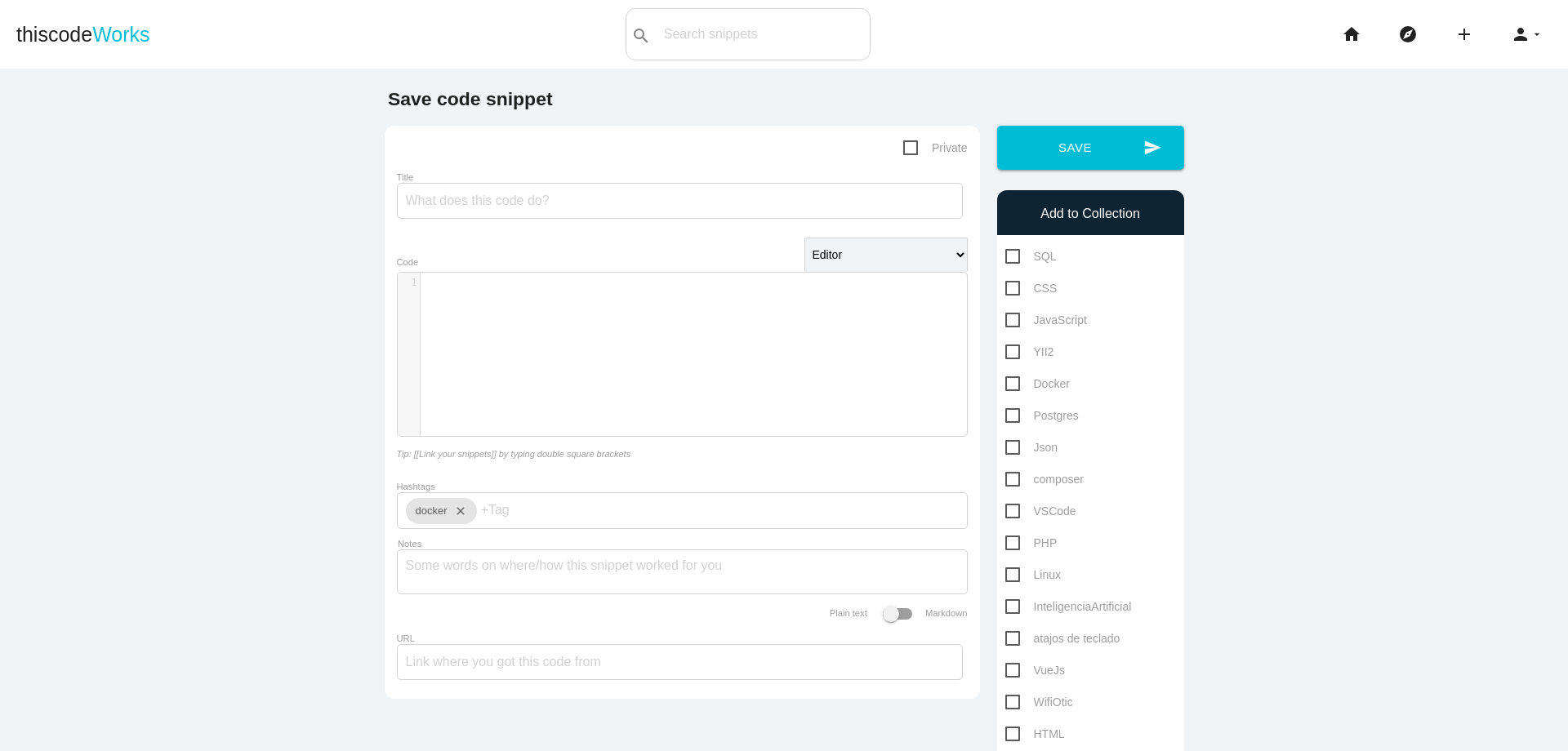
scroll to position [5, 0]
click at [630, 296] on div "​ x 1 ​" at bounding box center [694, 366] width 594 height 188
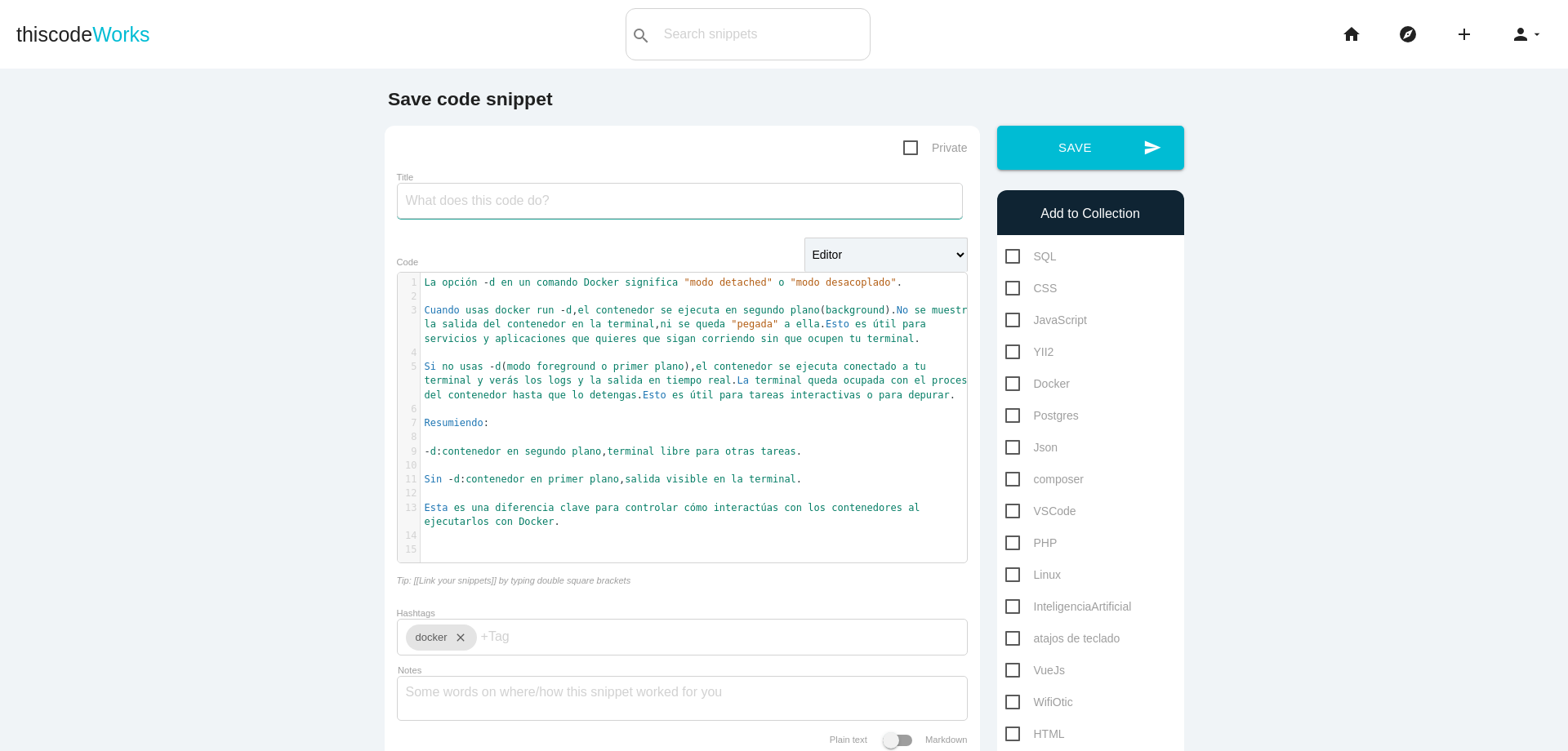
click at [592, 202] on input "Title" at bounding box center [680, 200] width 566 height 36
paste input "modo detached" o "modo desacoplado"."
click at [452, 201] on input "-d modo modo detached" o "modo desacoplado"." at bounding box center [680, 200] width 566 height 36
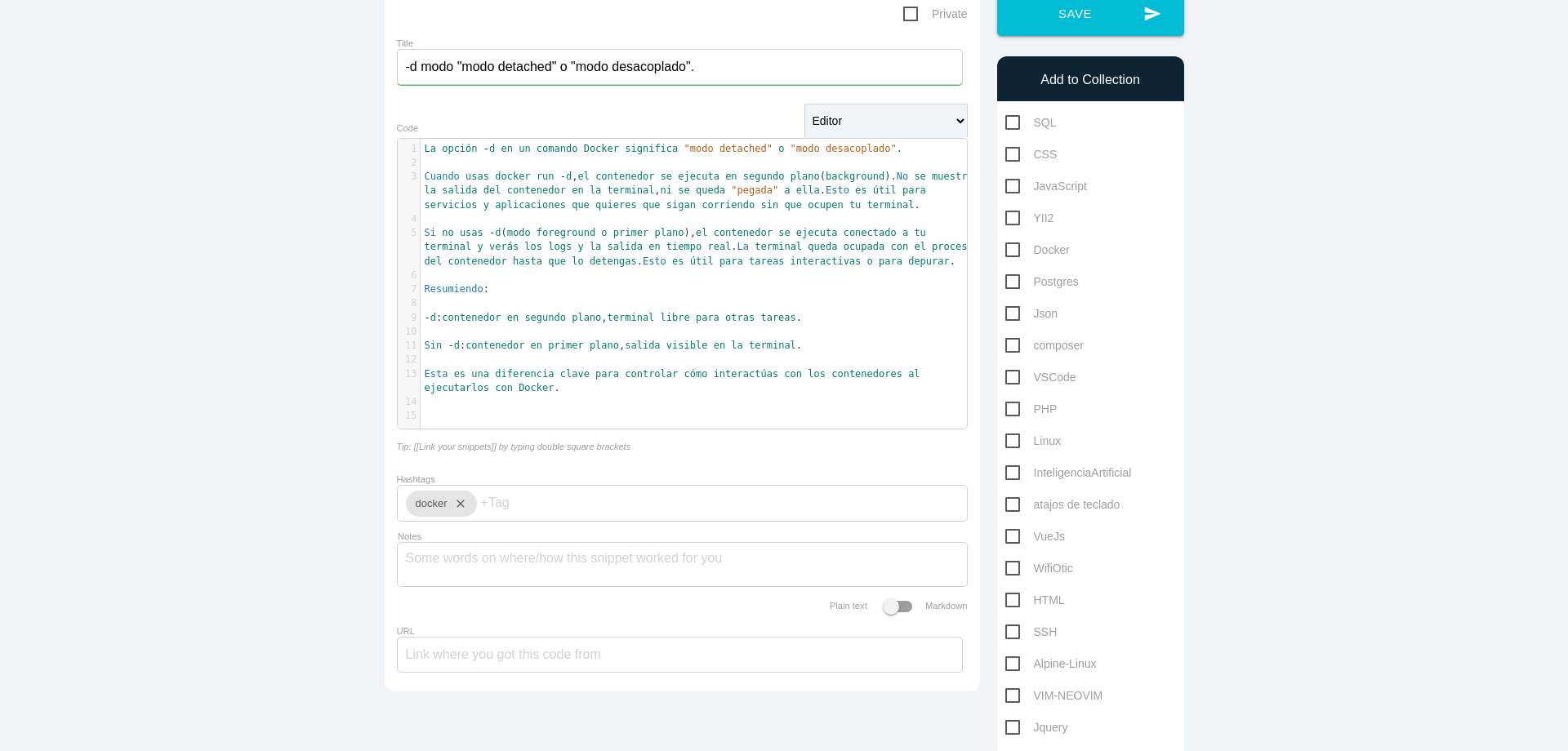
scroll to position [137, 0]
type input "-d modo "modo detached" o "modo desacoplado"."
click at [1014, 245] on span "Docker" at bounding box center [1038, 246] width 65 height 20
click at [1014, 245] on input "Docker" at bounding box center [1011, 242] width 10 height 10
checkbox input "true"
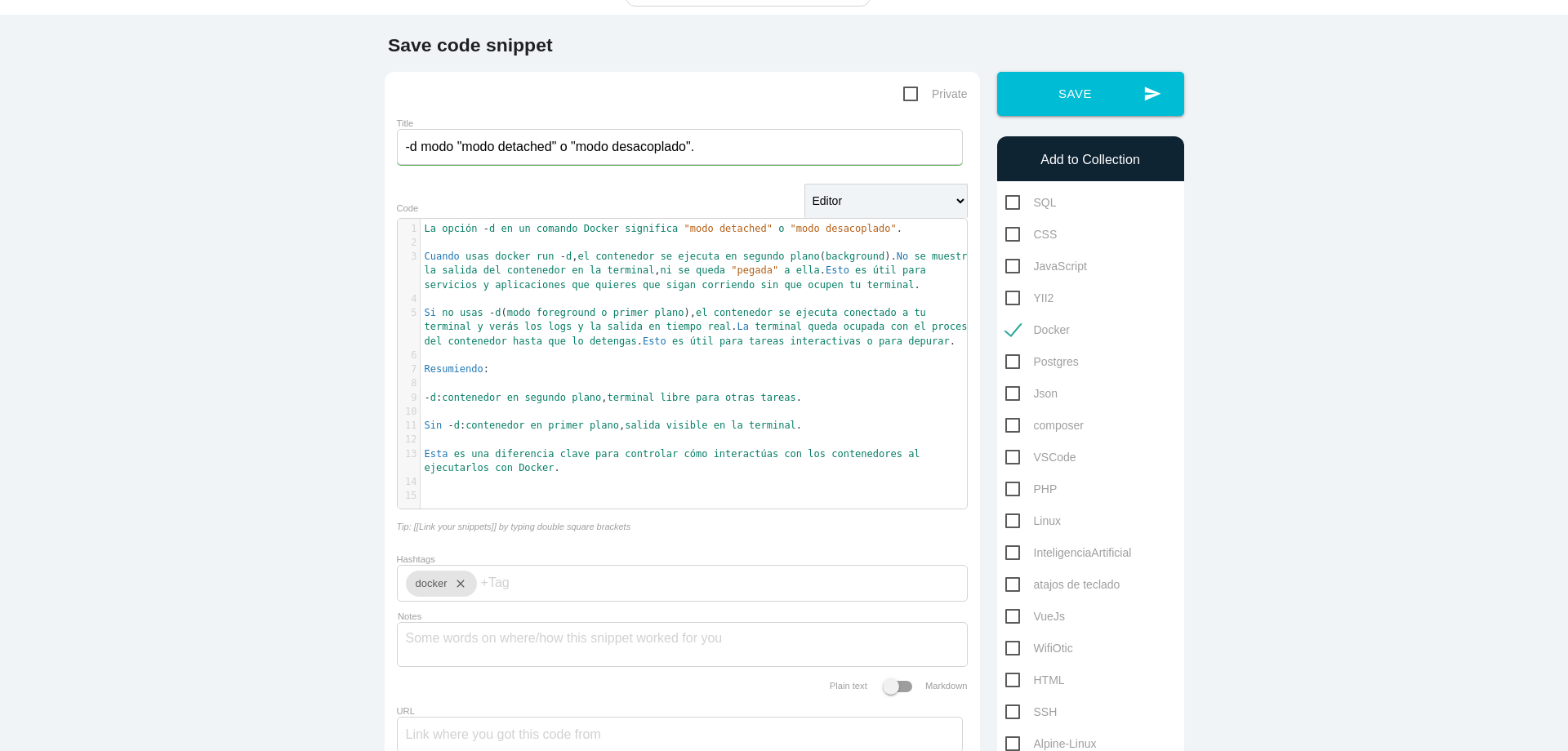
scroll to position [38, 0]
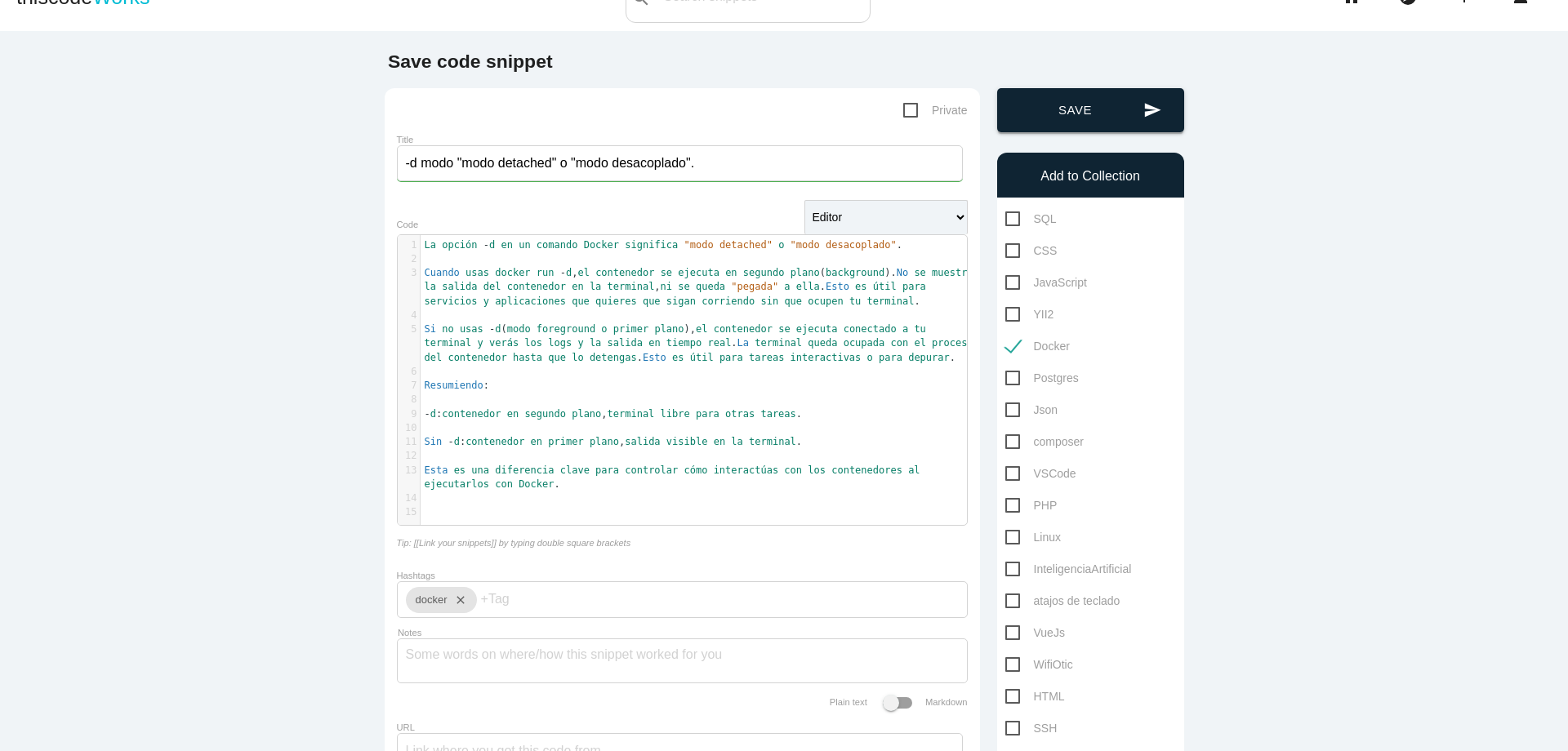
click at [1122, 110] on button "send Save" at bounding box center [1091, 110] width 187 height 44
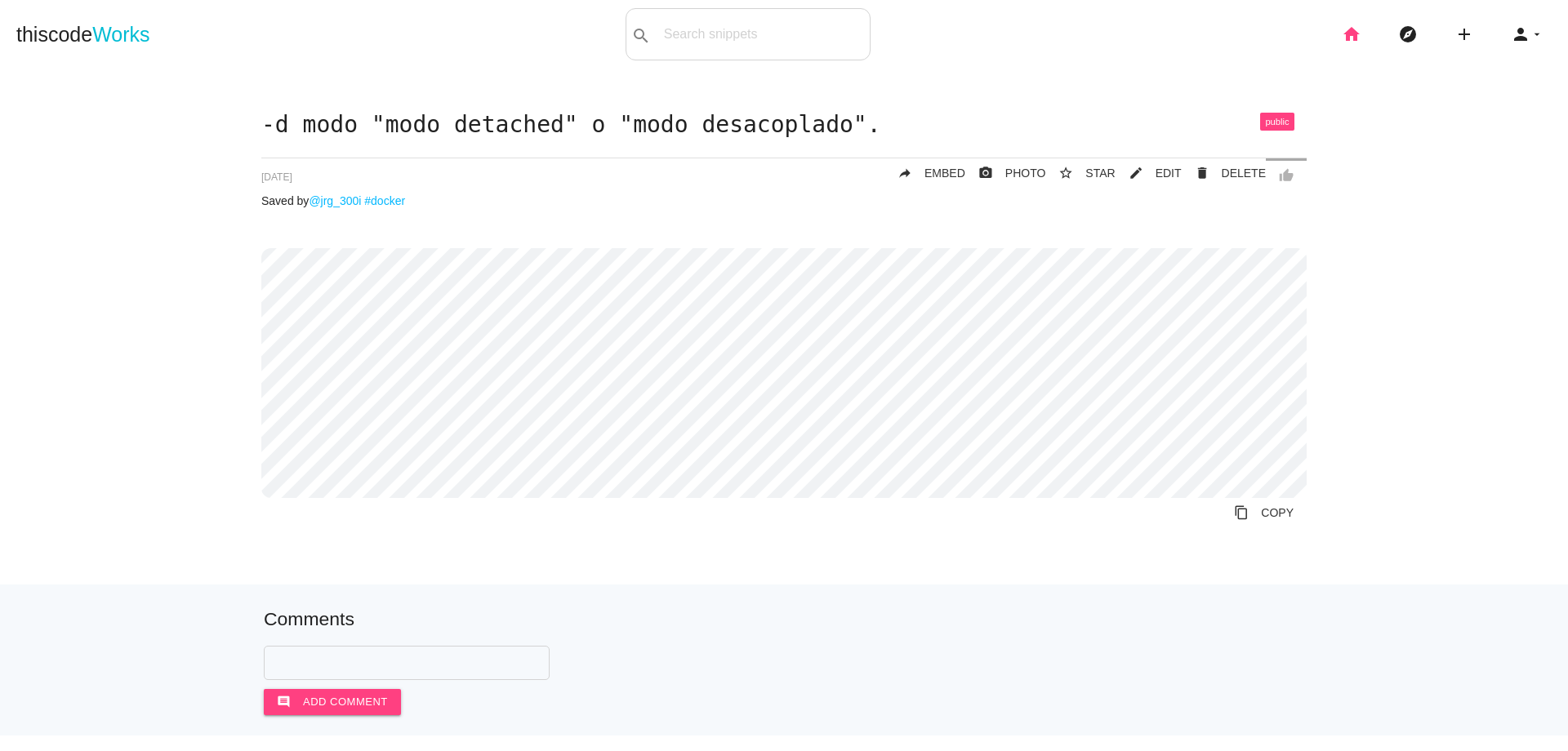
click at [1342, 33] on icon "home" at bounding box center [1351, 34] width 19 height 52
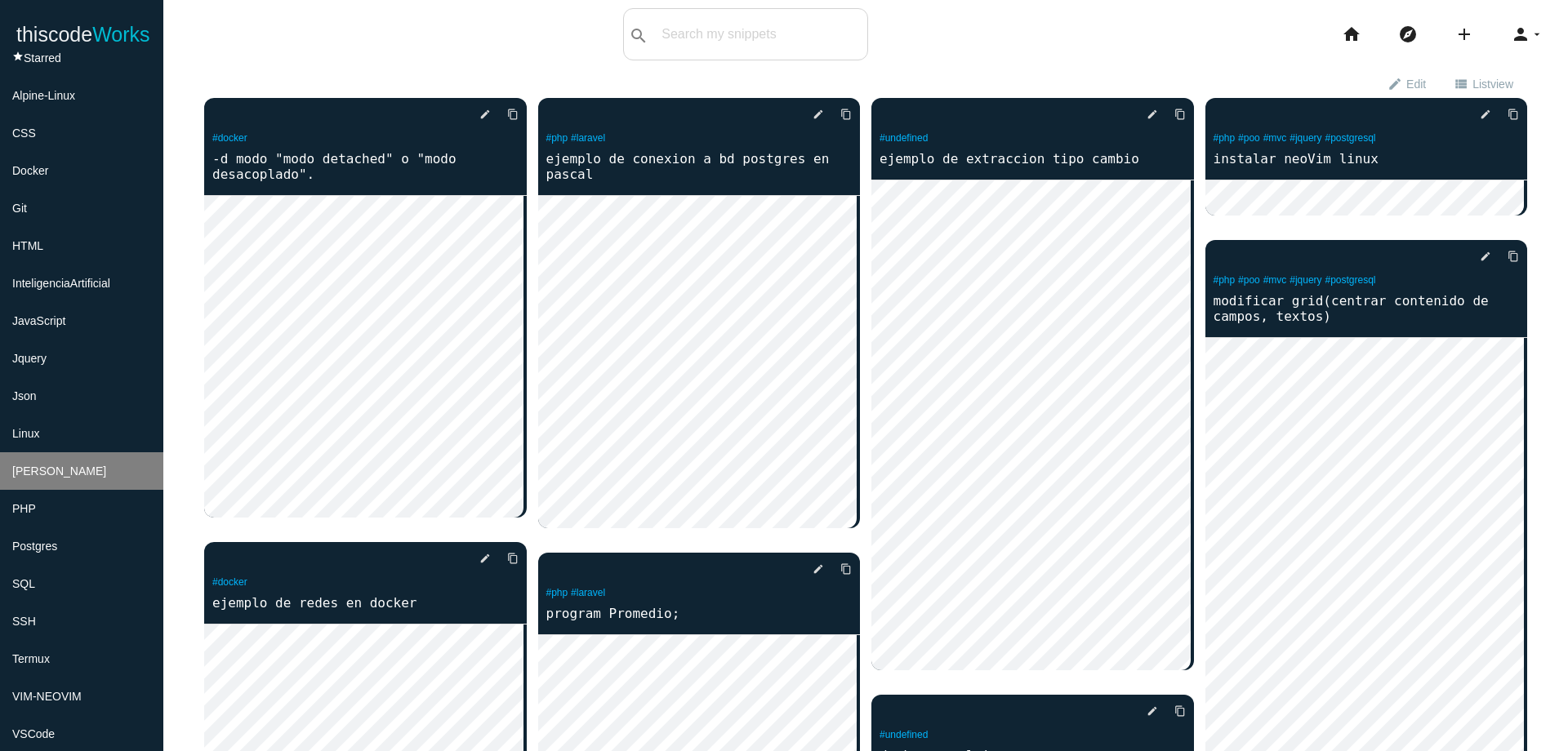
scroll to position [229, 0]
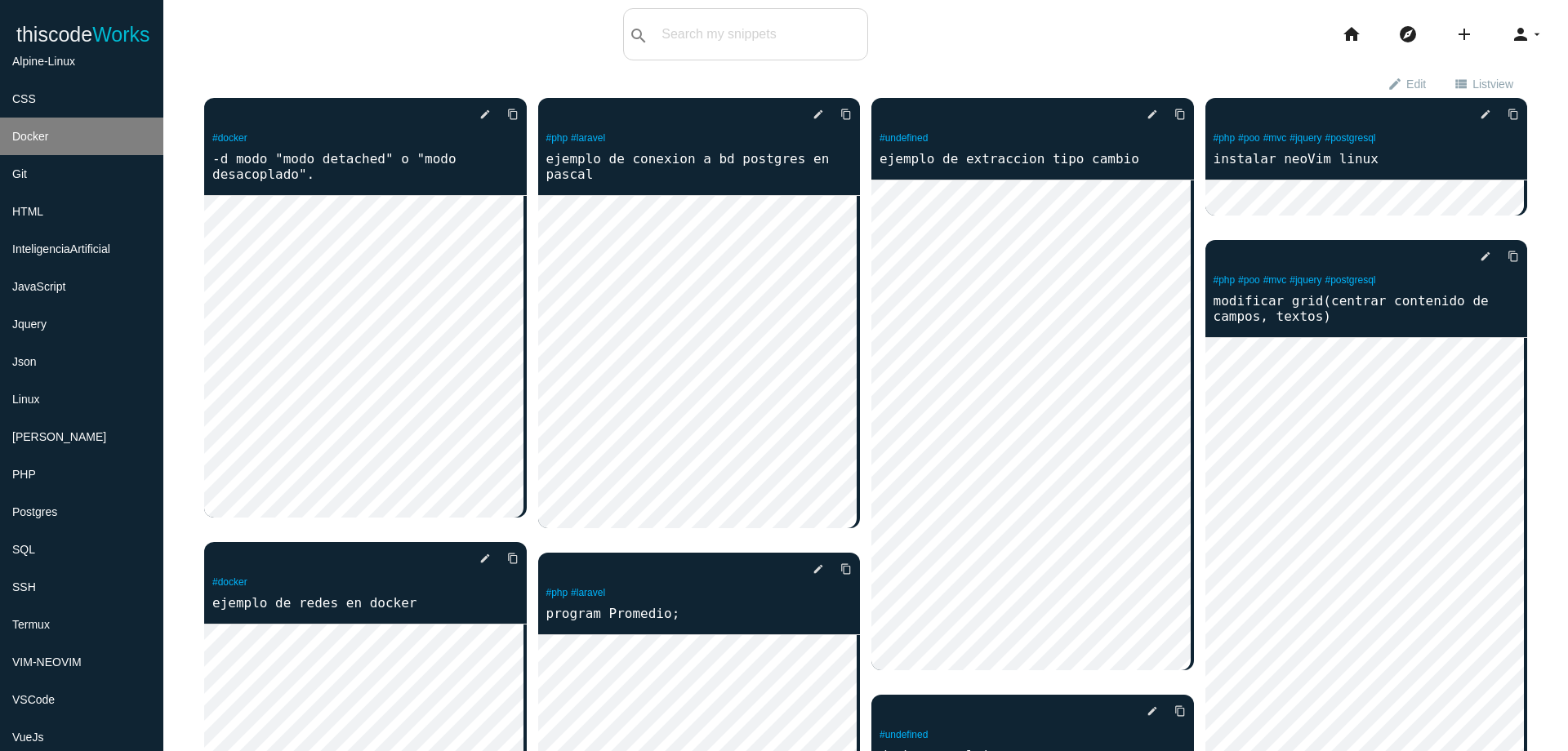
click at [109, 148] on li "Docker" at bounding box center [81, 136] width 163 height 38
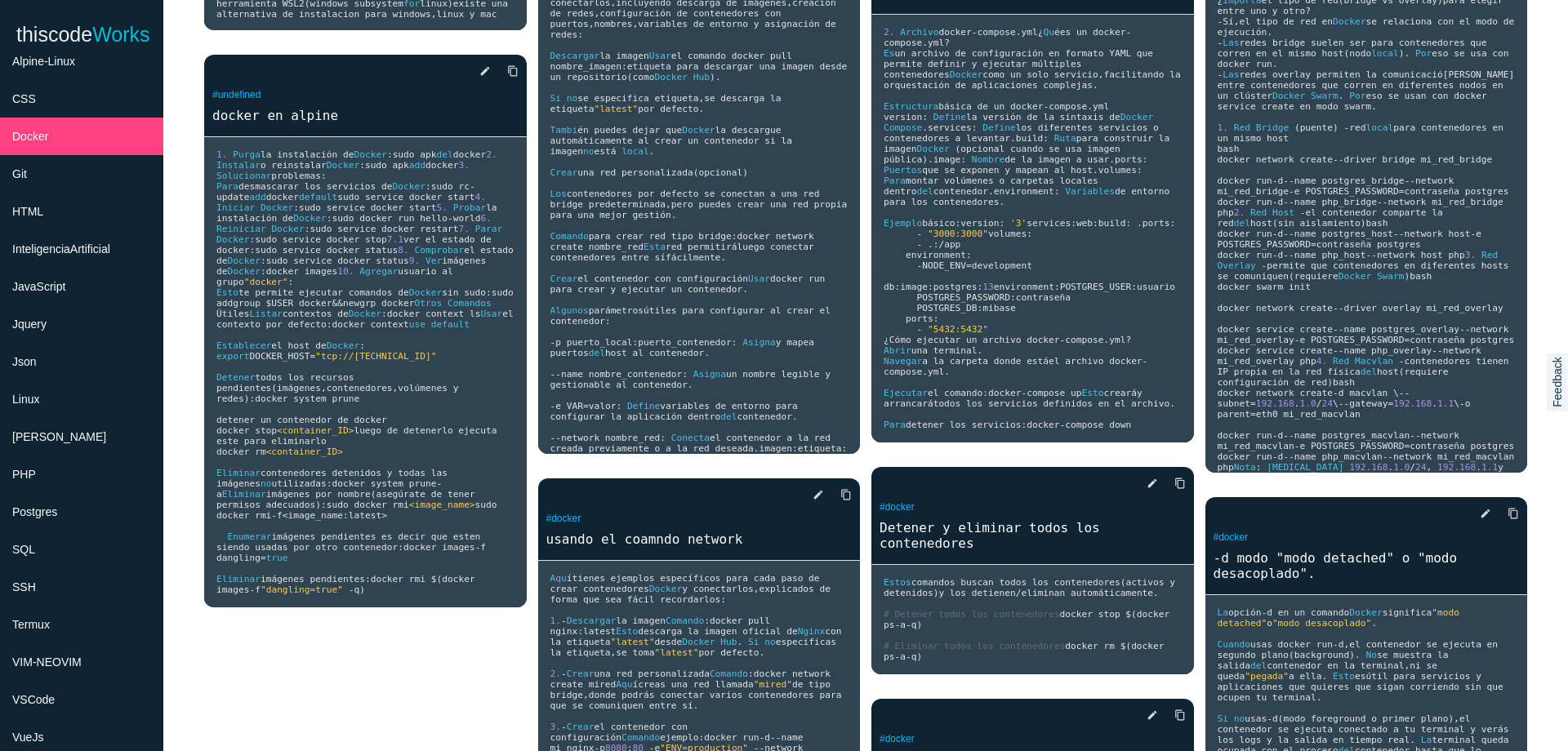
scroll to position [1317, 0]
